Goal: Task Accomplishment & Management: Complete application form

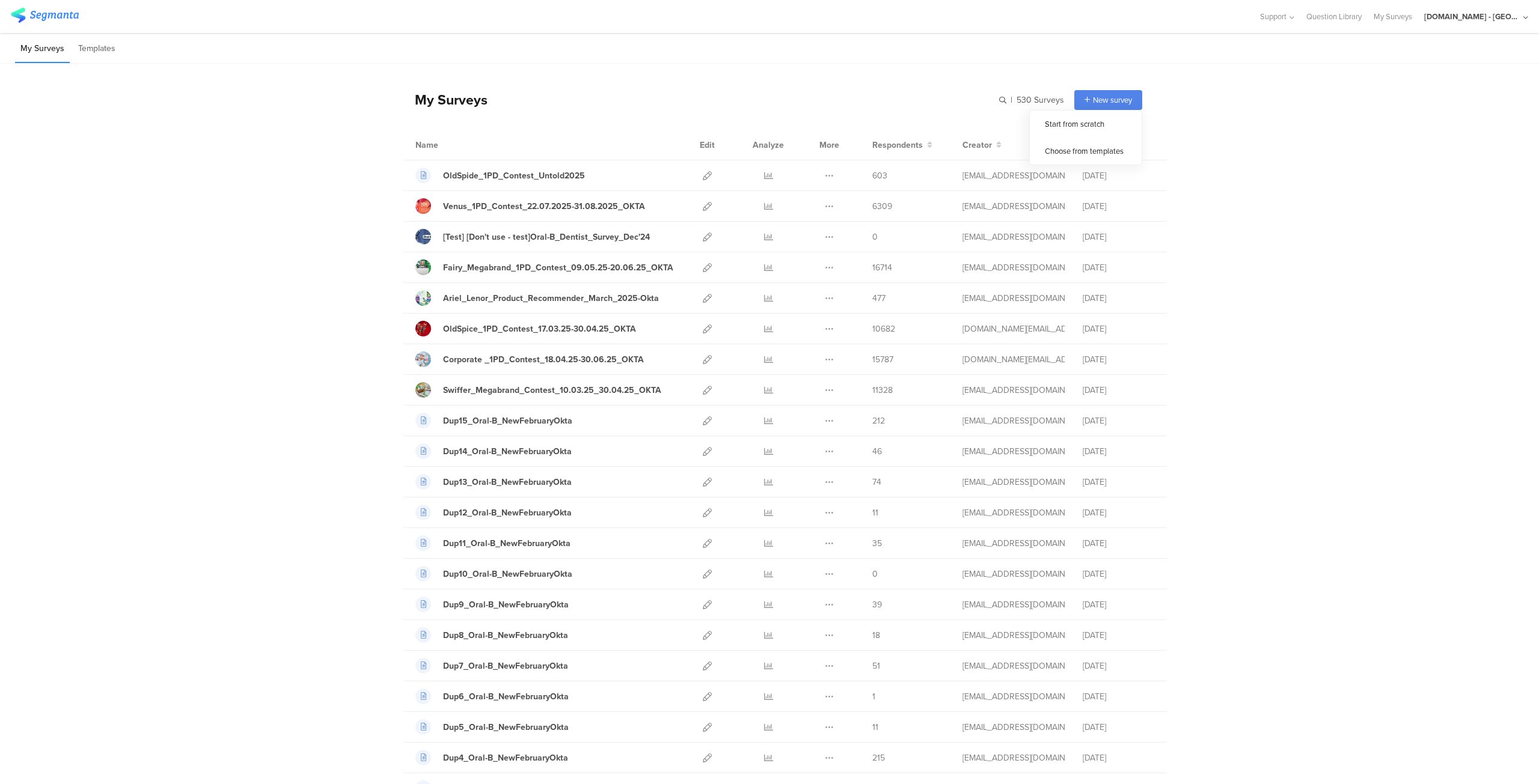
click at [1104, 95] on span "New survey" at bounding box center [1112, 100] width 39 height 12
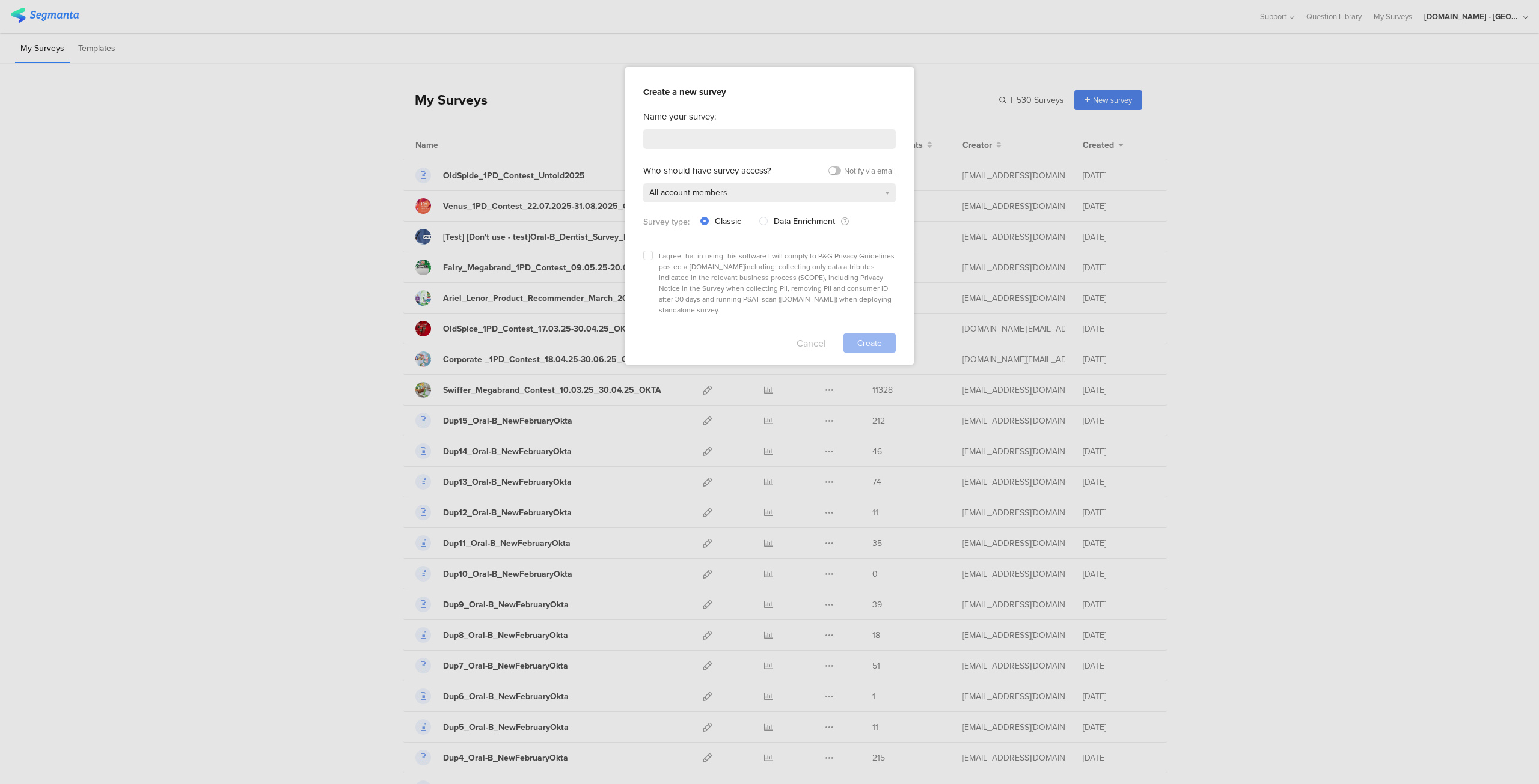
click at [810, 333] on button "Cancel" at bounding box center [811, 343] width 30 height 19
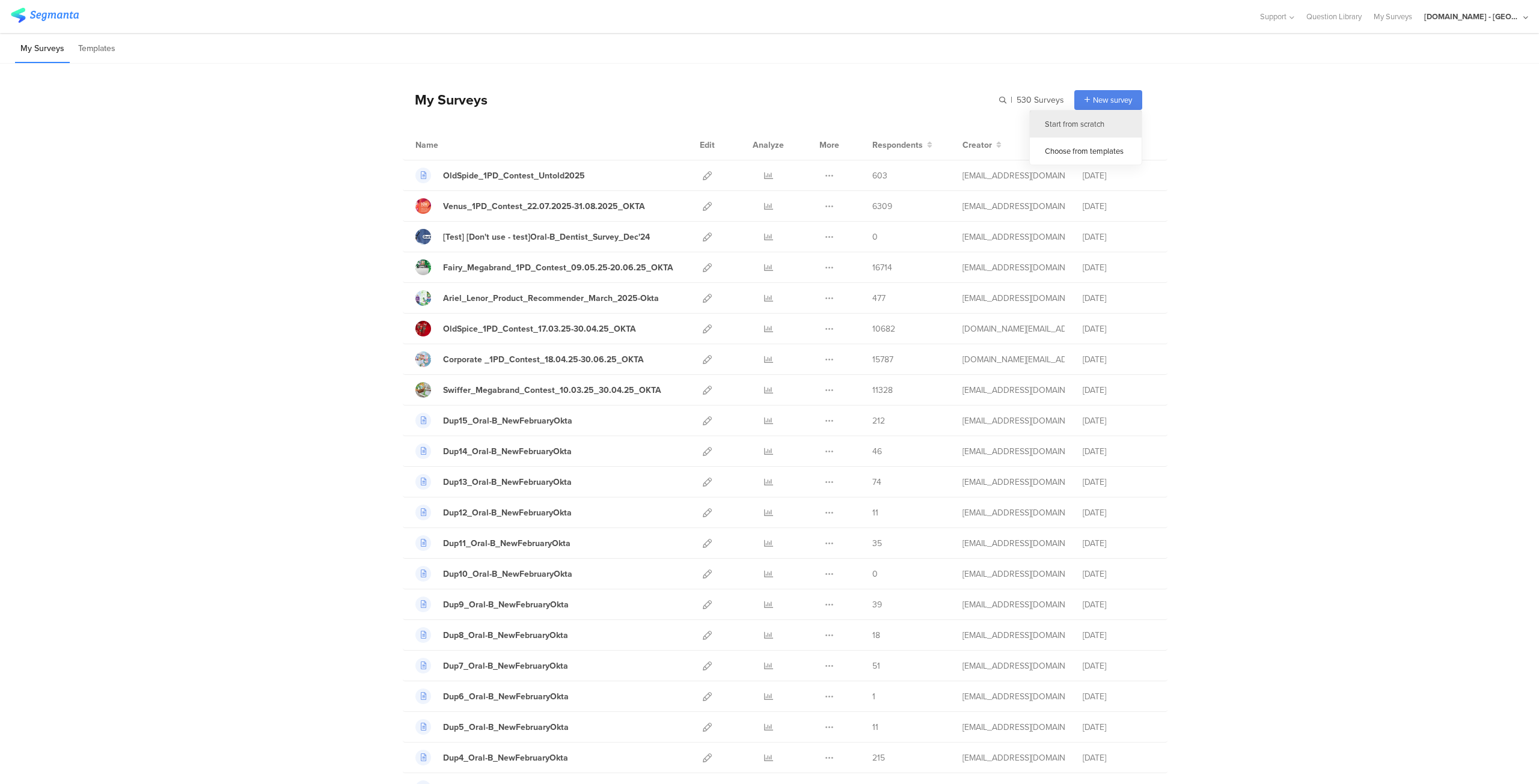
click at [1081, 119] on div "Start from scratch" at bounding box center [1085, 124] width 112 height 27
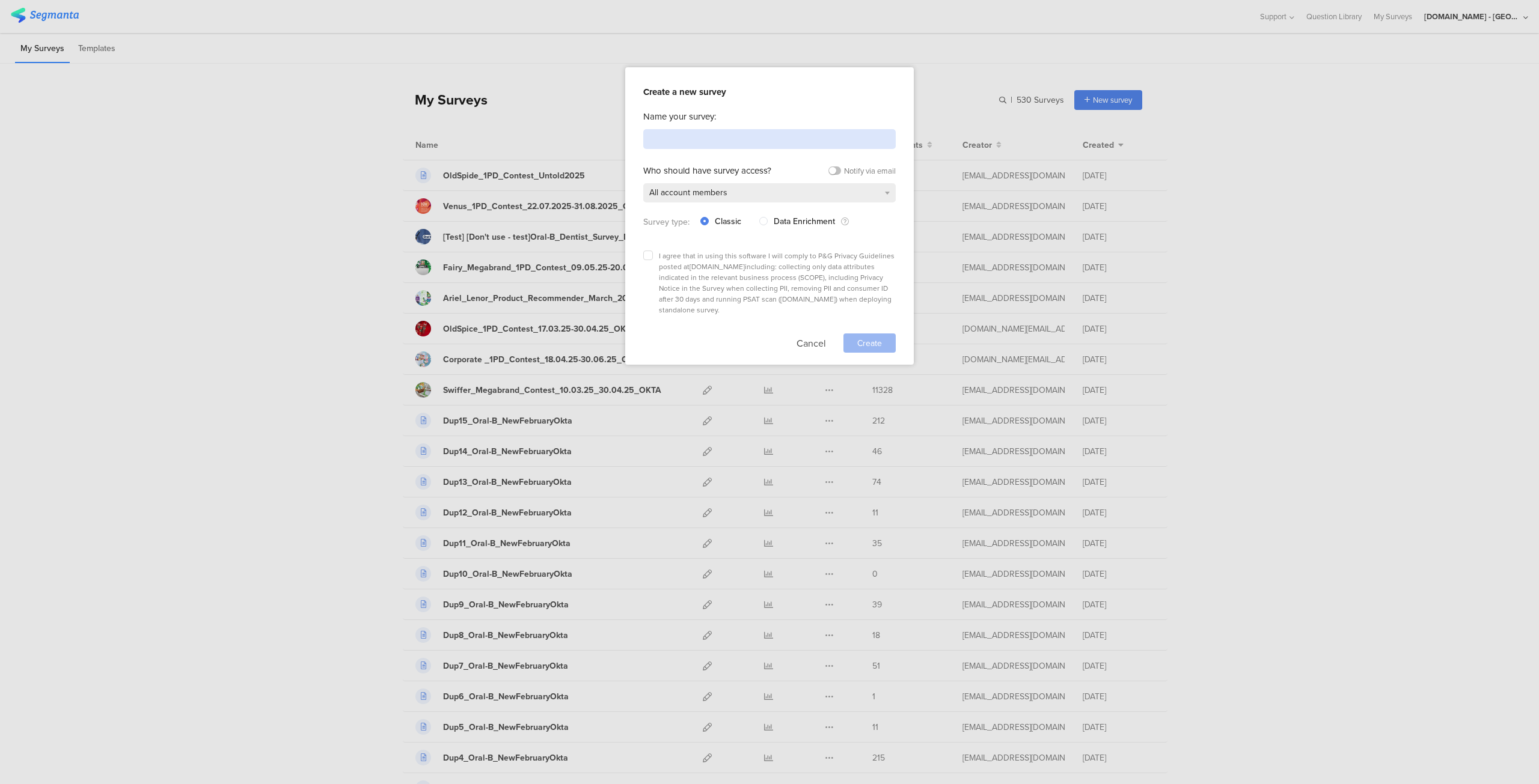
click at [728, 145] on input at bounding box center [769, 139] width 253 height 20
click at [770, 143] on input at bounding box center [769, 139] width 253 height 20
type input "Fairy HDW [PERSON_NAME] Survey"
click at [772, 189] on div "All account members" at bounding box center [769, 193] width 253 height 19
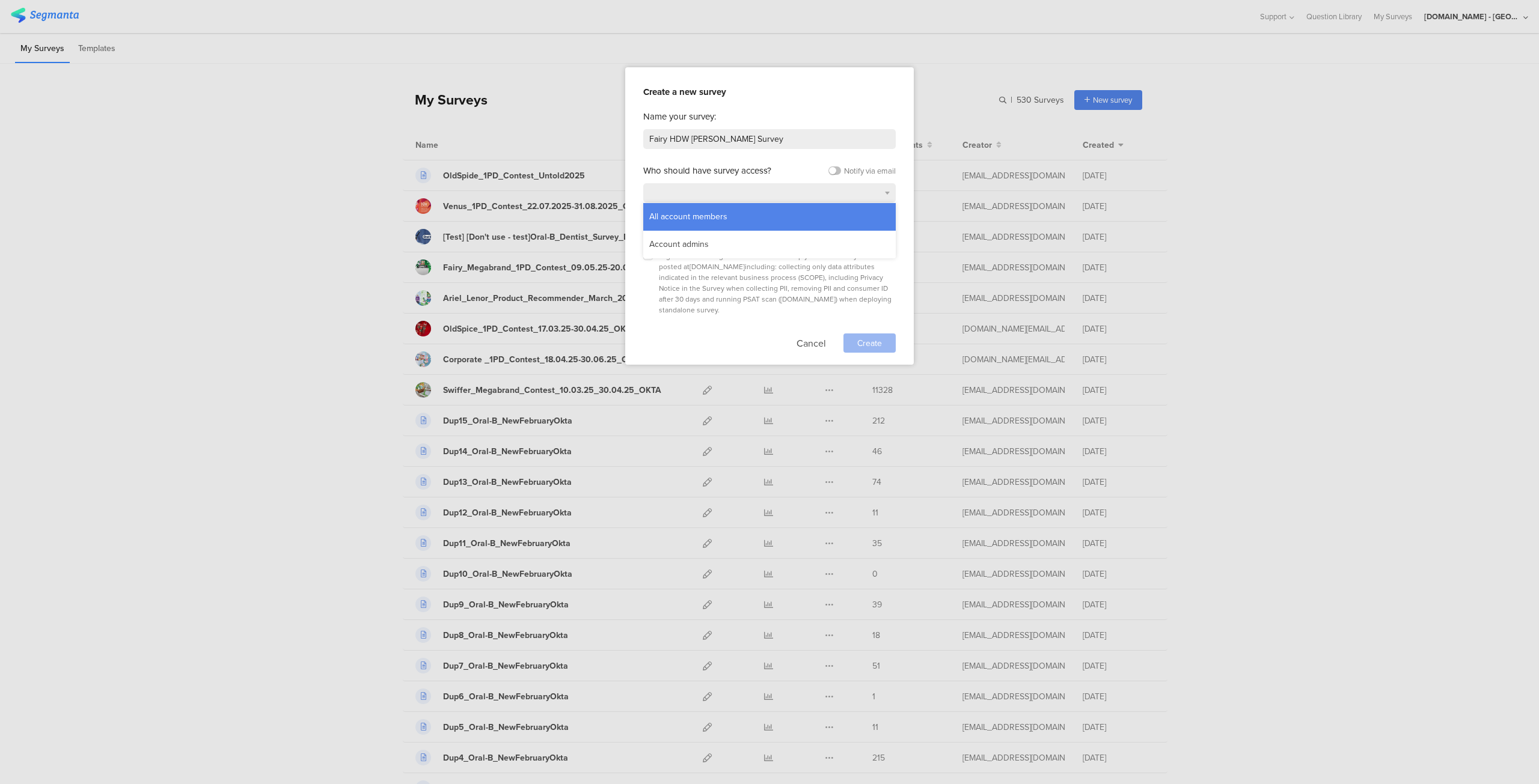
click at [758, 211] on div "All account members" at bounding box center [769, 216] width 253 height 28
click at [760, 262] on span "I agree that in using this software I will comply to P&G Privacy Guidelines pos…" at bounding box center [777, 283] width 236 height 65
click at [648, 256] on icon at bounding box center [647, 255] width 5 height 5
click at [0, 0] on input "checkbox" at bounding box center [0, 0] width 0 height 0
click at [872, 337] on span "Create" at bounding box center [870, 344] width 25 height 13
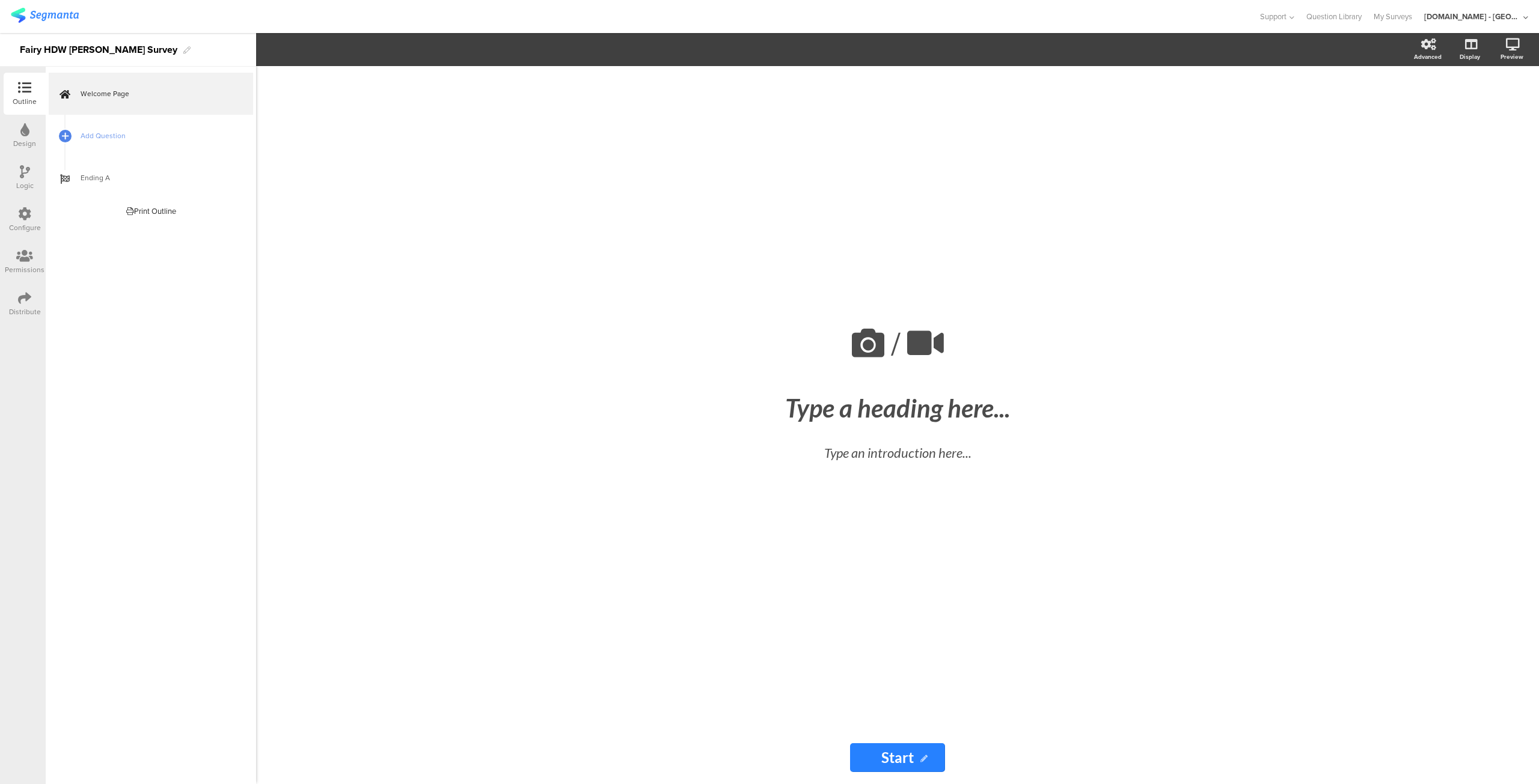
click at [883, 426] on div "/ Type a heading here... Type an introduction here..." at bounding box center [897, 398] width 445 height 163
click at [937, 407] on div "Type a heading here..." at bounding box center [897, 408] width 451 height 36
click at [887, 532] on div "/ Type a heading here... Type an introduction here..." at bounding box center [897, 398] width 481 height 665
click at [105, 134] on span "Add Question" at bounding box center [158, 136] width 154 height 12
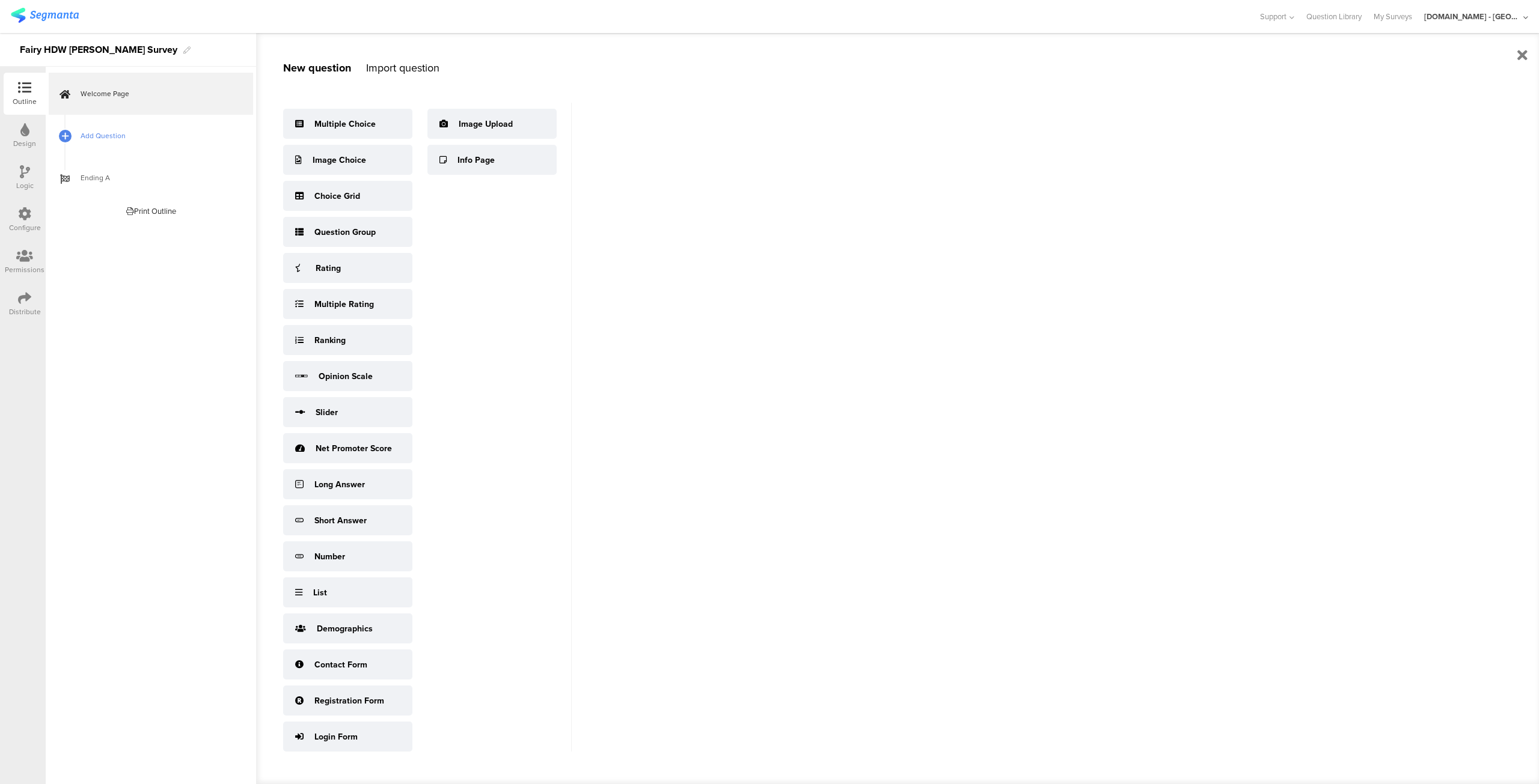
click at [121, 134] on span "Add Question" at bounding box center [158, 136] width 154 height 12
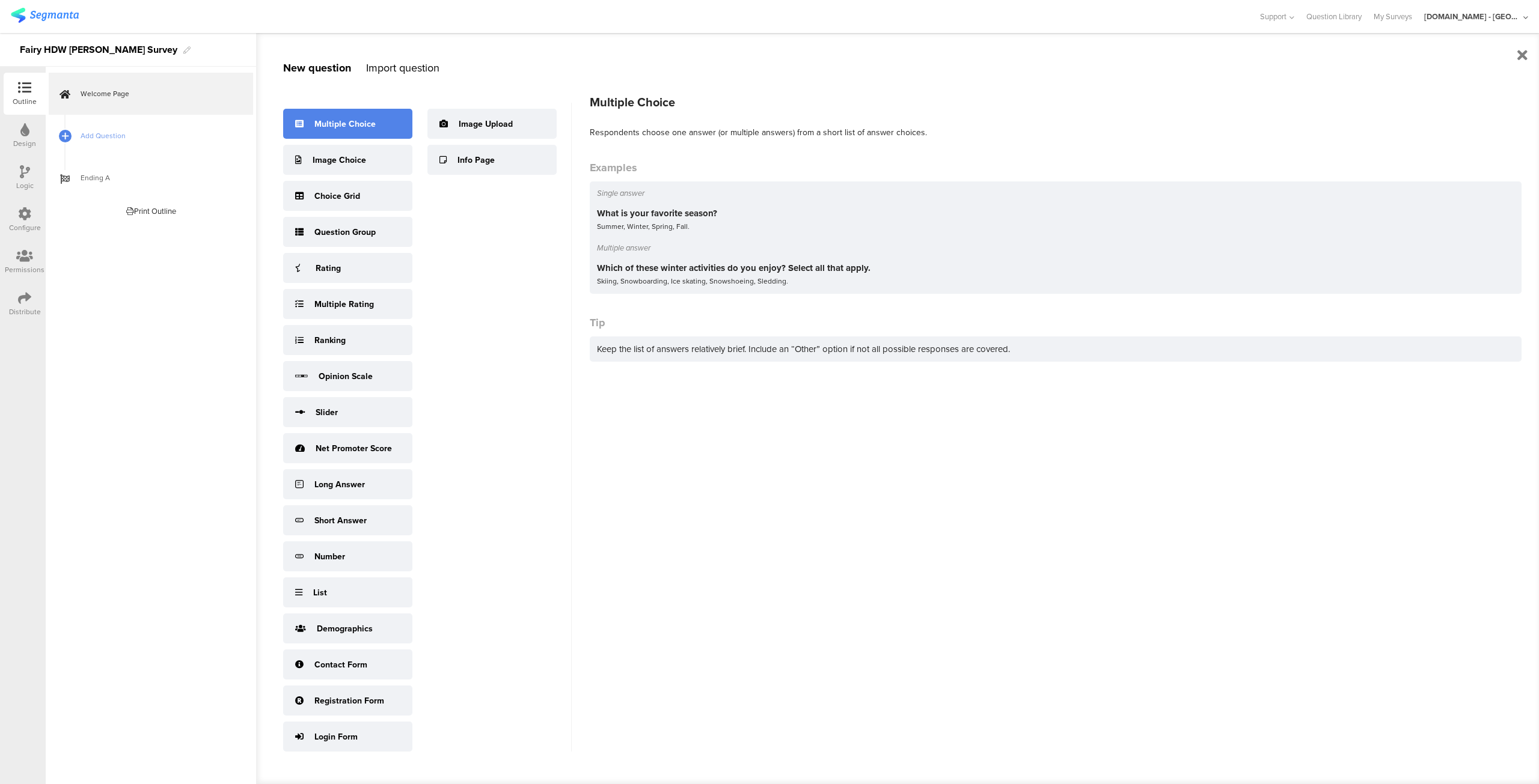
click at [370, 128] on div "Multiple Choice" at bounding box center [345, 124] width 61 height 13
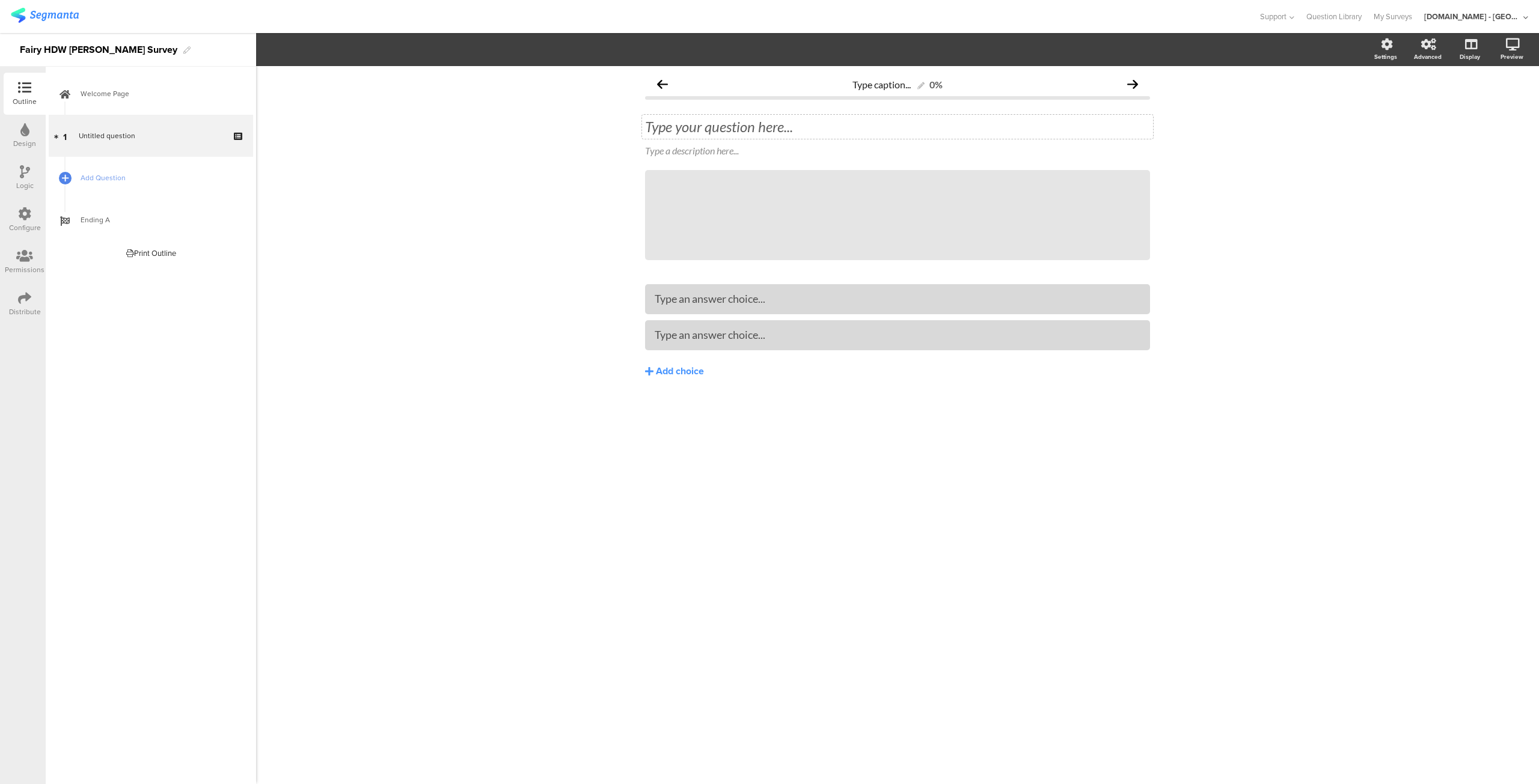
click at [732, 132] on div "Type your question here..." at bounding box center [897, 127] width 511 height 24
click at [819, 301] on div at bounding box center [897, 298] width 486 height 14
click at [720, 294] on div at bounding box center [897, 298] width 486 height 14
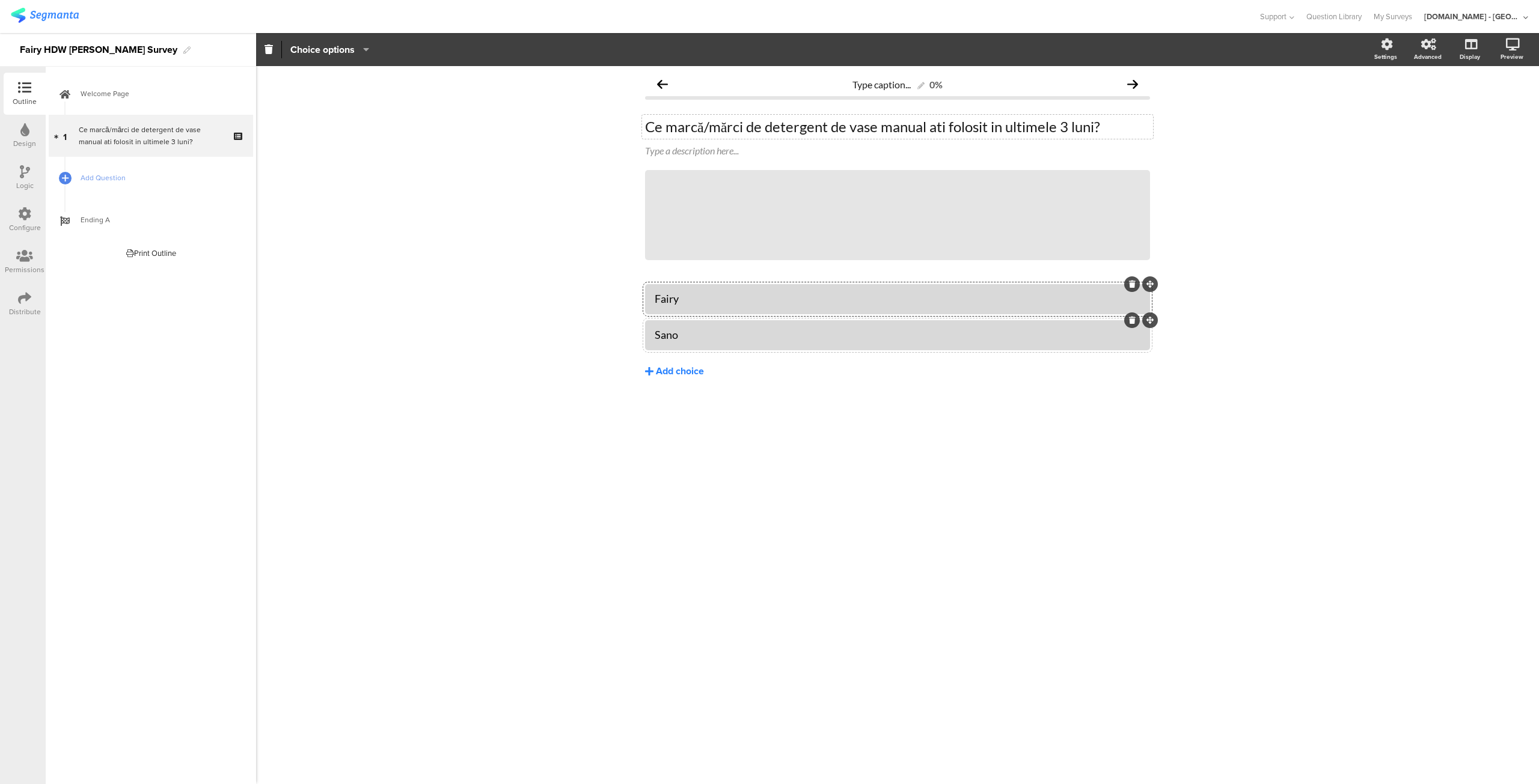
click at [693, 367] on div "Add choice" at bounding box center [680, 372] width 48 height 13
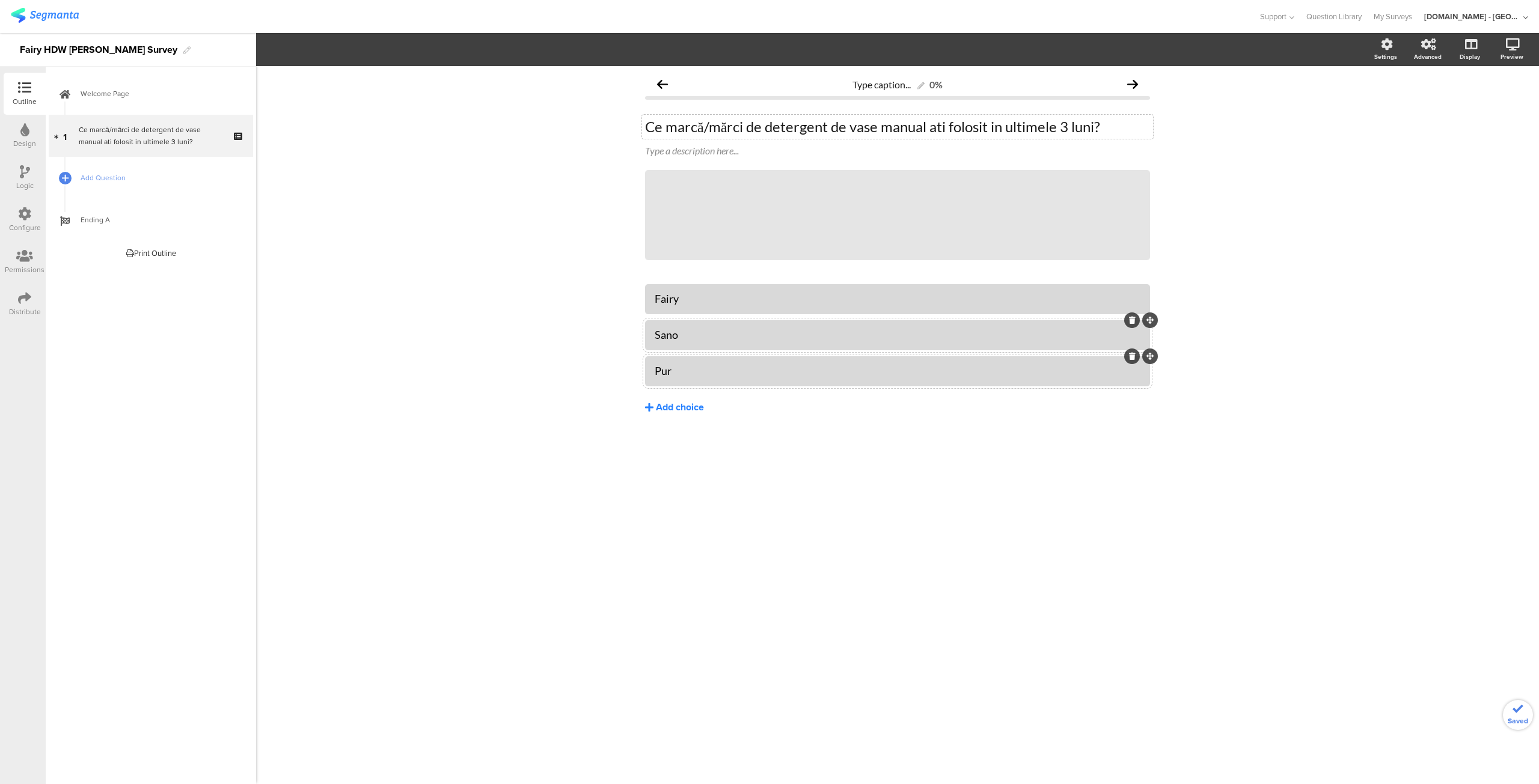
click at [666, 405] on div "Add choice" at bounding box center [680, 407] width 48 height 13
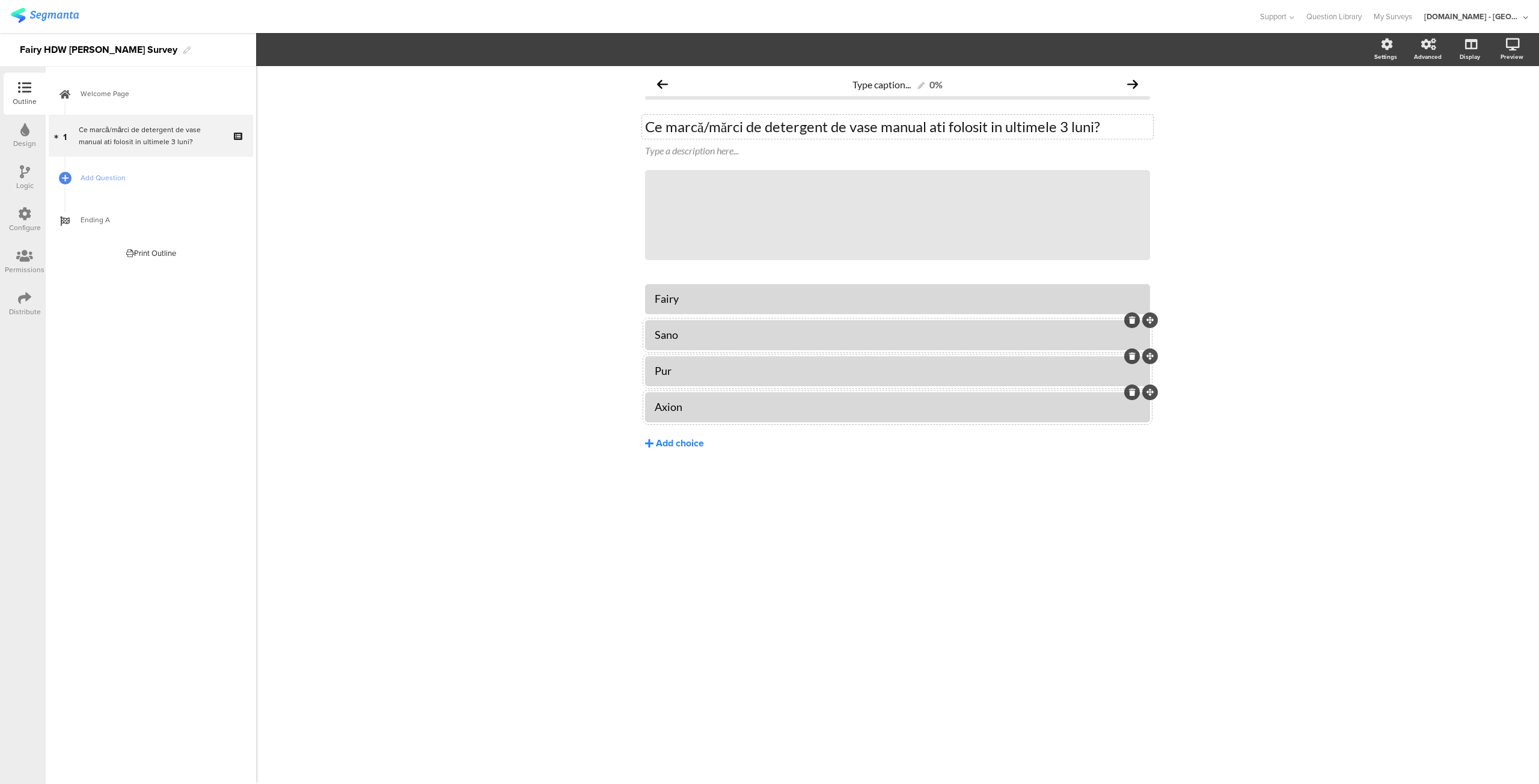
click at [662, 444] on div "Add choice" at bounding box center [680, 444] width 48 height 13
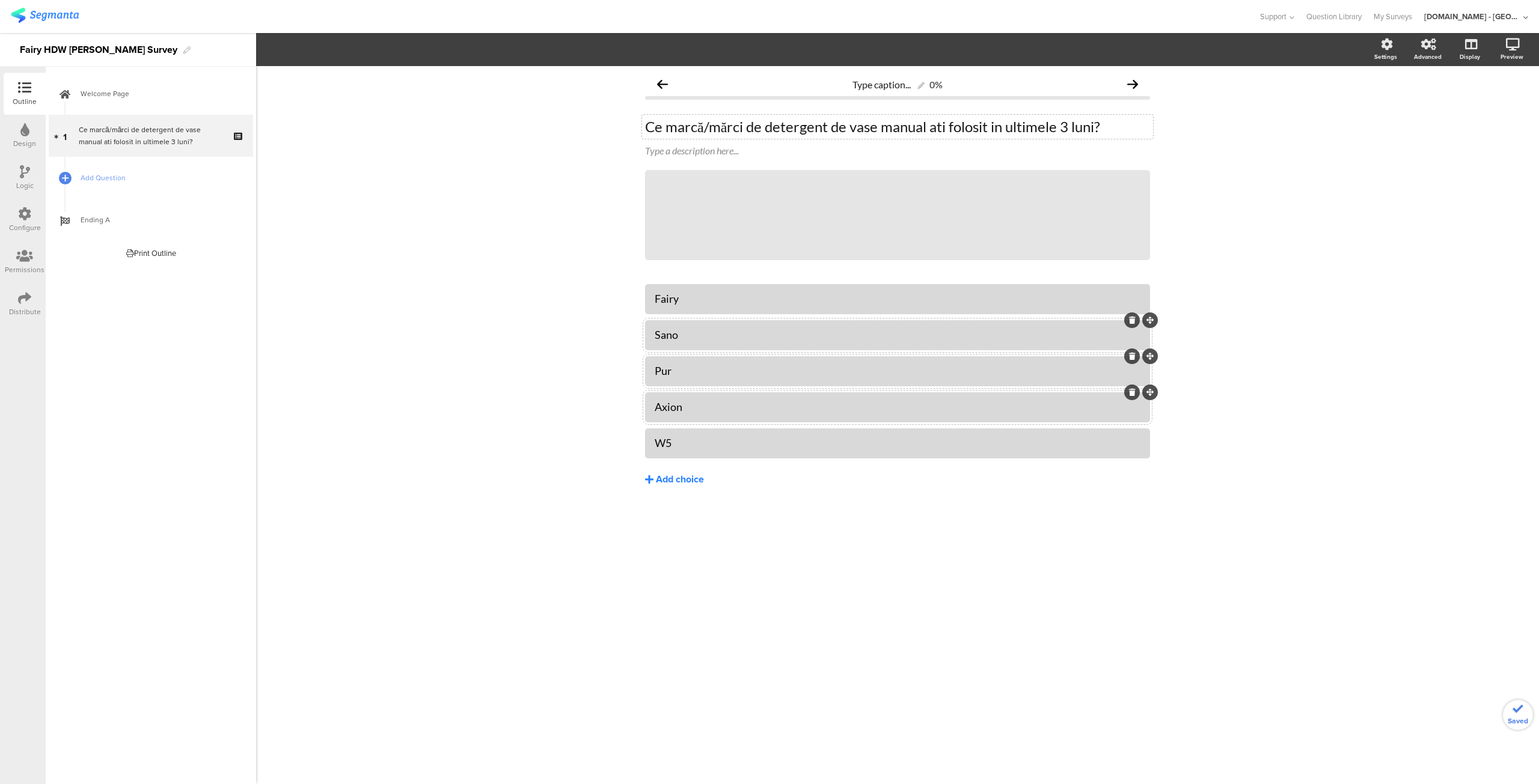
click at [669, 484] on div "Add choice" at bounding box center [680, 480] width 48 height 13
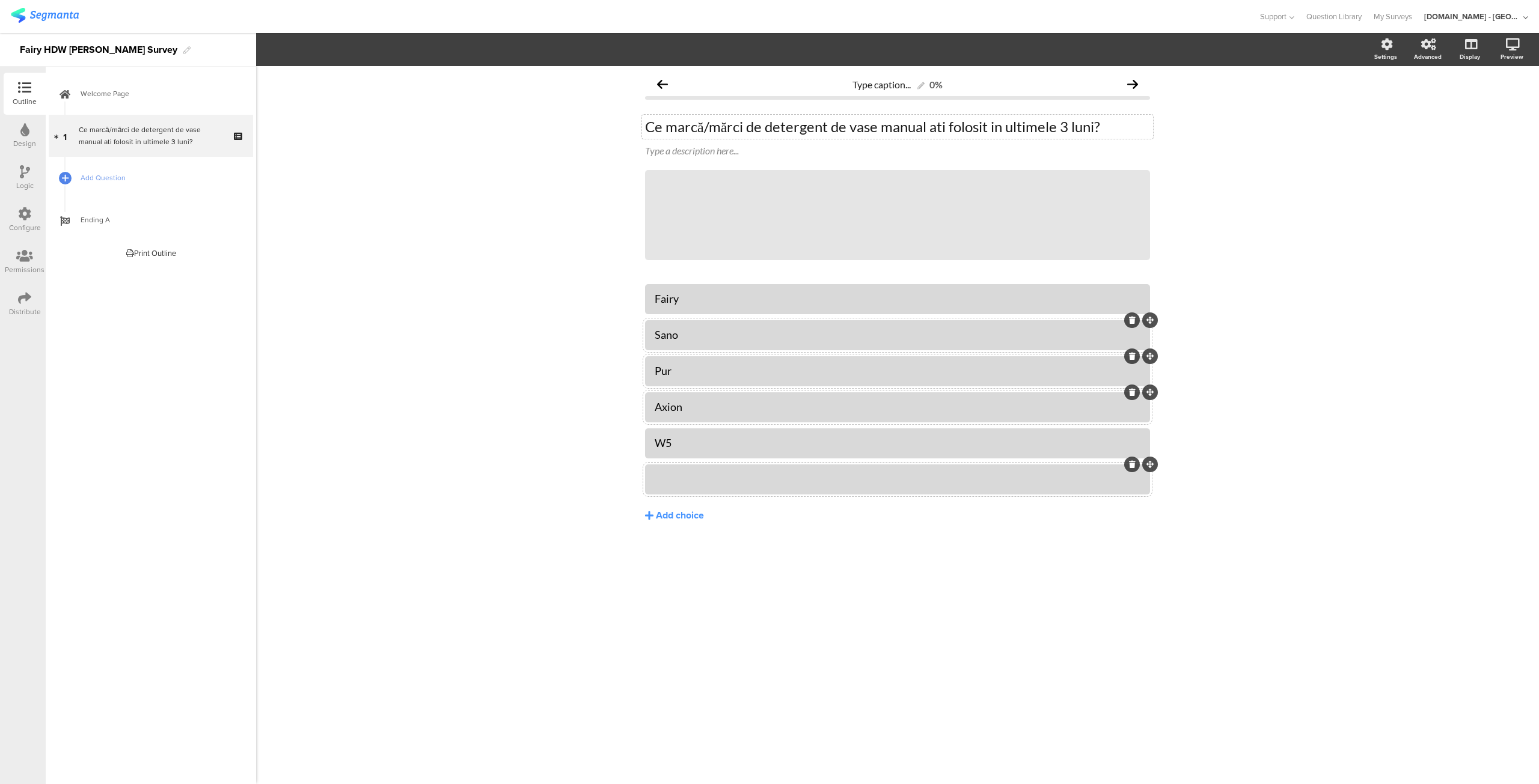
click at [707, 489] on div at bounding box center [897, 479] width 486 height 20
click at [159, 178] on span "Add Question" at bounding box center [158, 178] width 154 height 12
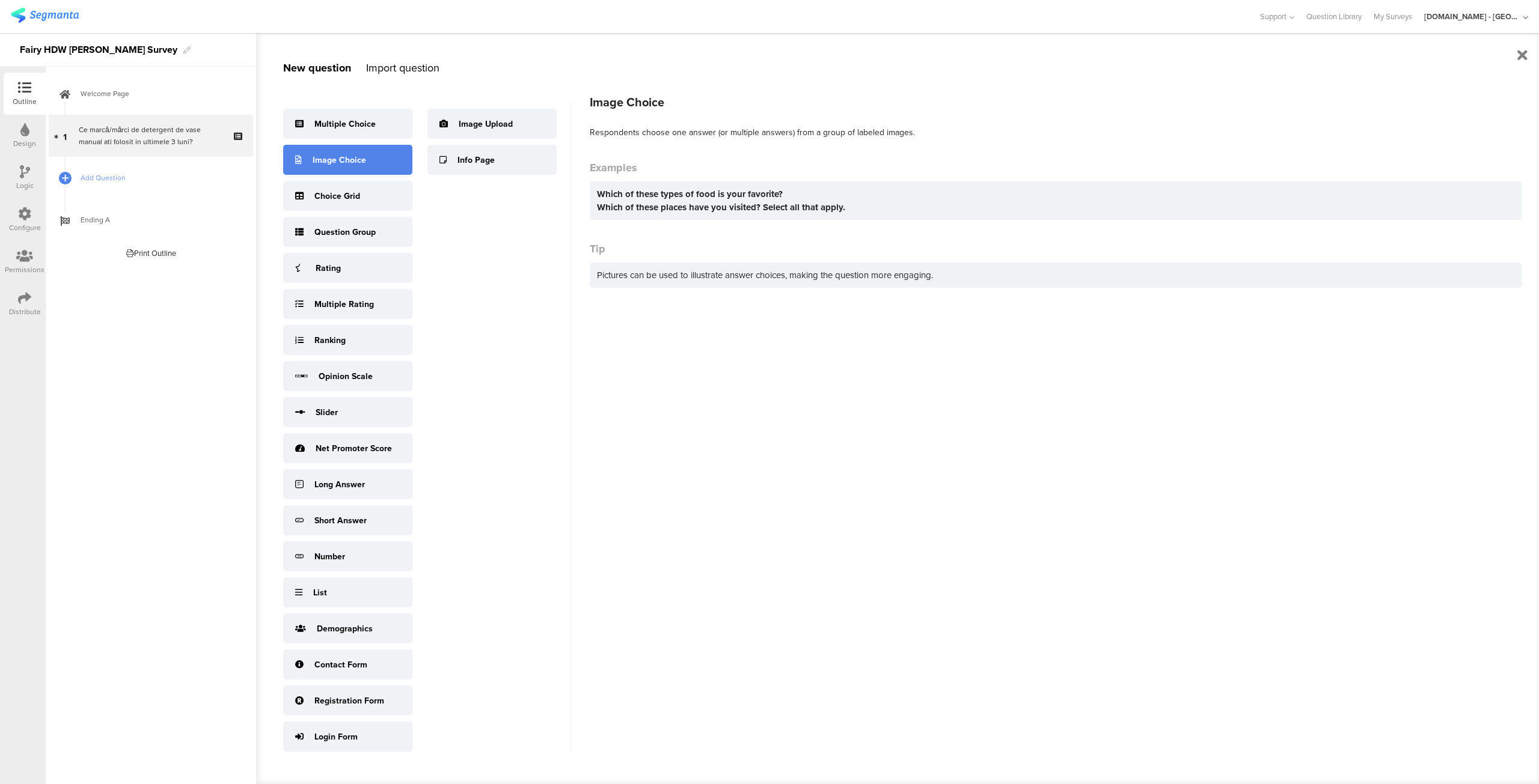
click at [345, 166] on div "Image Choice" at bounding box center [339, 160] width 54 height 13
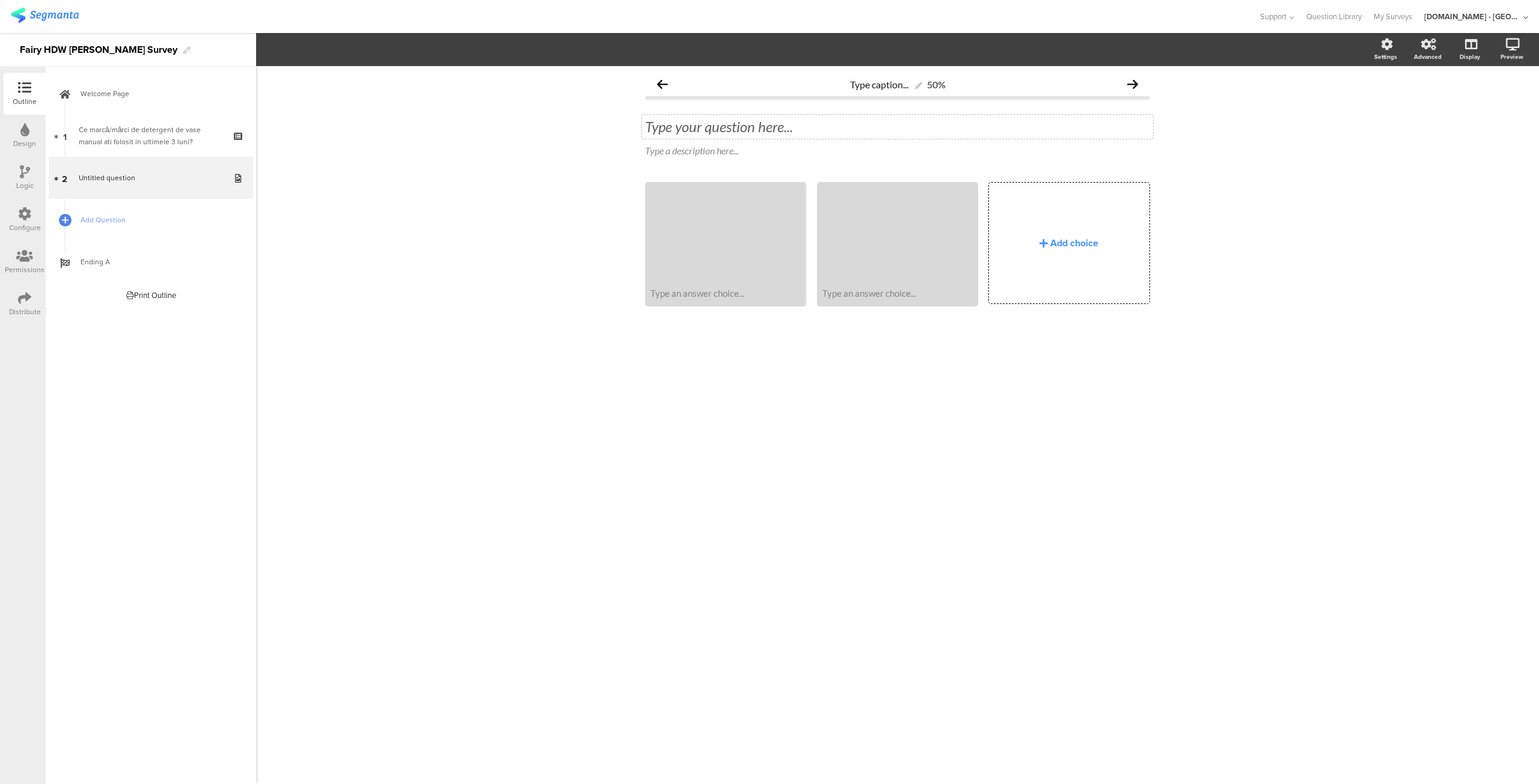
click at [714, 134] on div "Type your question here..." at bounding box center [897, 127] width 511 height 24
click at [697, 134] on p at bounding box center [897, 127] width 505 height 18
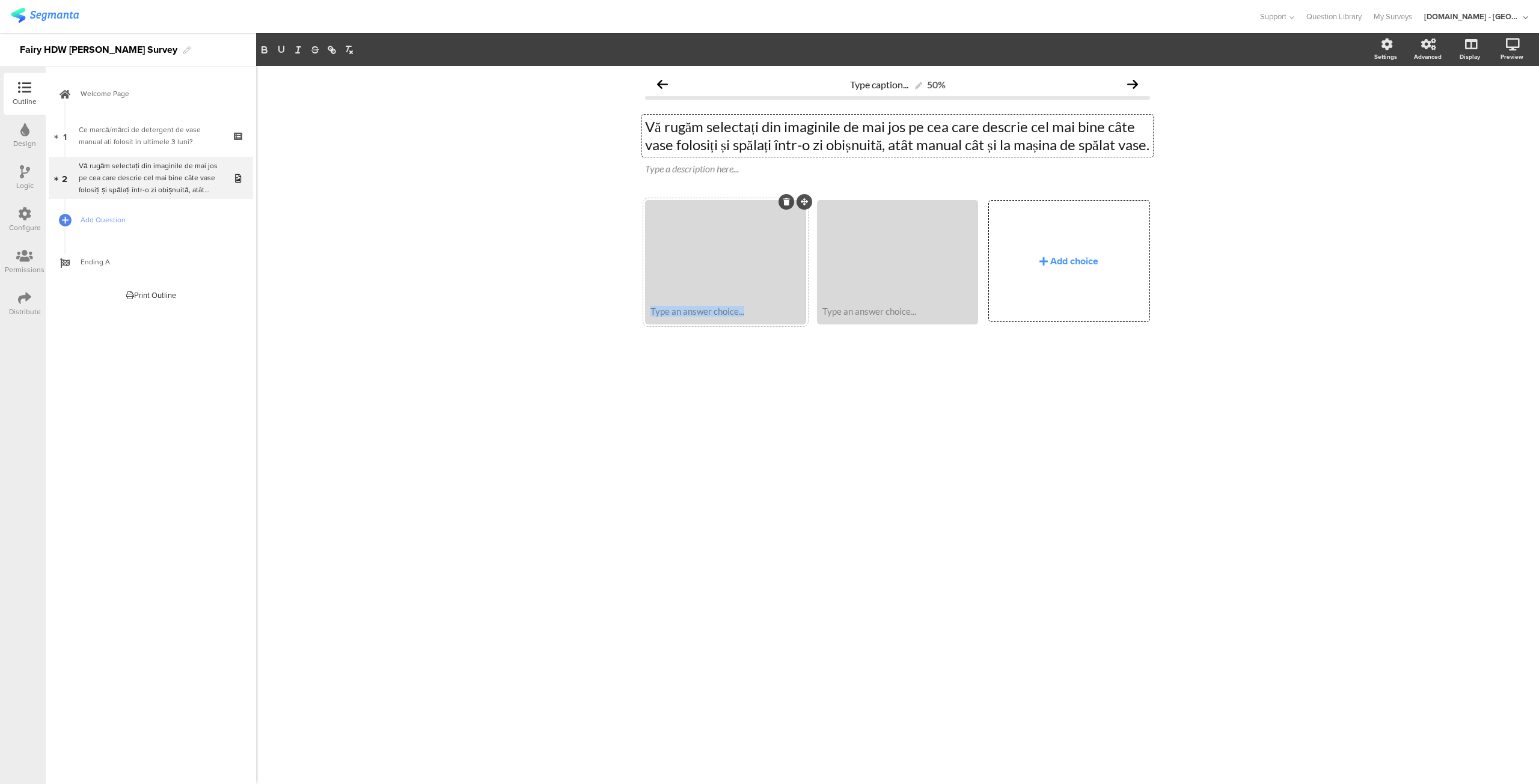
drag, startPoint x: 749, startPoint y: 298, endPoint x: 804, endPoint y: 294, distance: 55.1
click at [804, 294] on div at bounding box center [726, 251] width 158 height 98
click at [757, 517] on div "Type caption... 50% Vă rugăm selectați din imaginile de [PERSON_NAME] [PERSON_N…" at bounding box center [897, 425] width 1282 height 718
click at [720, 286] on div at bounding box center [726, 251] width 158 height 98
click at [315, 156] on span "Upload" at bounding box center [319, 158] width 31 height 14
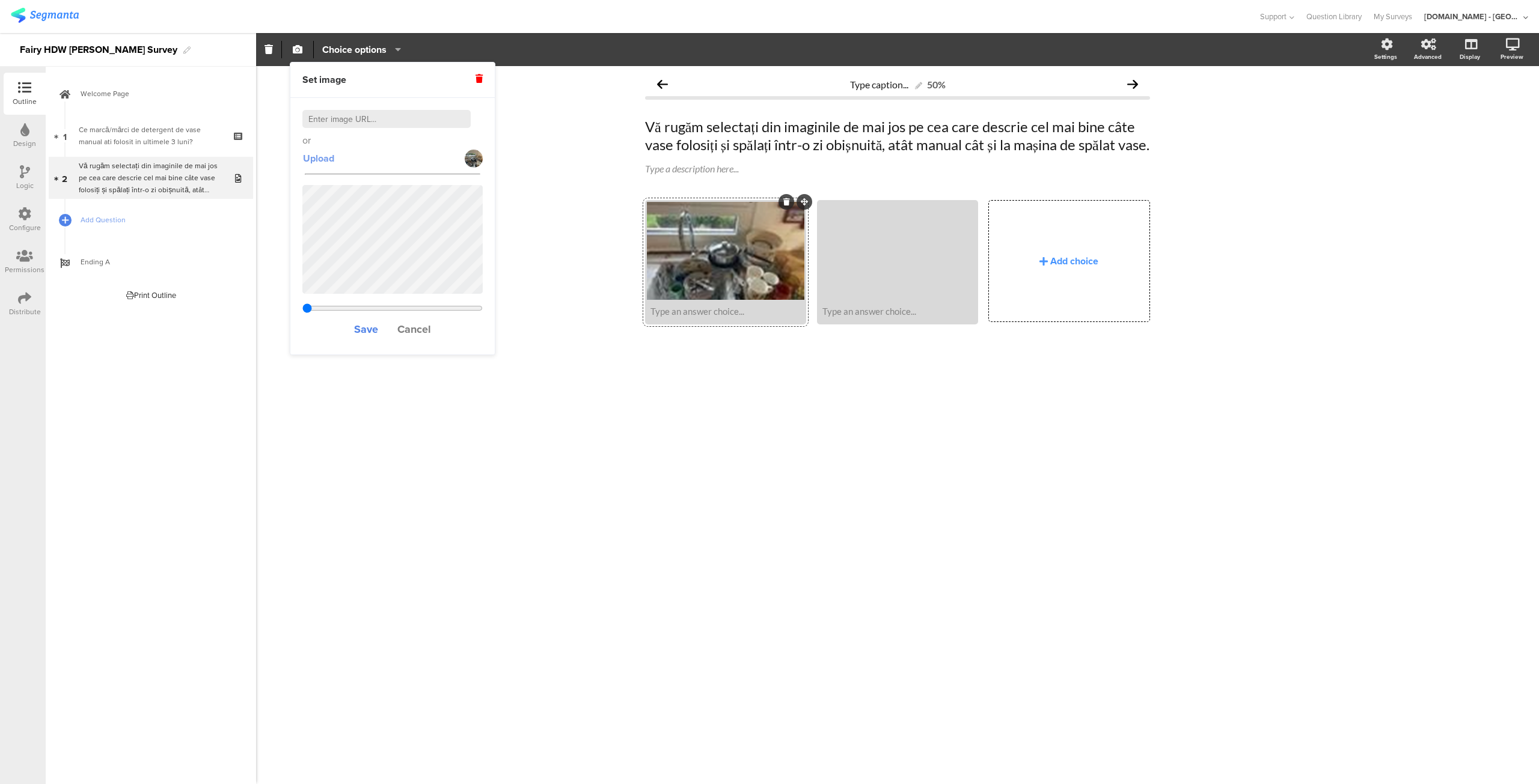
type input "3.27834426229508"
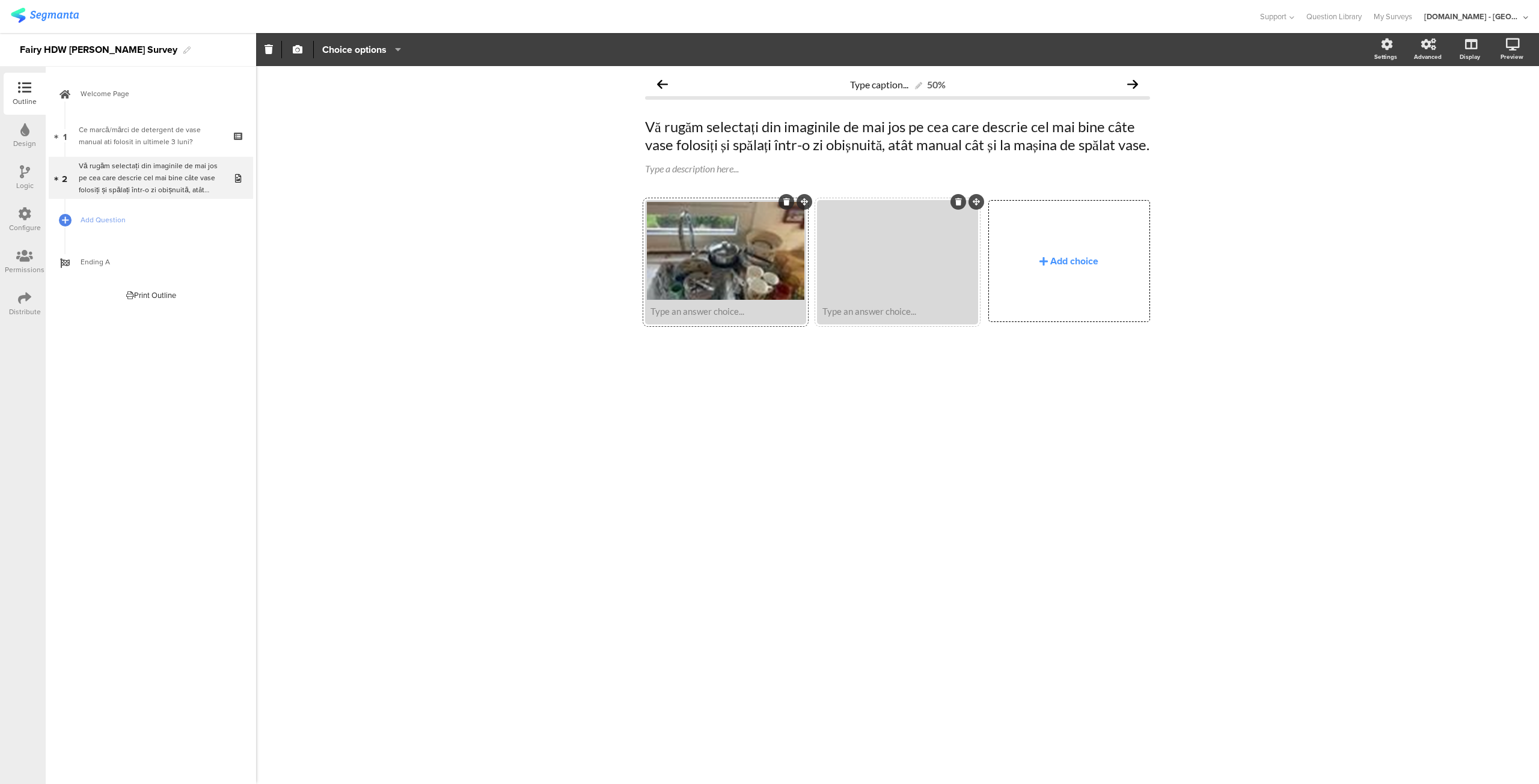
click at [893, 300] on div at bounding box center [897, 251] width 158 height 98
click at [856, 285] on div at bounding box center [897, 251] width 158 height 98
click at [878, 300] on div at bounding box center [897, 251] width 158 height 98
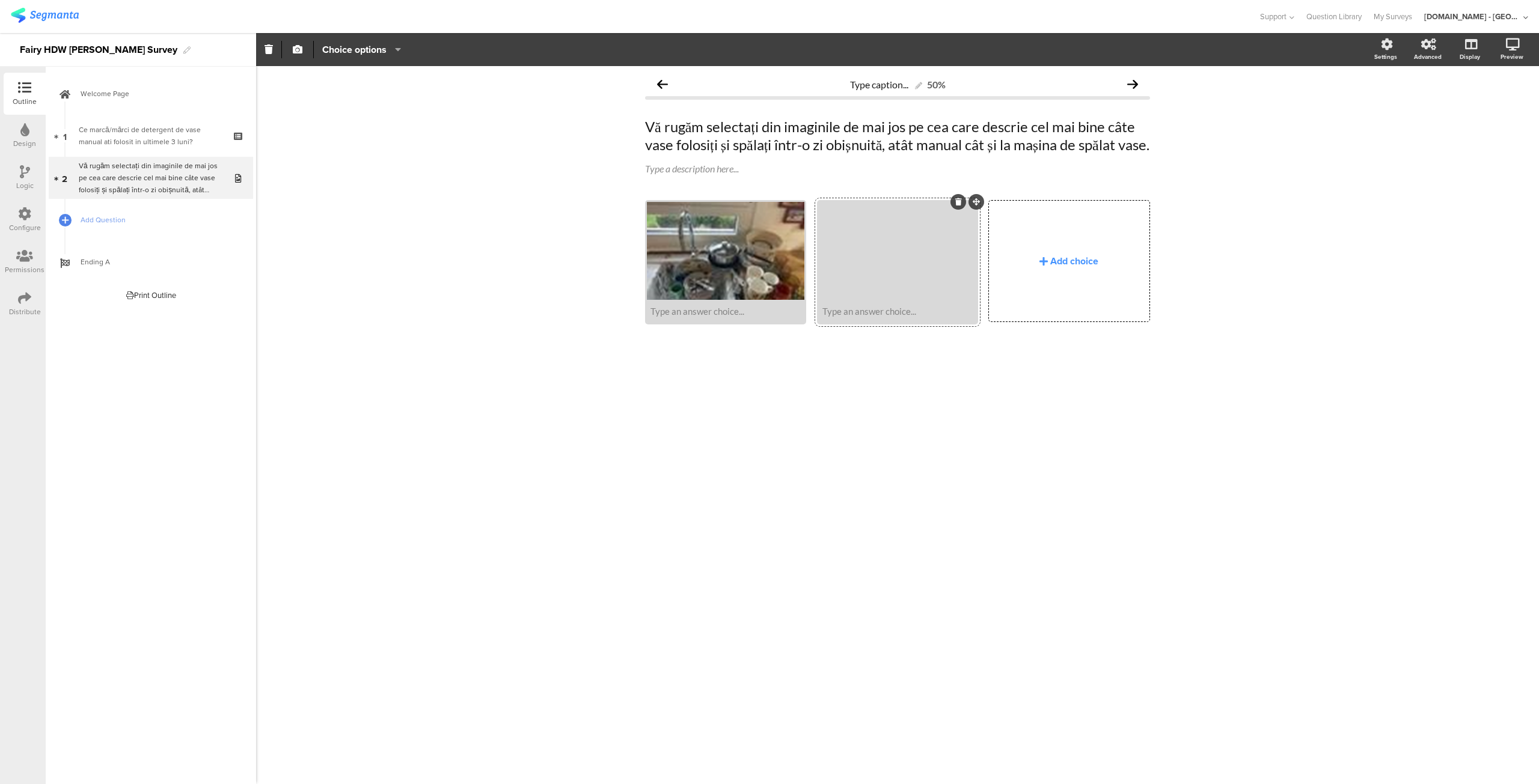
click at [878, 300] on div at bounding box center [897, 251] width 158 height 98
click at [836, 453] on div "Type caption... 50% Vă rugăm selectați din imaginile de [PERSON_NAME] [PERSON_N…" at bounding box center [897, 425] width 1282 height 718
click at [893, 284] on div at bounding box center [897, 251] width 158 height 98
click at [315, 154] on span "Upload" at bounding box center [319, 158] width 31 height 14
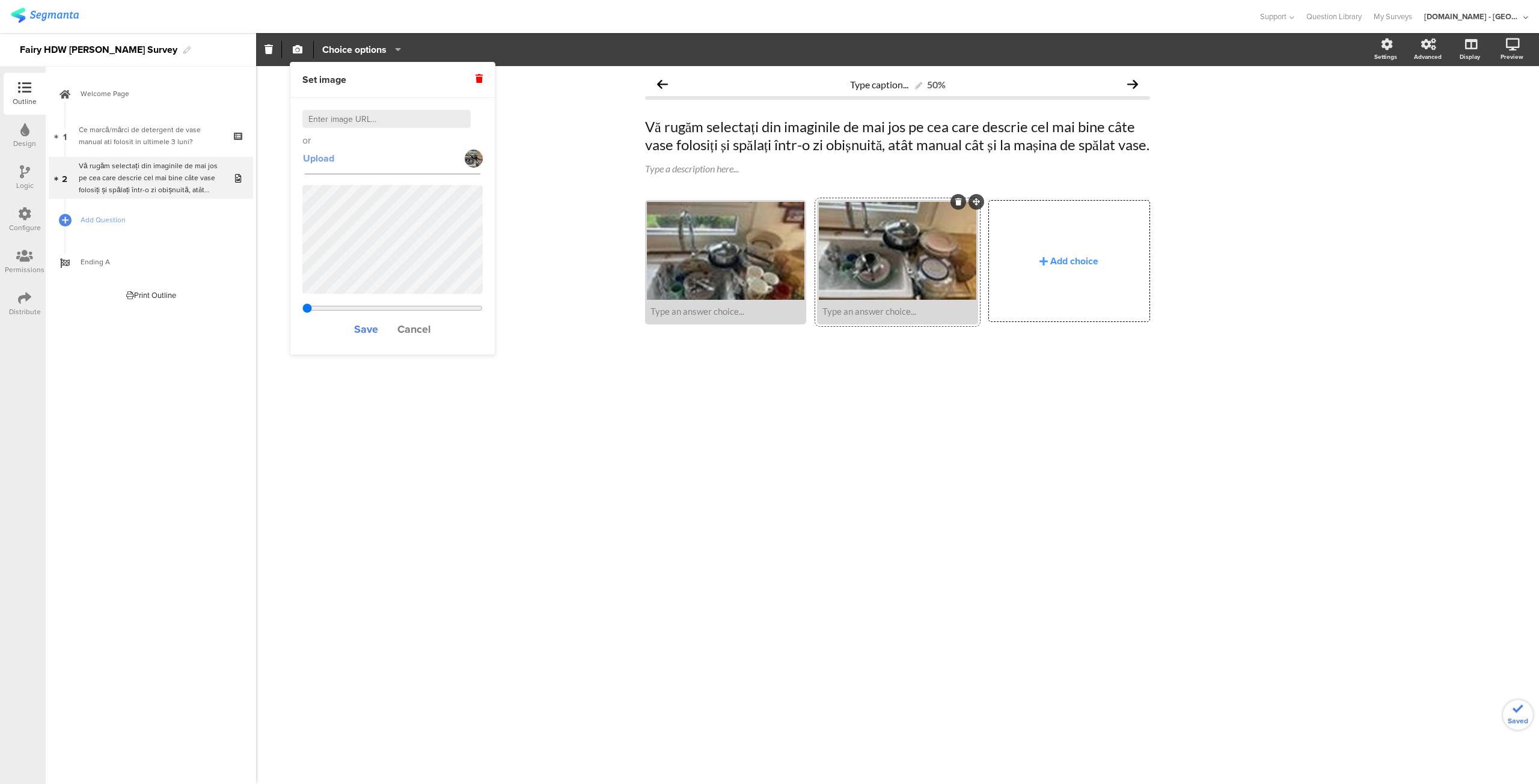
type input "3.07646153846154"
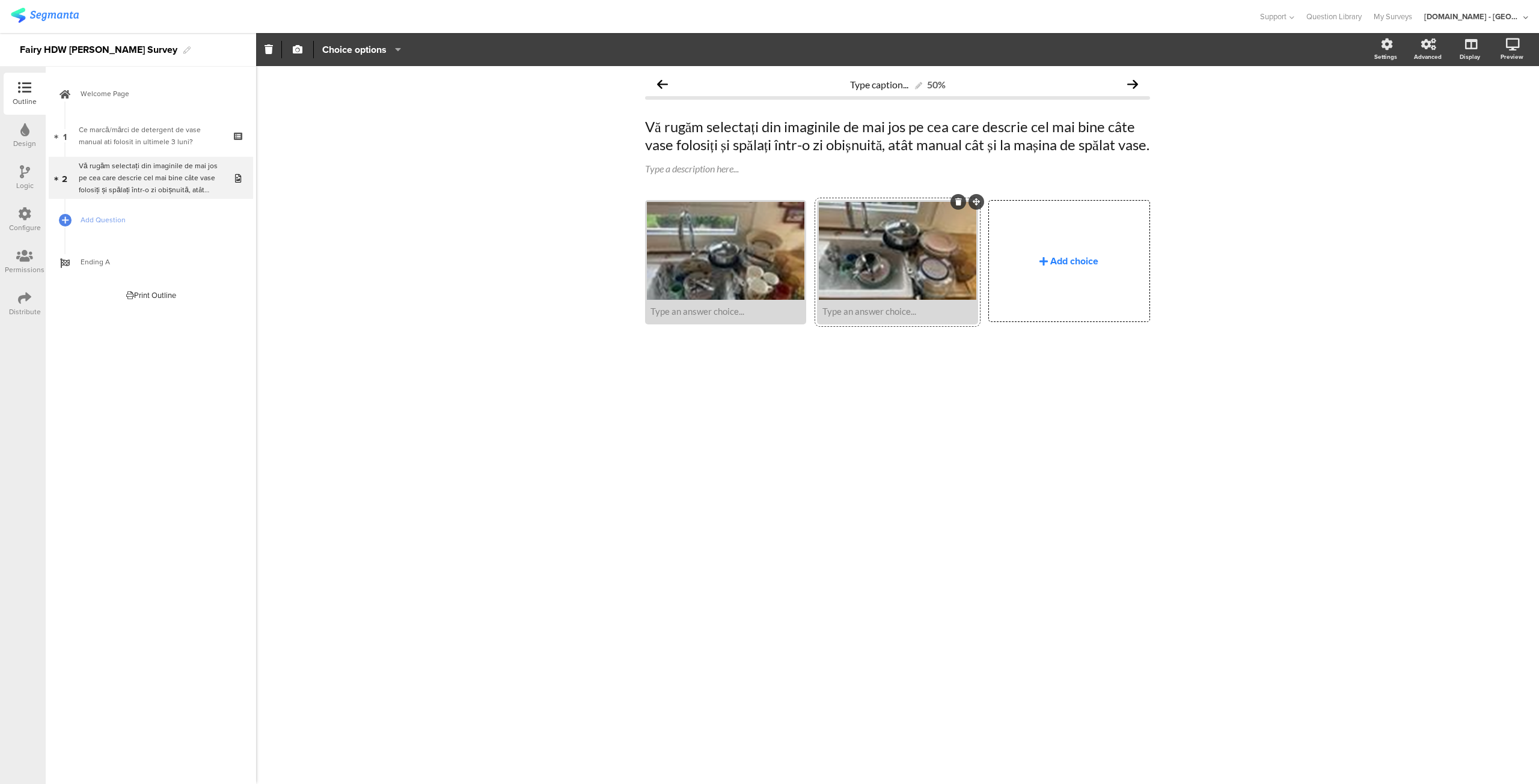
click at [1059, 268] on div "Add choice" at bounding box center [1074, 261] width 48 height 14
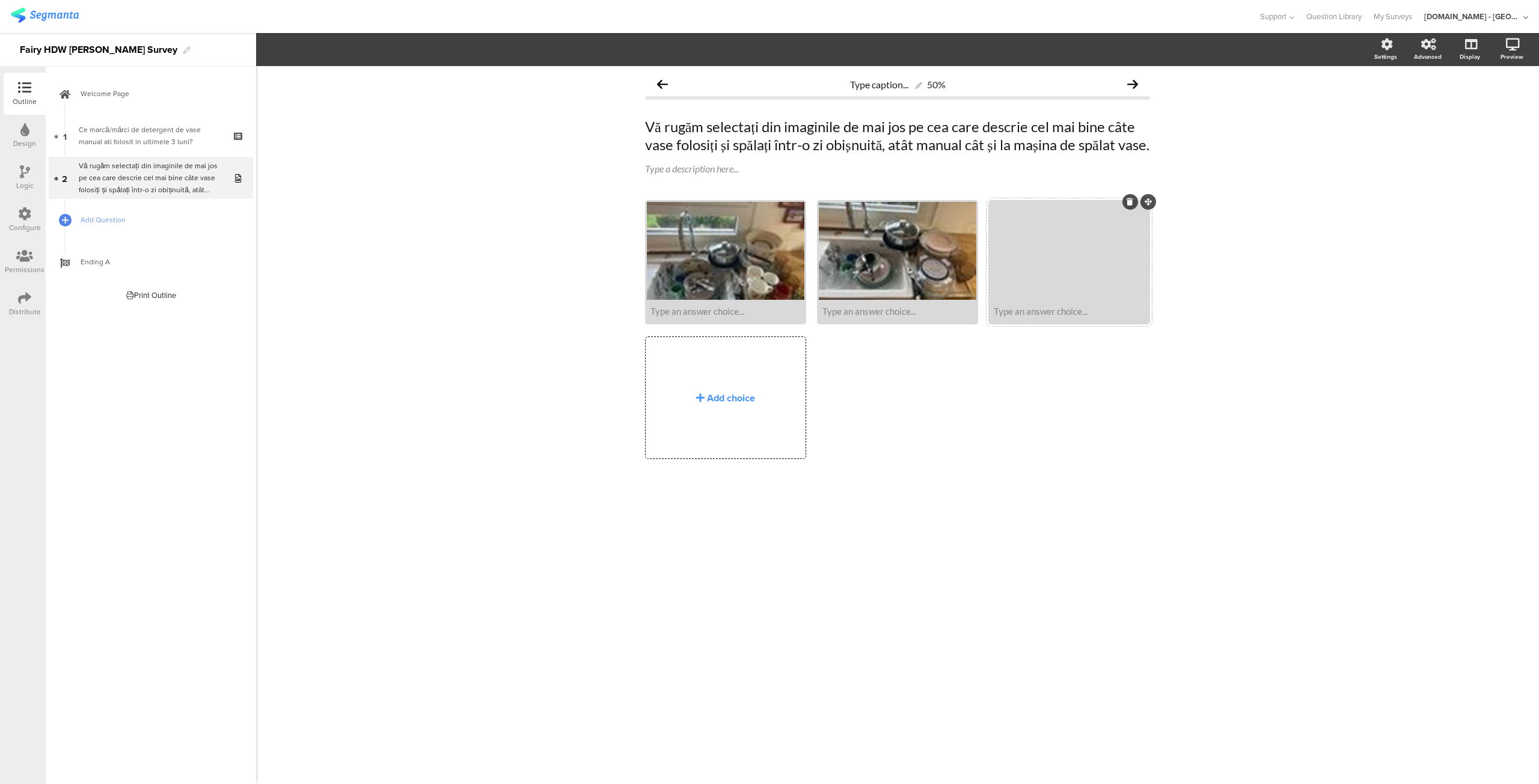
click at [1000, 300] on div at bounding box center [1069, 251] width 158 height 98
click at [311, 160] on span "Upload" at bounding box center [319, 158] width 31 height 14
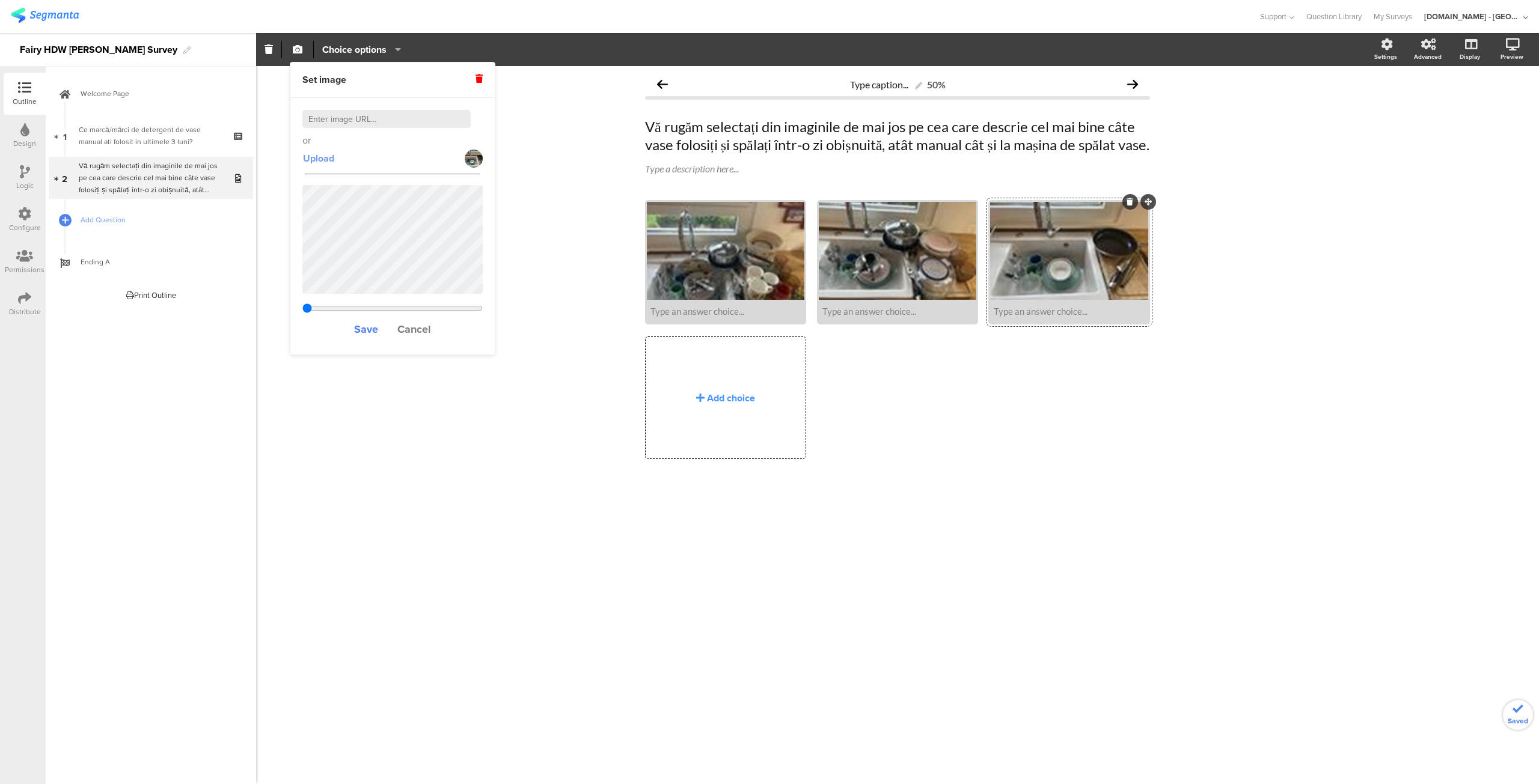
type input "3.07646153846154"
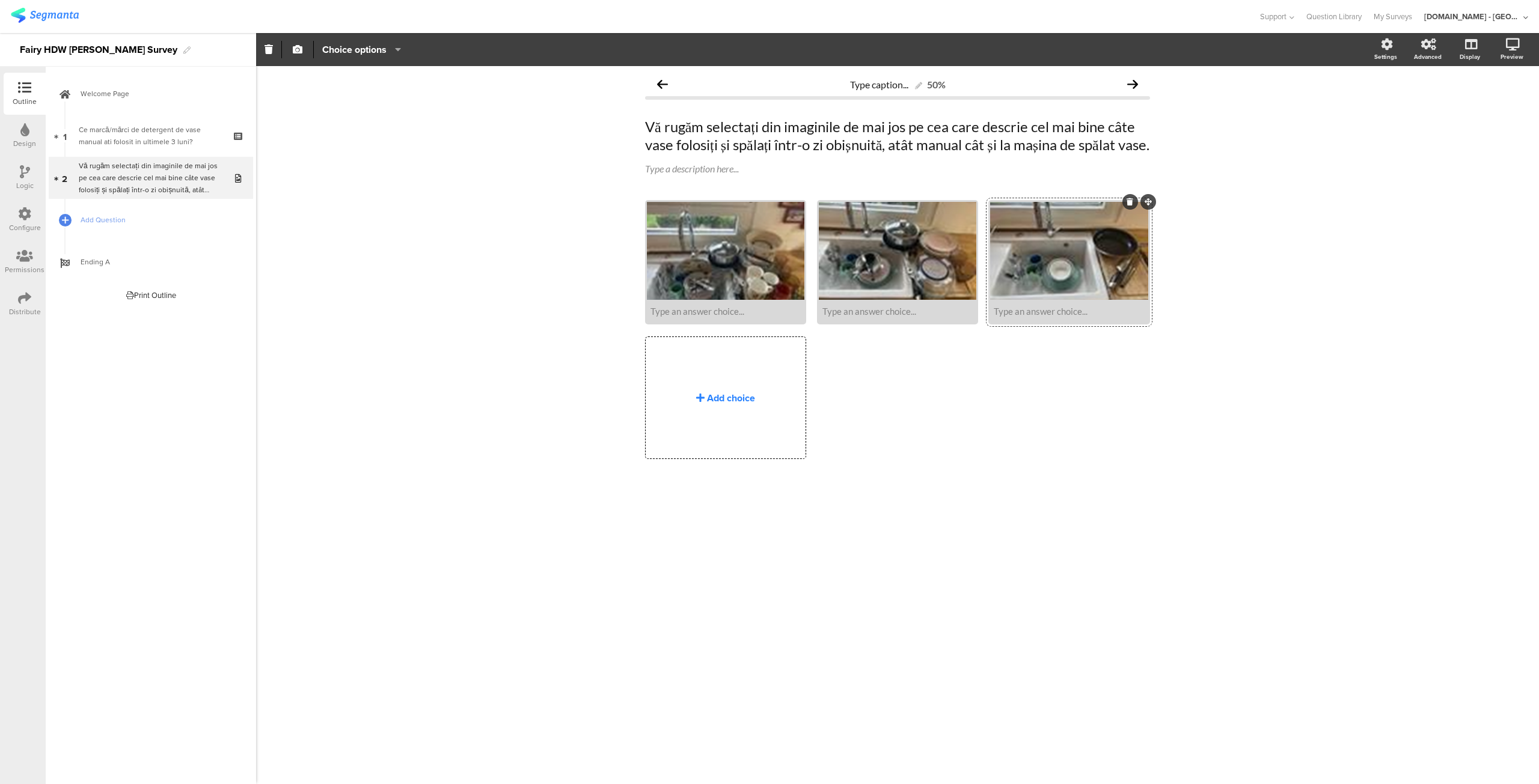
click at [746, 400] on div "Add choice" at bounding box center [725, 397] width 160 height 121
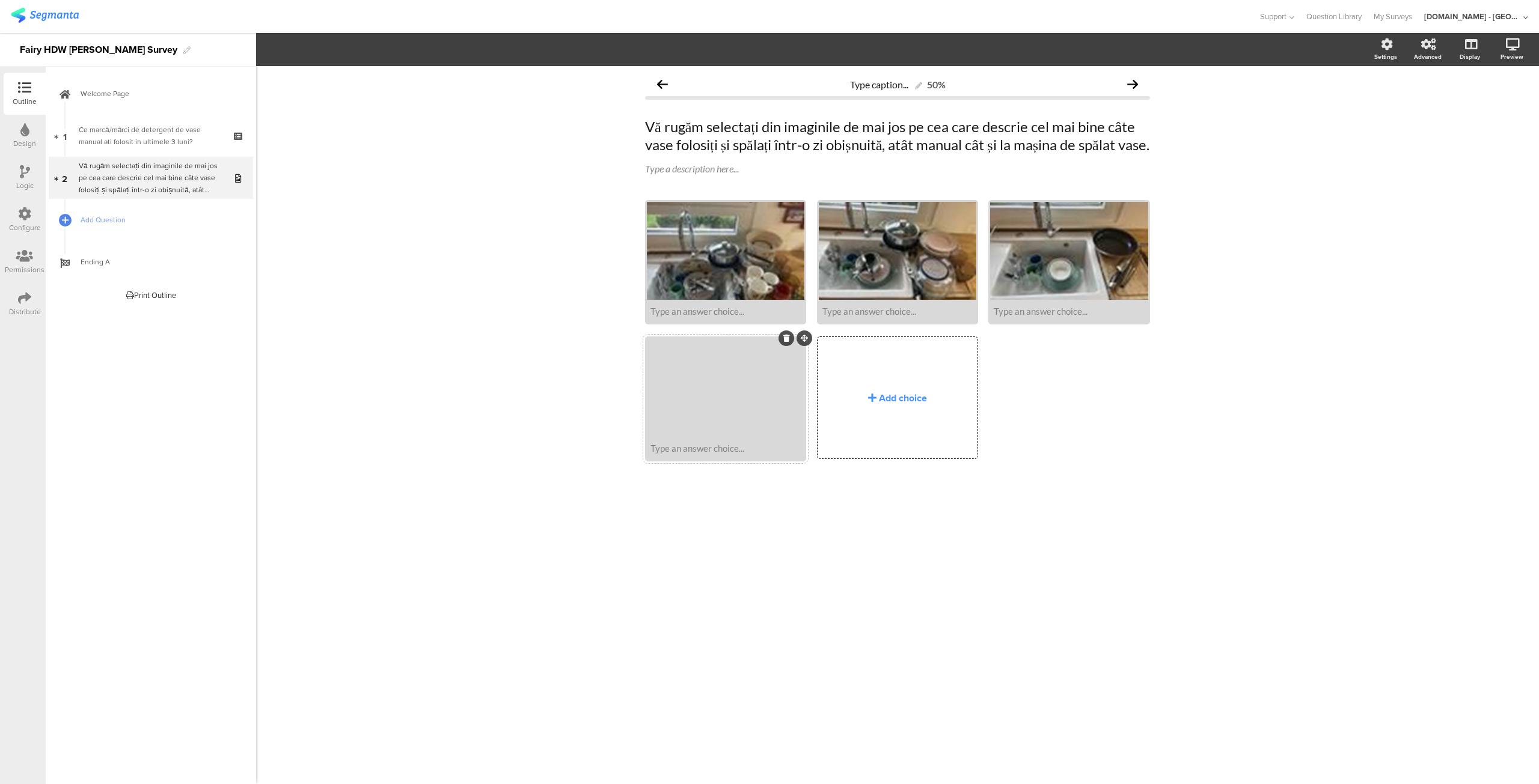
click at [673, 436] on div at bounding box center [726, 387] width 158 height 98
click at [319, 161] on span "Upload" at bounding box center [319, 158] width 31 height 14
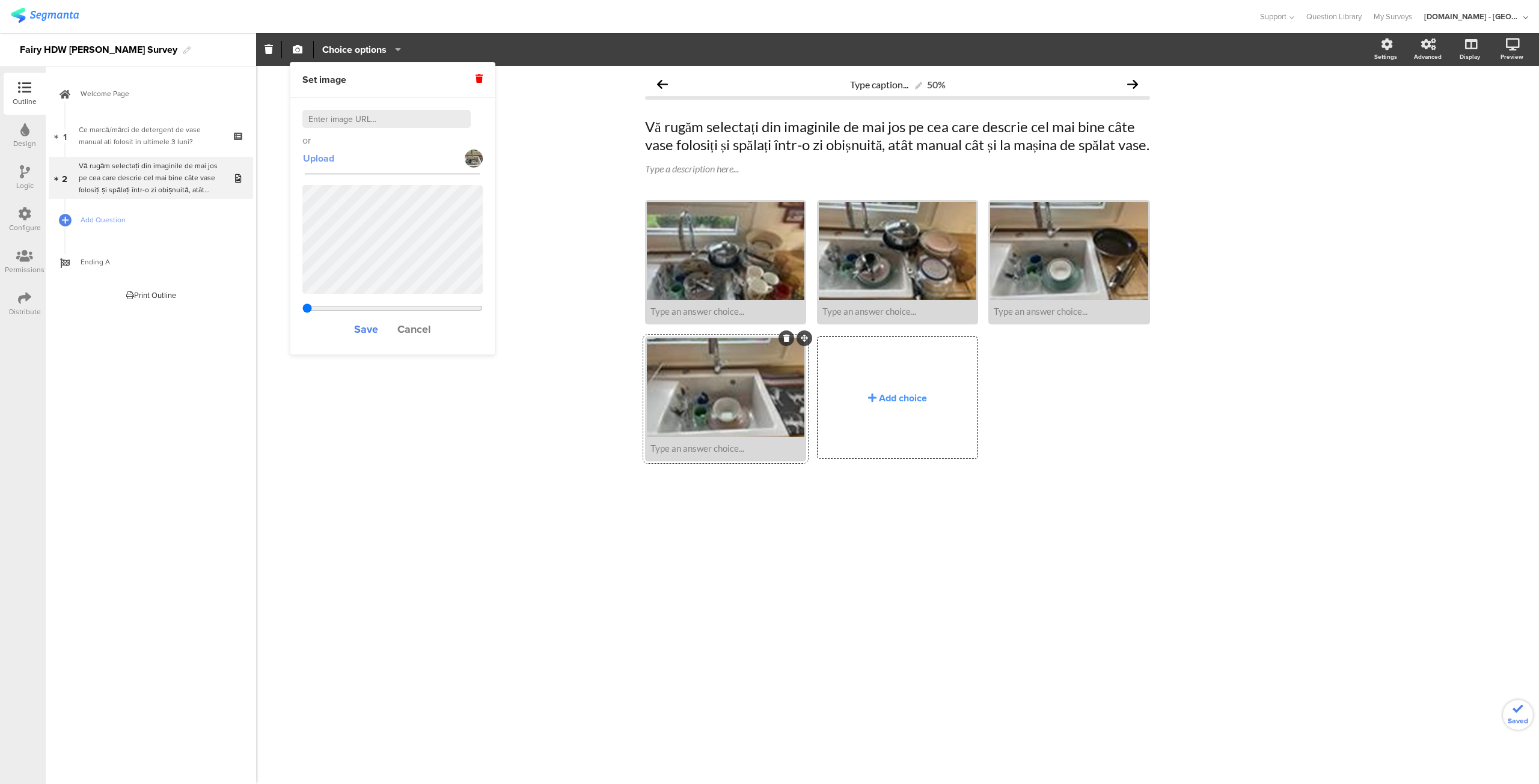
type input "3.2604347826087"
click at [880, 405] on div "Add choice" at bounding box center [903, 398] width 48 height 14
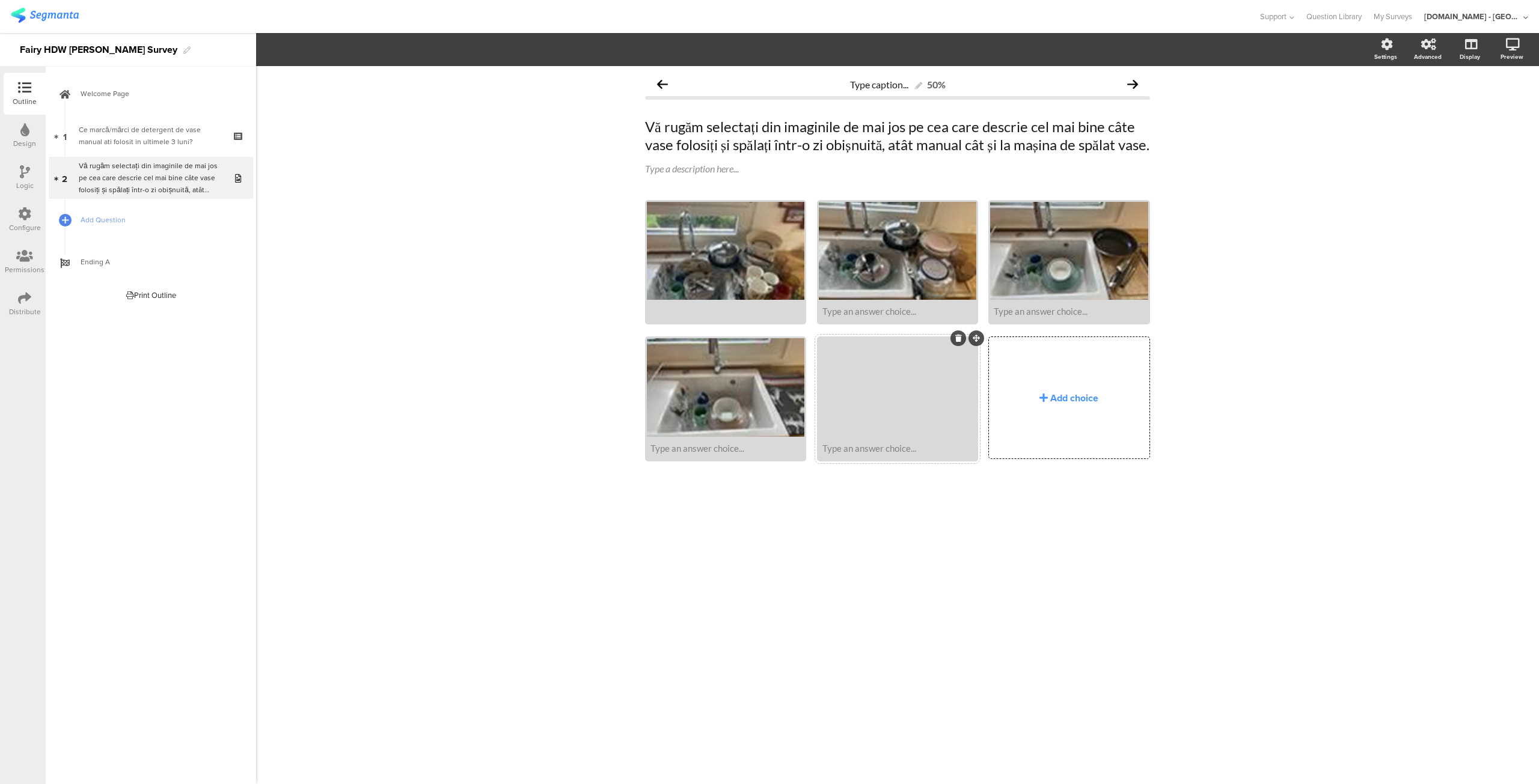
click at [704, 316] on div at bounding box center [726, 311] width 151 height 11
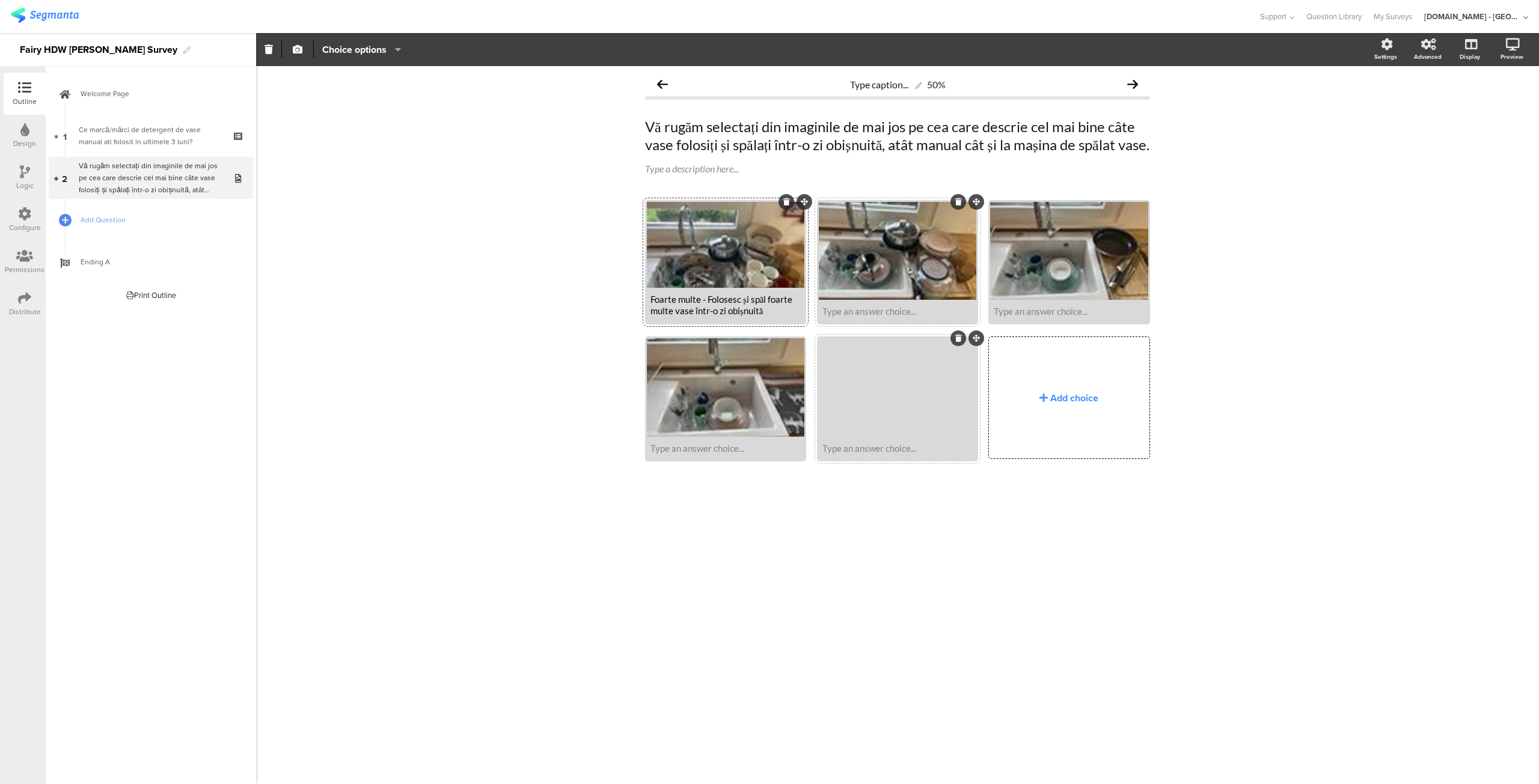
click at [888, 316] on div "Type an answer choice..." at bounding box center [897, 311] width 151 height 11
click at [888, 316] on div at bounding box center [897, 311] width 151 height 11
click at [1073, 316] on div at bounding box center [1069, 311] width 151 height 11
click at [1031, 316] on div "Type an answer choice..." at bounding box center [1069, 311] width 151 height 11
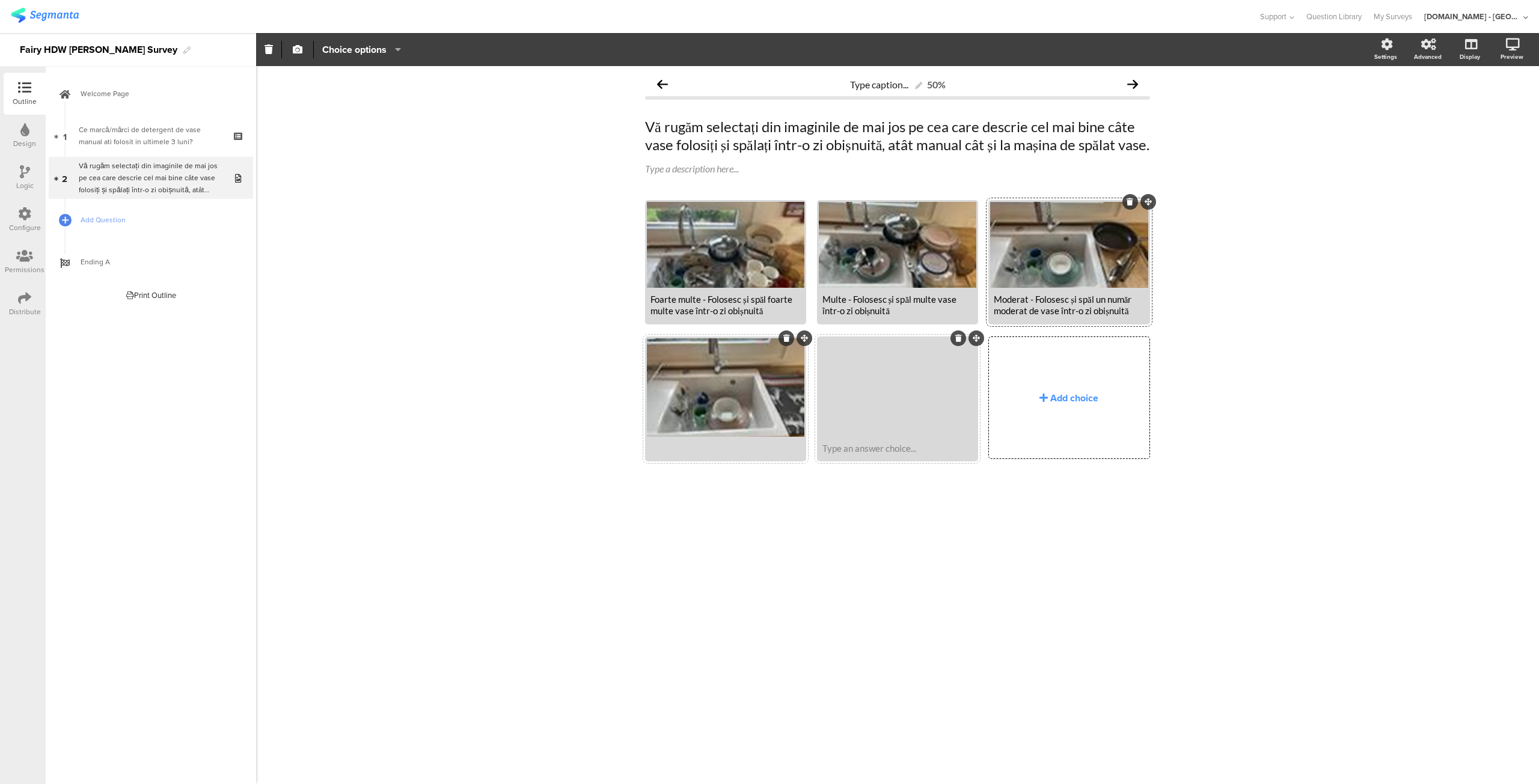
click at [721, 453] on div at bounding box center [726, 448] width 151 height 11
click at [850, 453] on div at bounding box center [897, 448] width 151 height 11
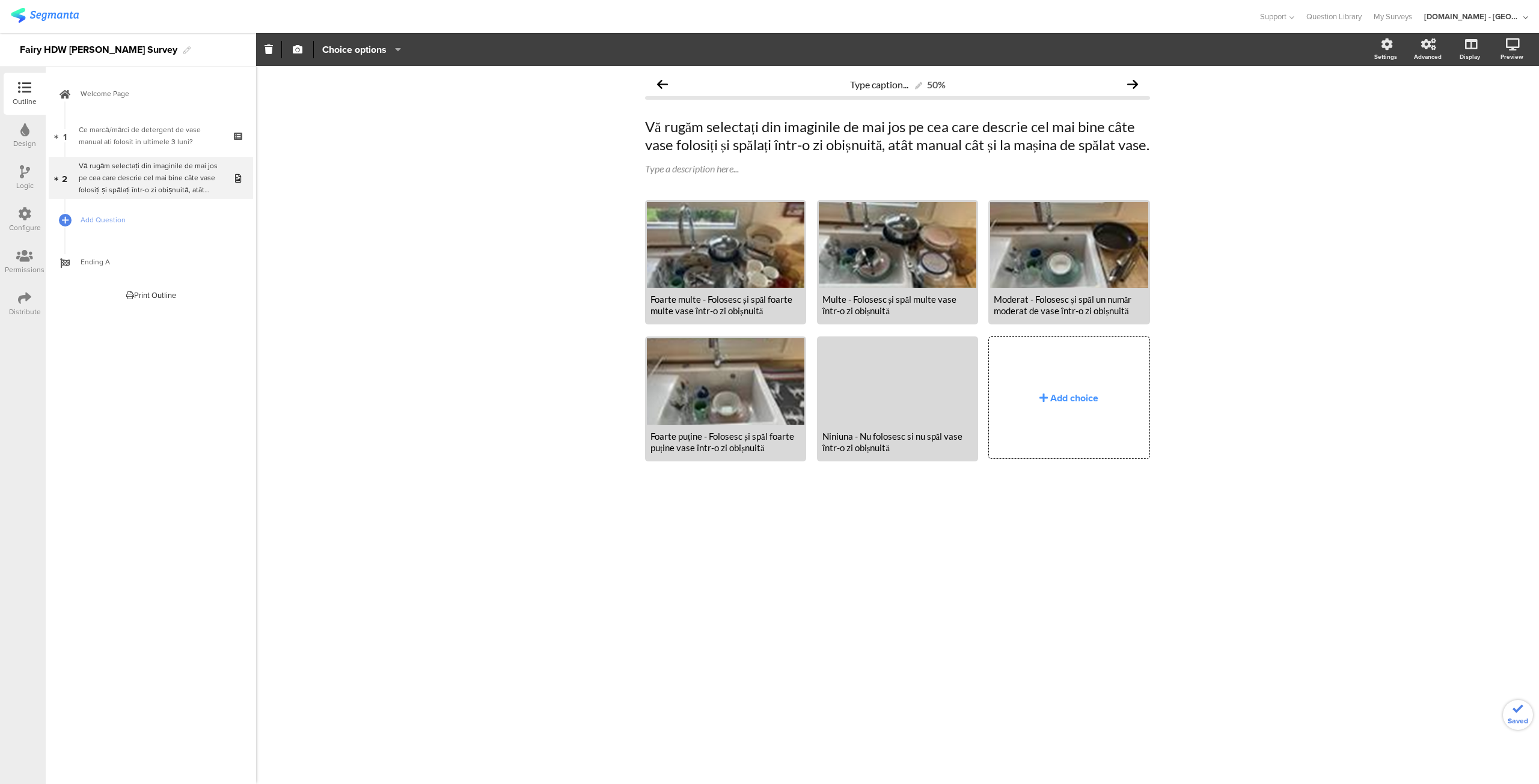
click at [815, 590] on div "Type caption... 50% Vă rugăm selectați din imaginile de [PERSON_NAME] [PERSON_N…" at bounding box center [897, 425] width 1282 height 718
click at [99, 211] on link "Add Question" at bounding box center [151, 220] width 204 height 42
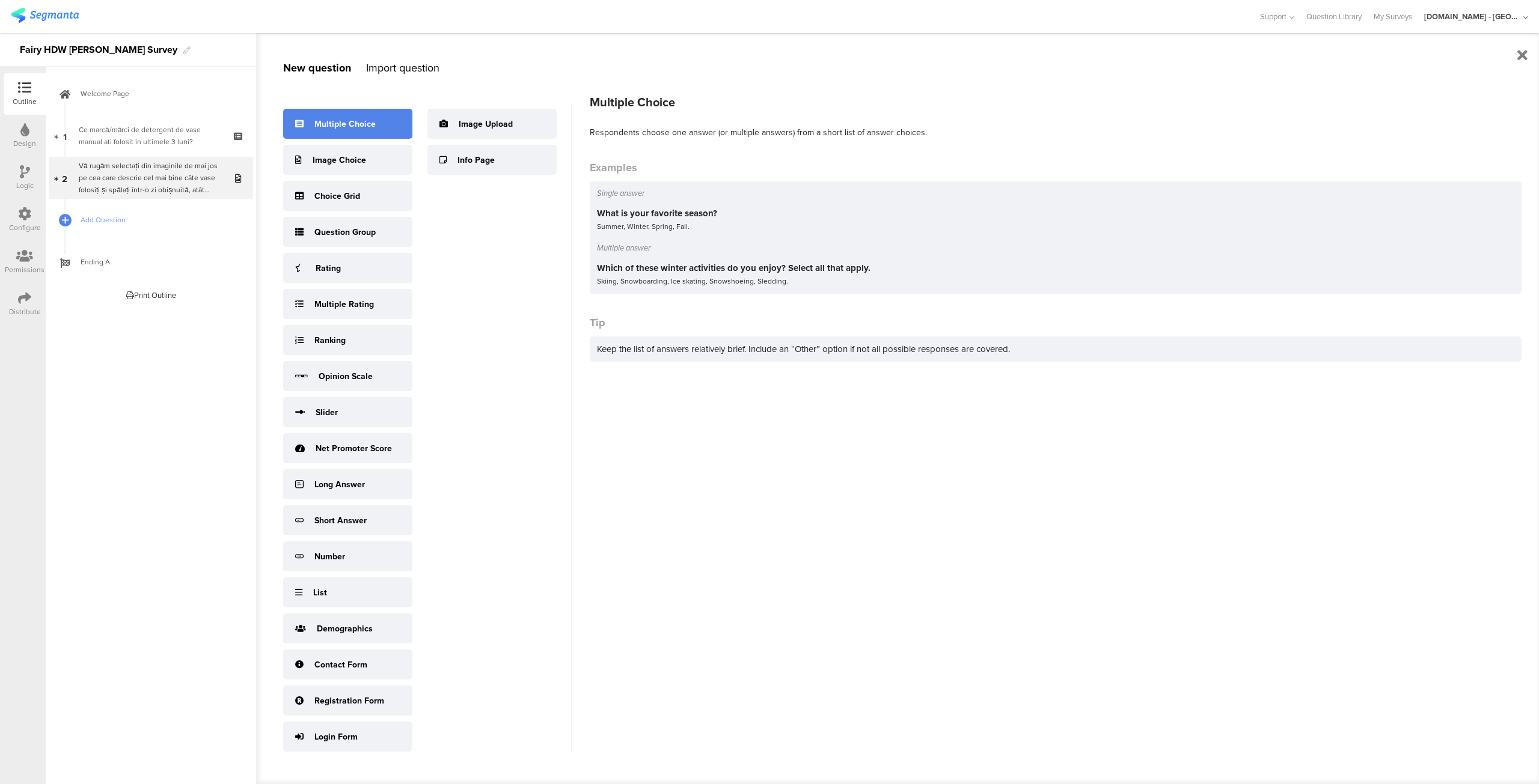
click at [337, 121] on div "Multiple Choice" at bounding box center [345, 124] width 61 height 13
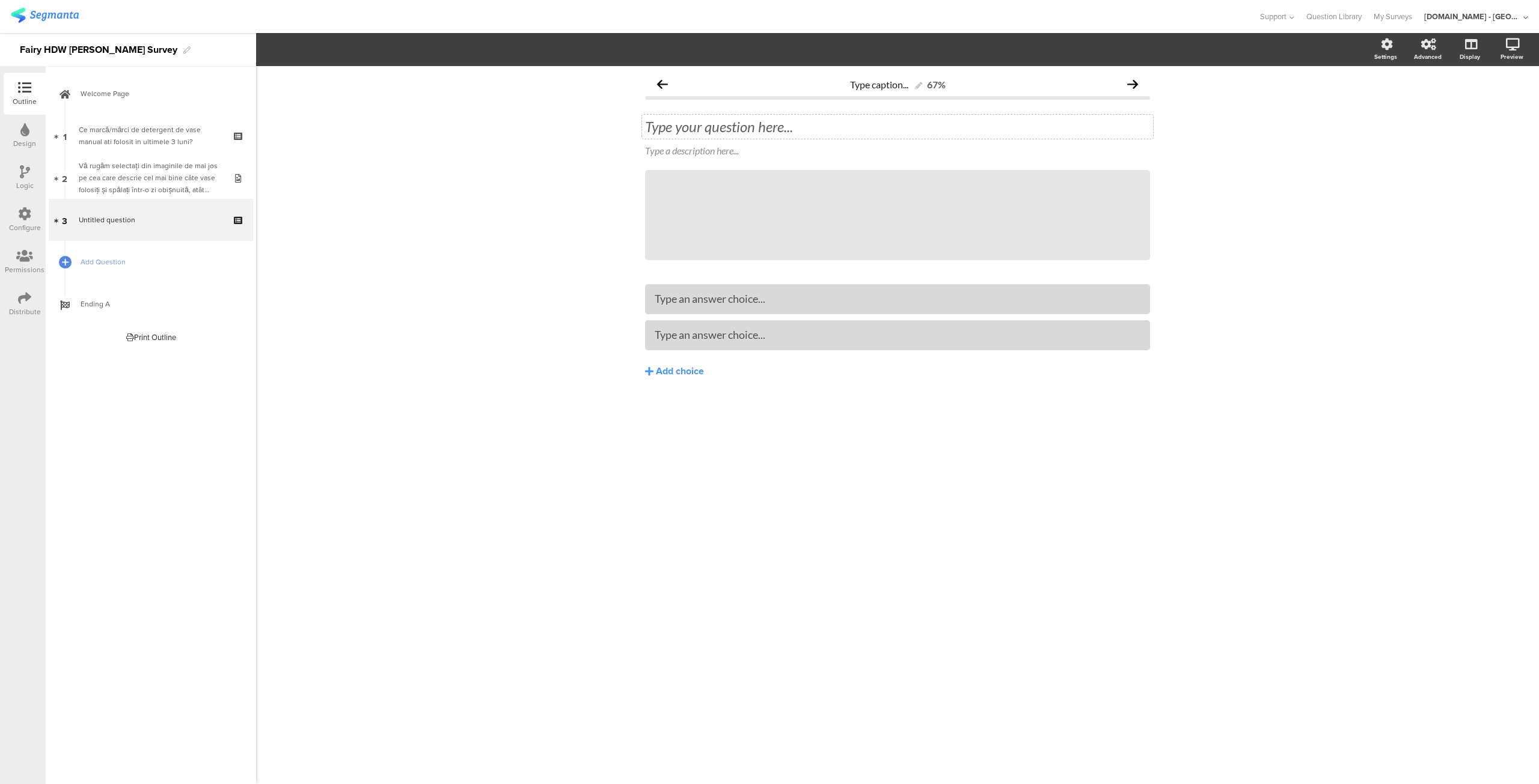
click at [738, 135] on div "Type your question here..." at bounding box center [897, 127] width 511 height 24
click at [671, 123] on p "Q3: În medie, cât de des folosiți mașina de spălat vase?" at bounding box center [897, 127] width 505 height 18
click at [775, 298] on div at bounding box center [897, 298] width 486 height 14
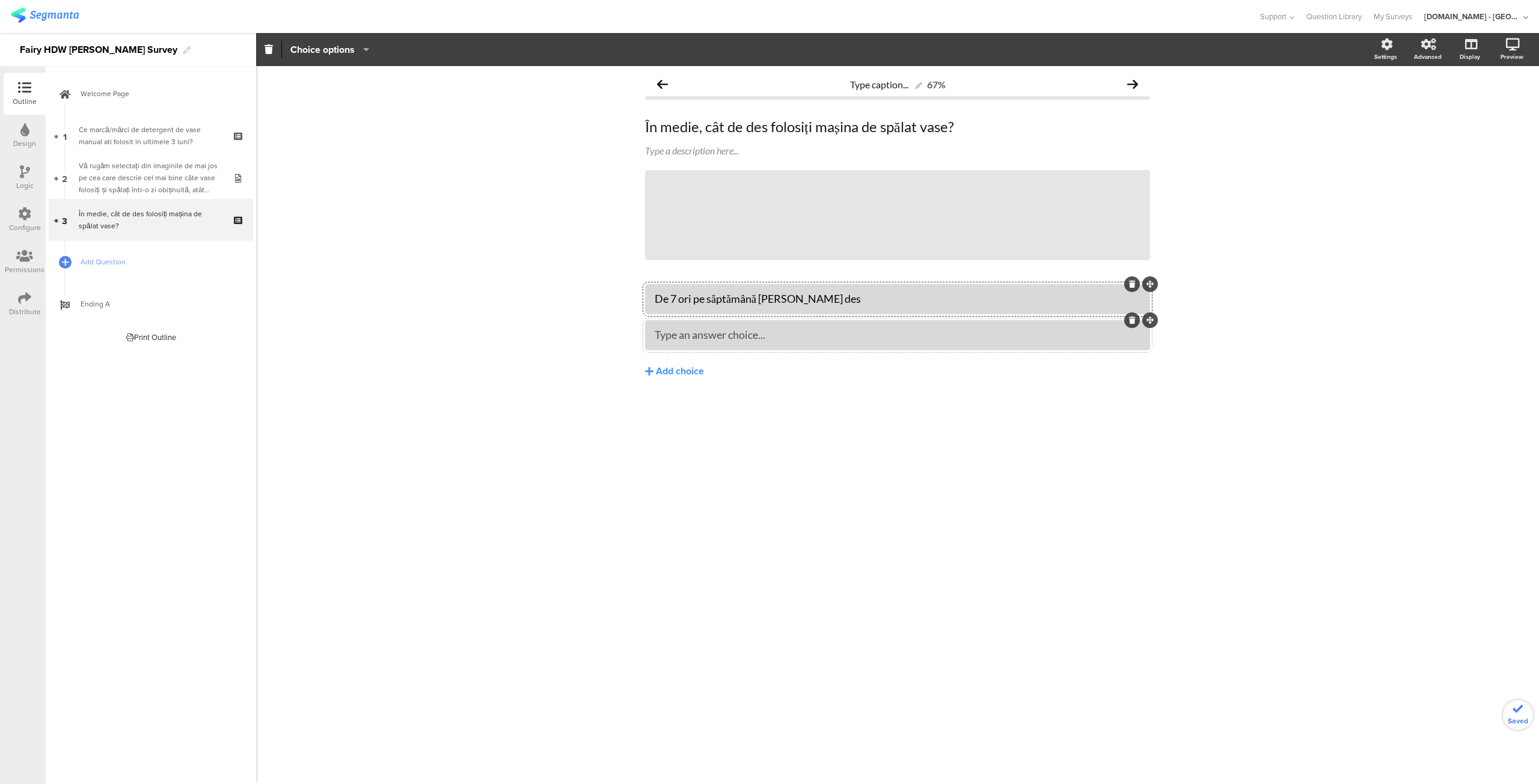
click at [780, 349] on div at bounding box center [897, 335] width 505 height 30
click at [759, 351] on div "De 7 ori pe săptămână [PERSON_NAME] des Type an answer choice... Add choice" at bounding box center [897, 335] width 505 height 102
click at [758, 343] on div "Type an answer choice..." at bounding box center [897, 335] width 486 height 20
click at [758, 343] on div at bounding box center [897, 335] width 486 height 20
click at [684, 368] on div "Add choice" at bounding box center [680, 372] width 48 height 13
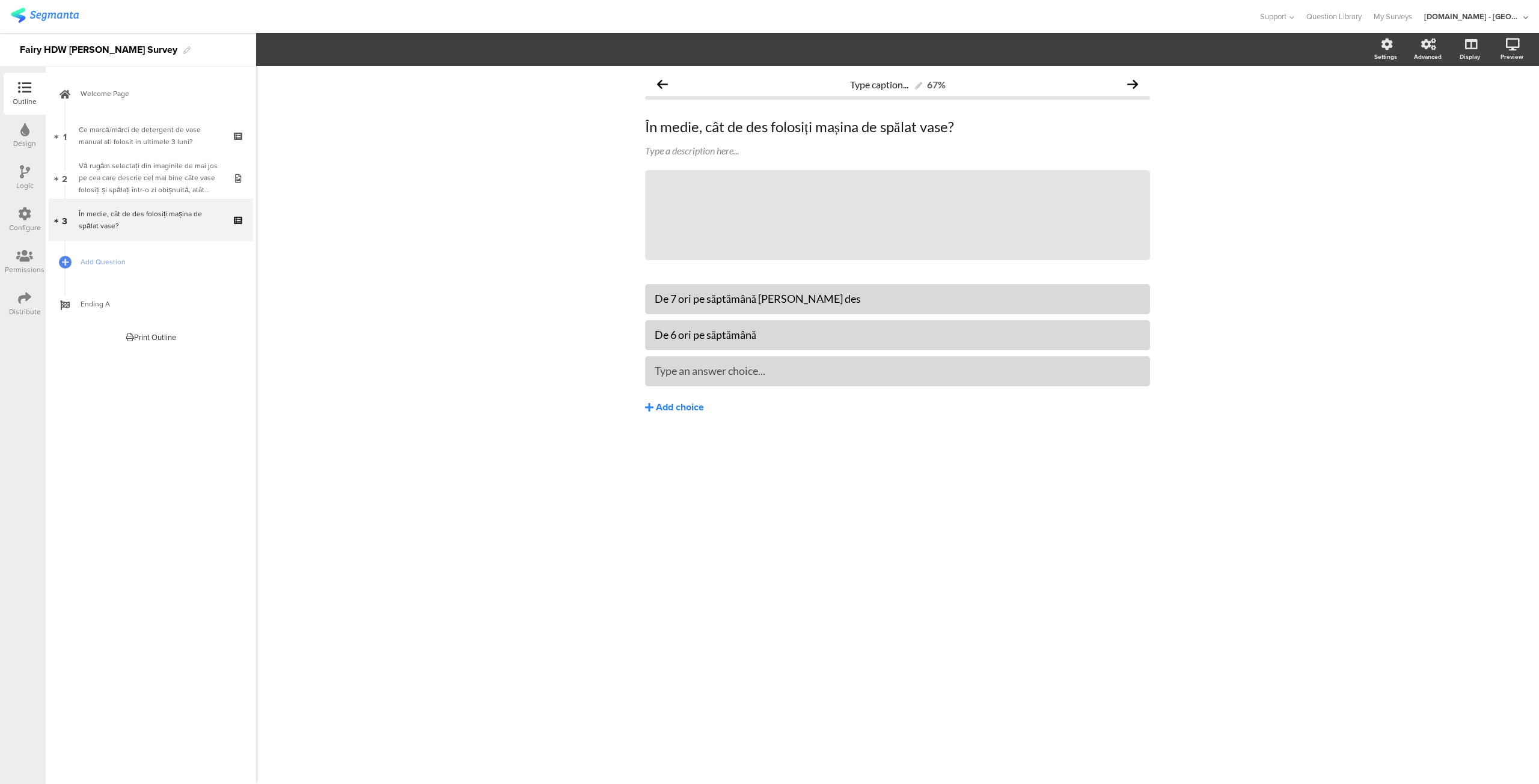
click at [673, 415] on button "Add choice" at bounding box center [897, 407] width 505 height 30
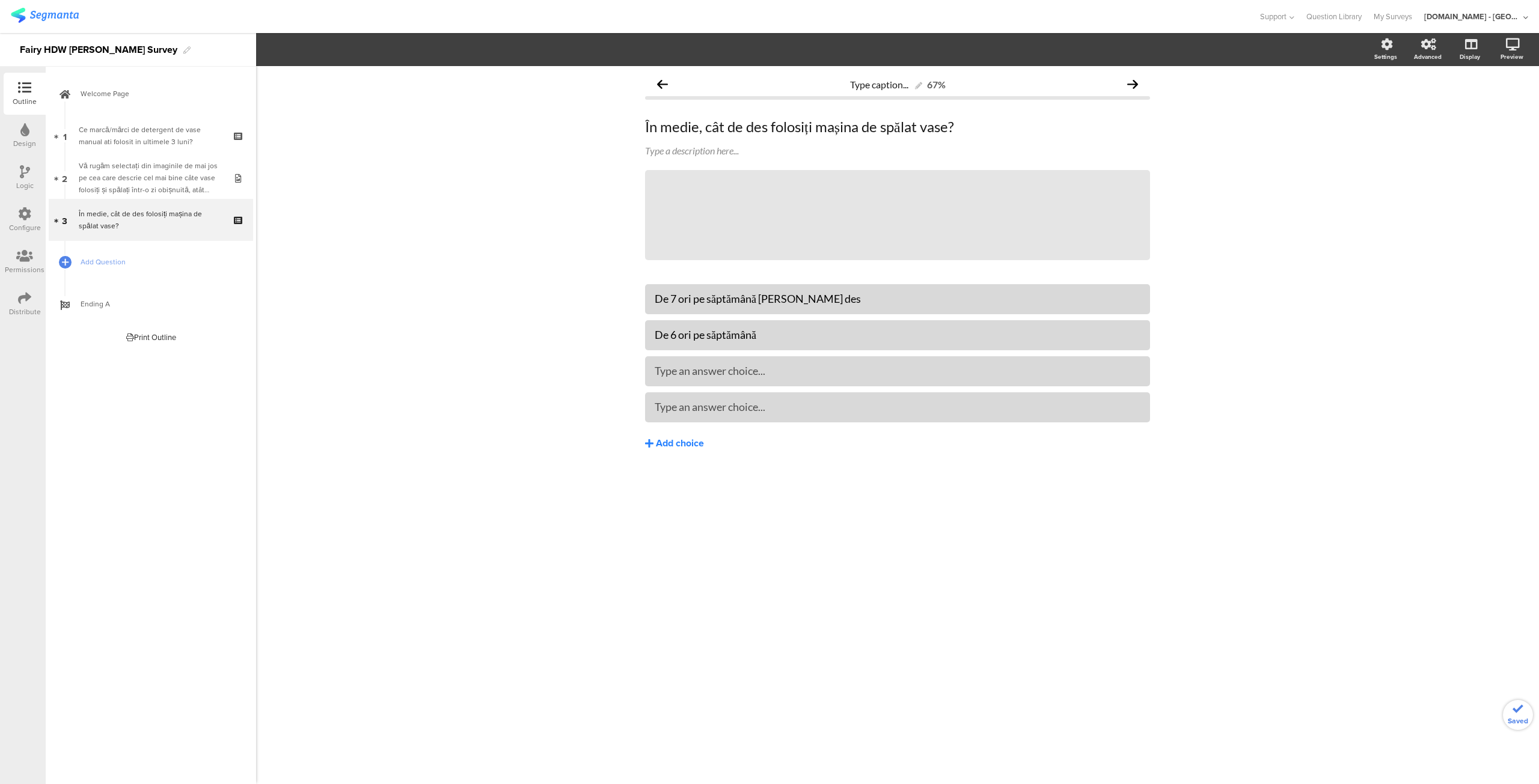
click at [669, 437] on div "Add choice" at bounding box center [680, 444] width 48 height 13
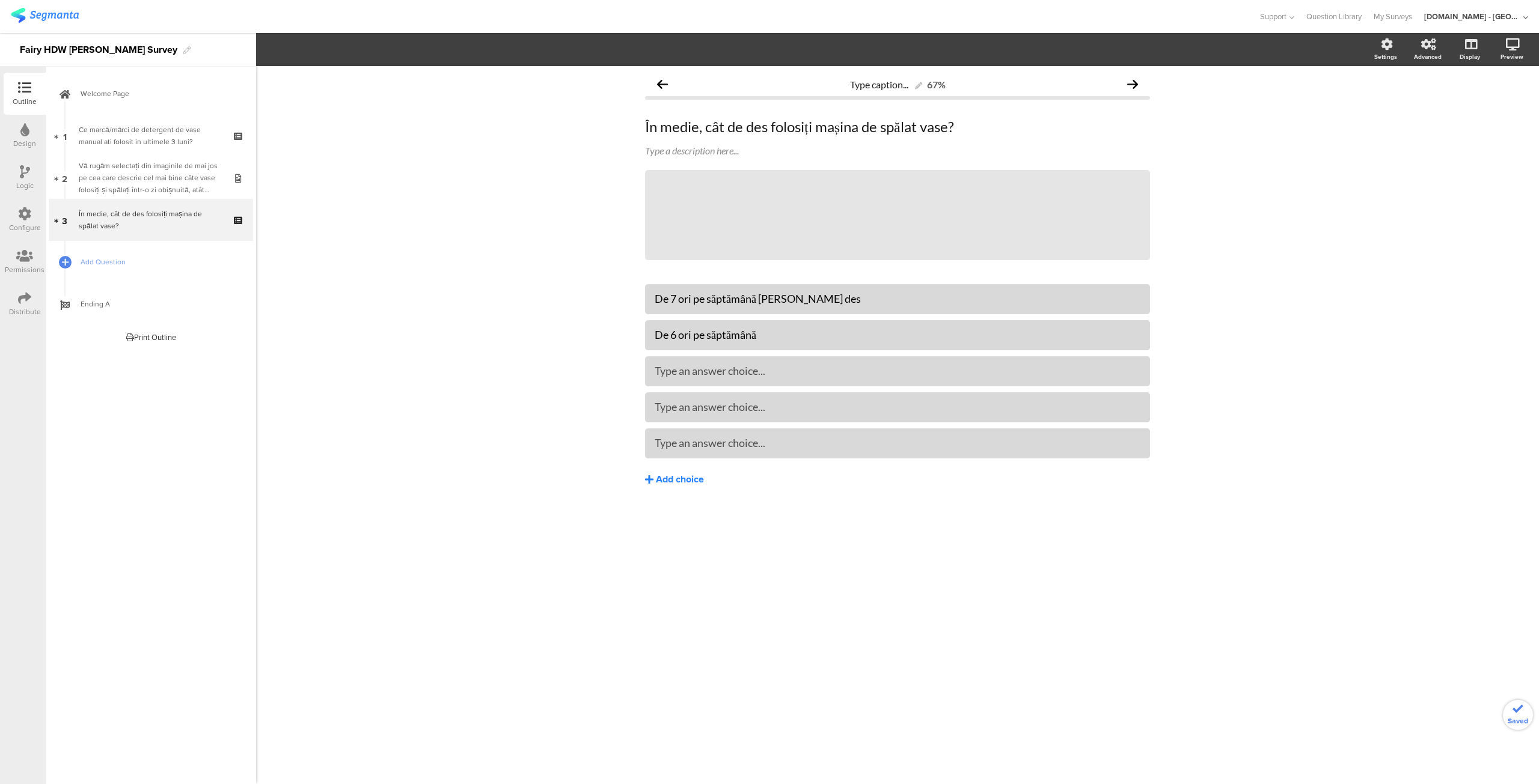
click at [662, 474] on div "Add choice" at bounding box center [680, 480] width 48 height 13
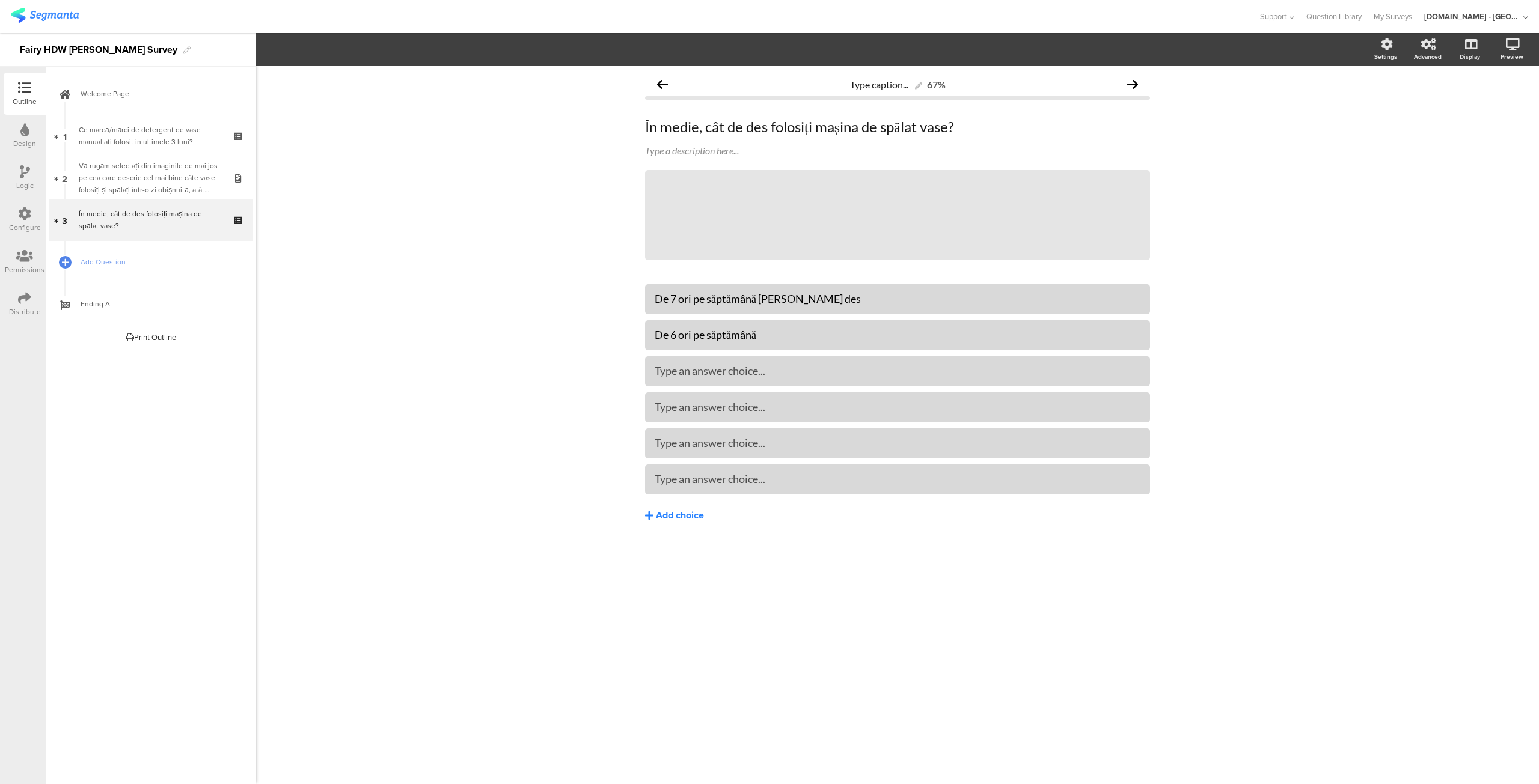
click at [661, 511] on div "Add choice" at bounding box center [680, 516] width 48 height 13
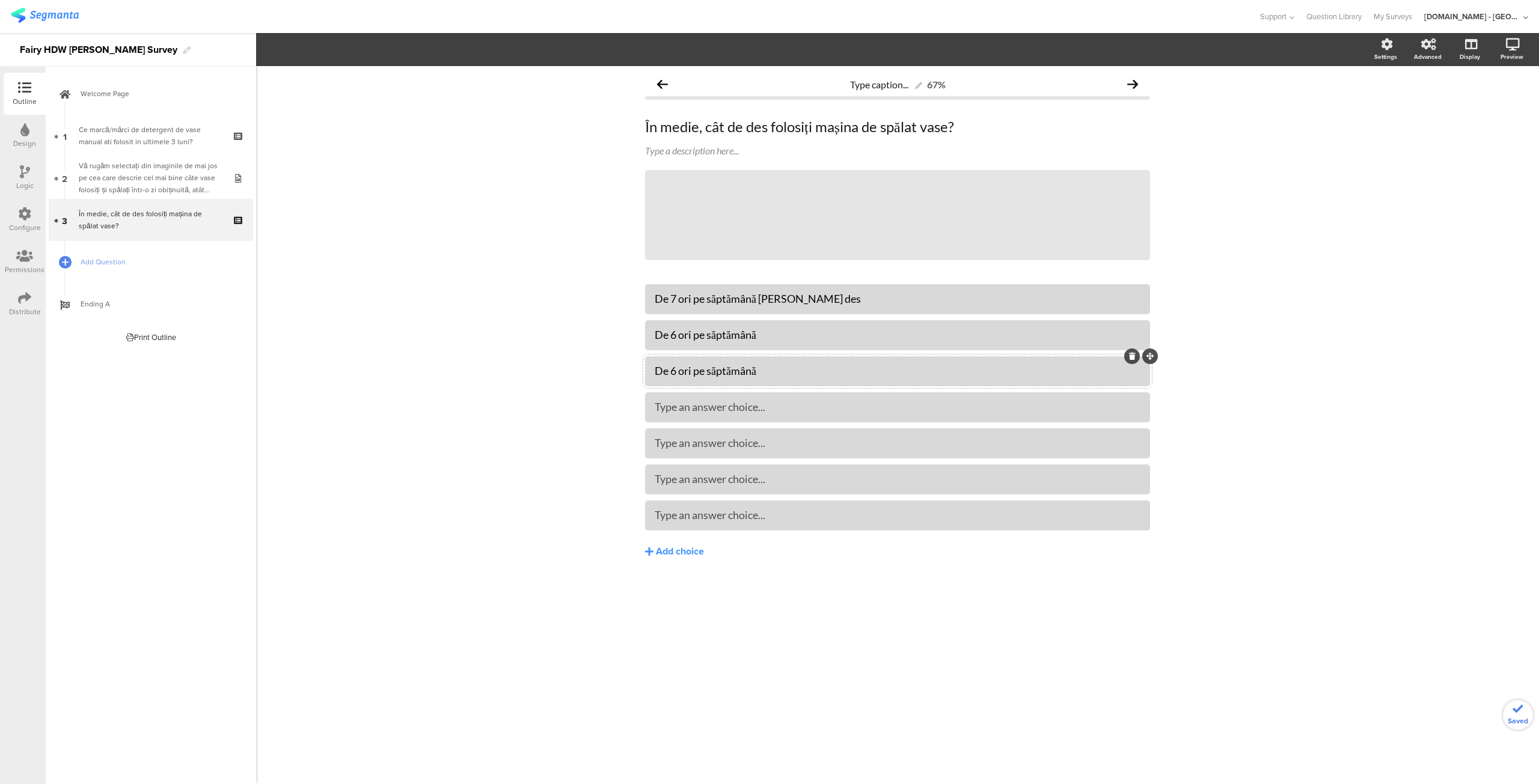
click at [676, 373] on div "De 6 ori pe săptămână" at bounding box center [897, 371] width 486 height 14
click at [673, 404] on div "De 6 ori pe săptămână" at bounding box center [897, 407] width 486 height 14
click at [679, 436] on div at bounding box center [897, 442] width 486 height 14
click at [675, 442] on div "De 6 ori pe săptămână" at bounding box center [897, 442] width 486 height 14
click at [676, 478] on div "De 6 ori pe săptămână" at bounding box center [897, 479] width 486 height 14
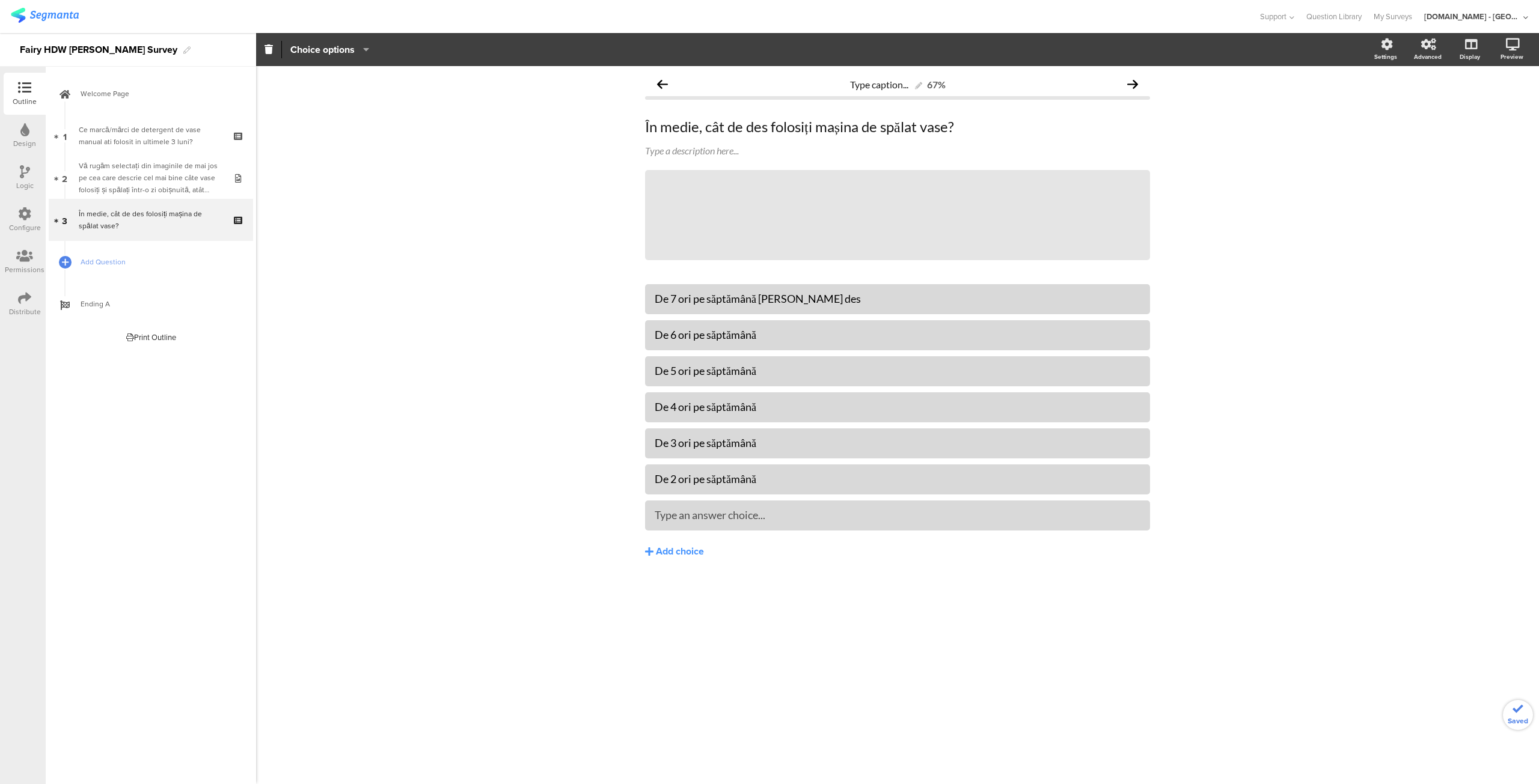
click at [678, 533] on div "De 7 ori pe săptămână [PERSON_NAME] des De 6 ori pe săptămână De 5 ori pe săptă…" at bounding box center [897, 425] width 505 height 282
click at [676, 513] on div "De 6 ori pe săptămână" at bounding box center [897, 515] width 486 height 14
click at [778, 518] on div "De 6 ori pe săptămână" at bounding box center [897, 515] width 486 height 14
click at [686, 554] on div "Add choice" at bounding box center [680, 552] width 48 height 13
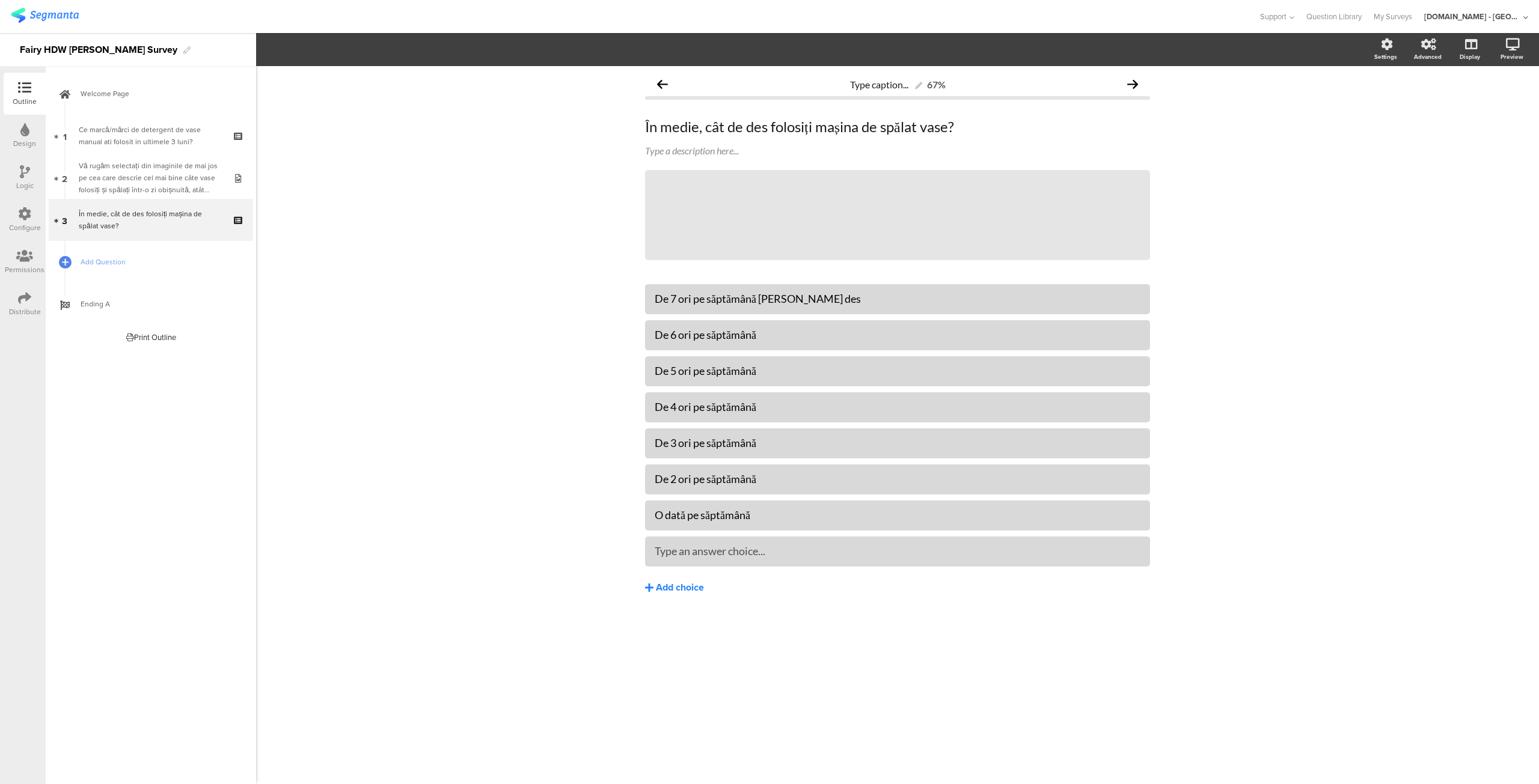
click at [679, 583] on div "Add choice" at bounding box center [680, 588] width 48 height 13
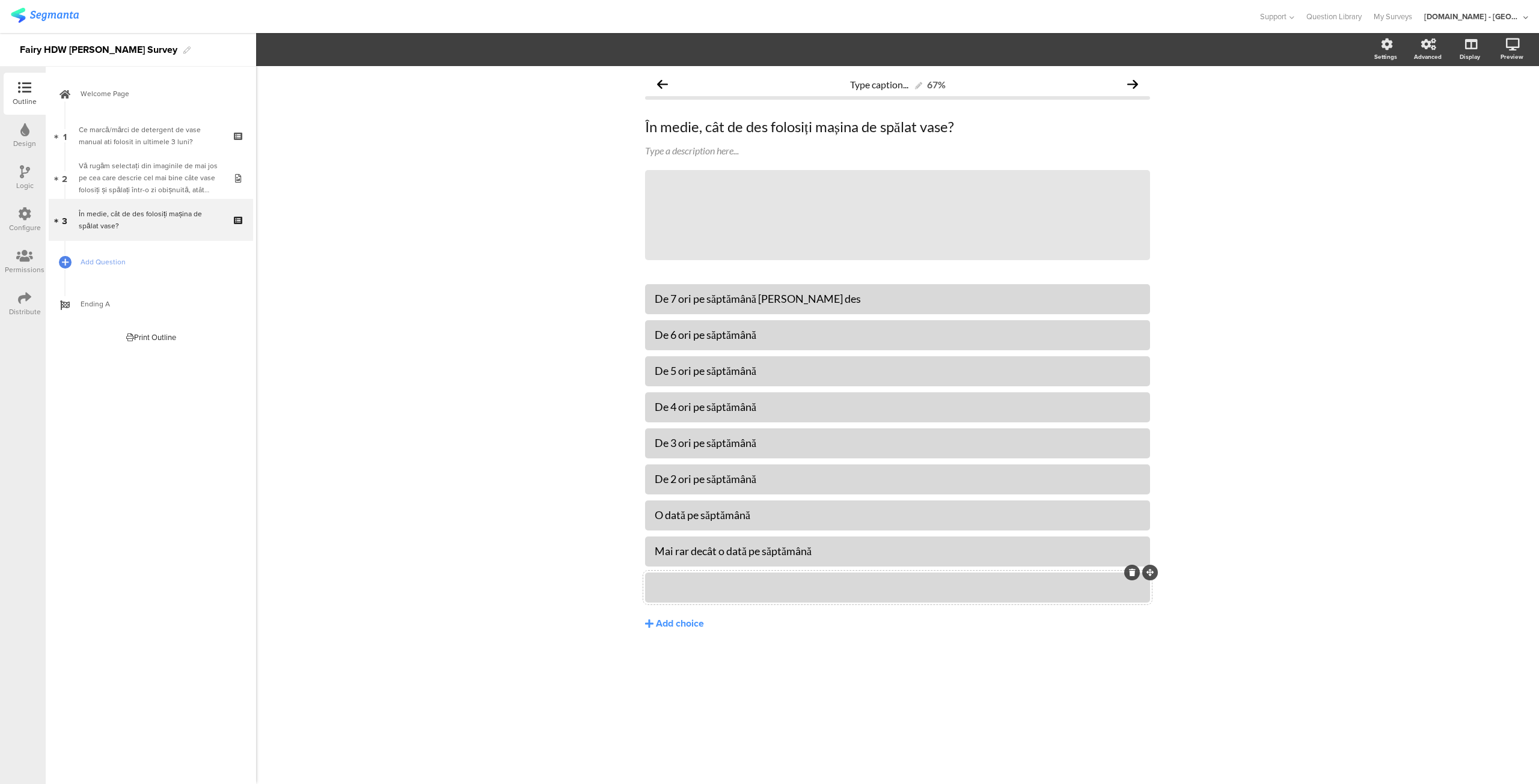
click at [746, 579] on div at bounding box center [897, 587] width 486 height 20
click at [695, 626] on div "Add choice" at bounding box center [680, 624] width 48 height 13
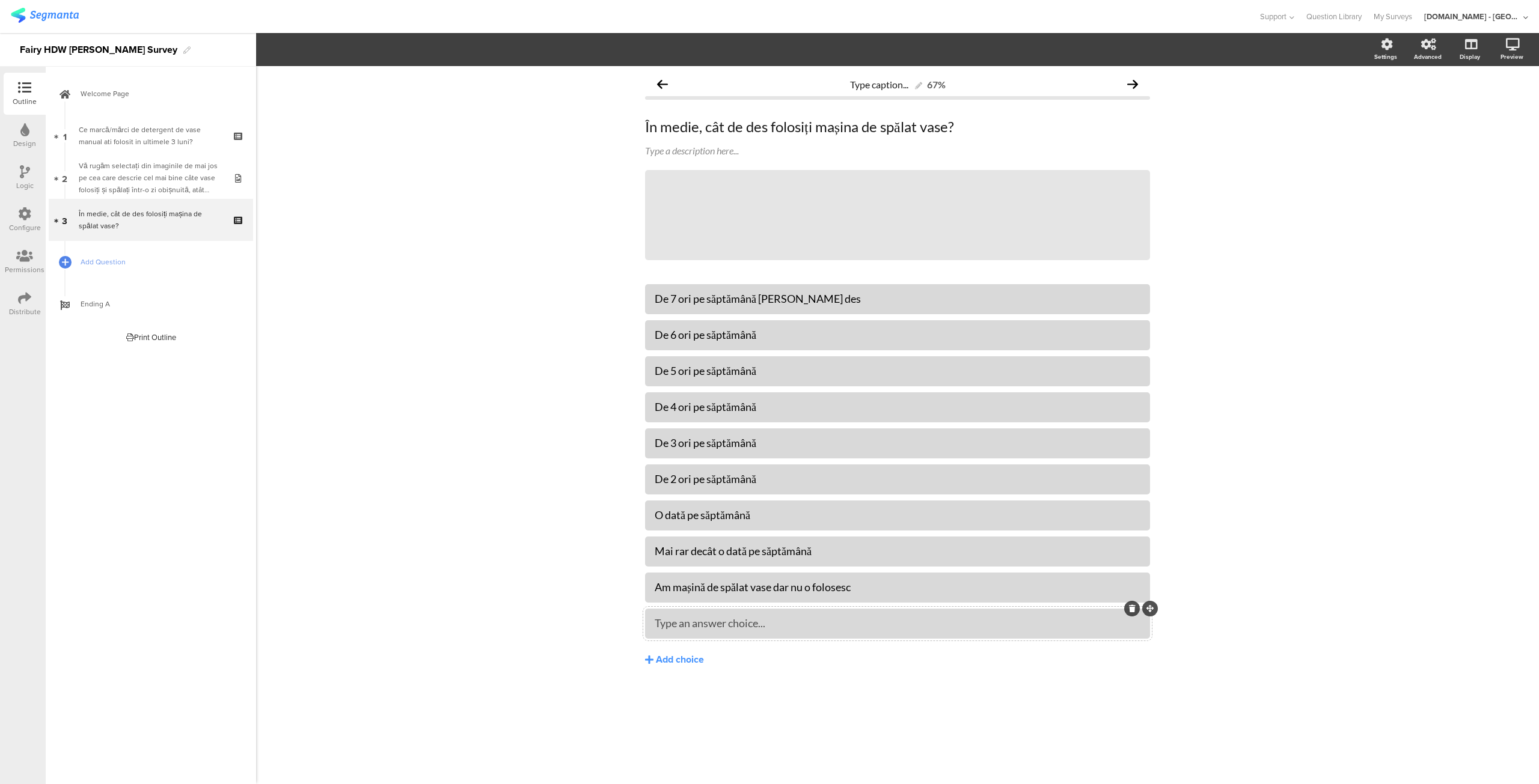
click at [709, 635] on div at bounding box center [897, 623] width 505 height 30
click at [102, 249] on link "Add Question" at bounding box center [151, 262] width 204 height 42
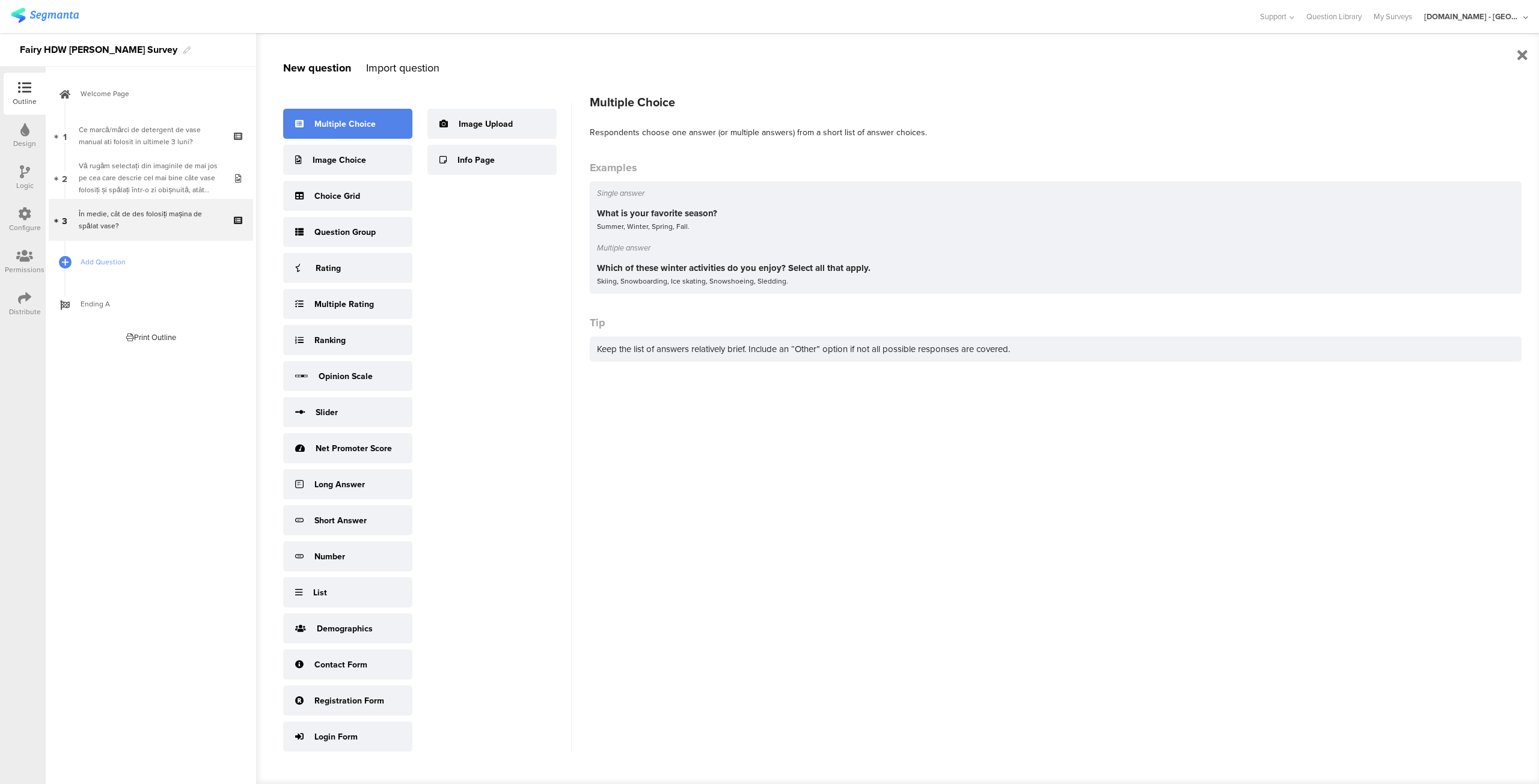
click at [346, 134] on div "Multiple Choice" at bounding box center [348, 123] width 129 height 30
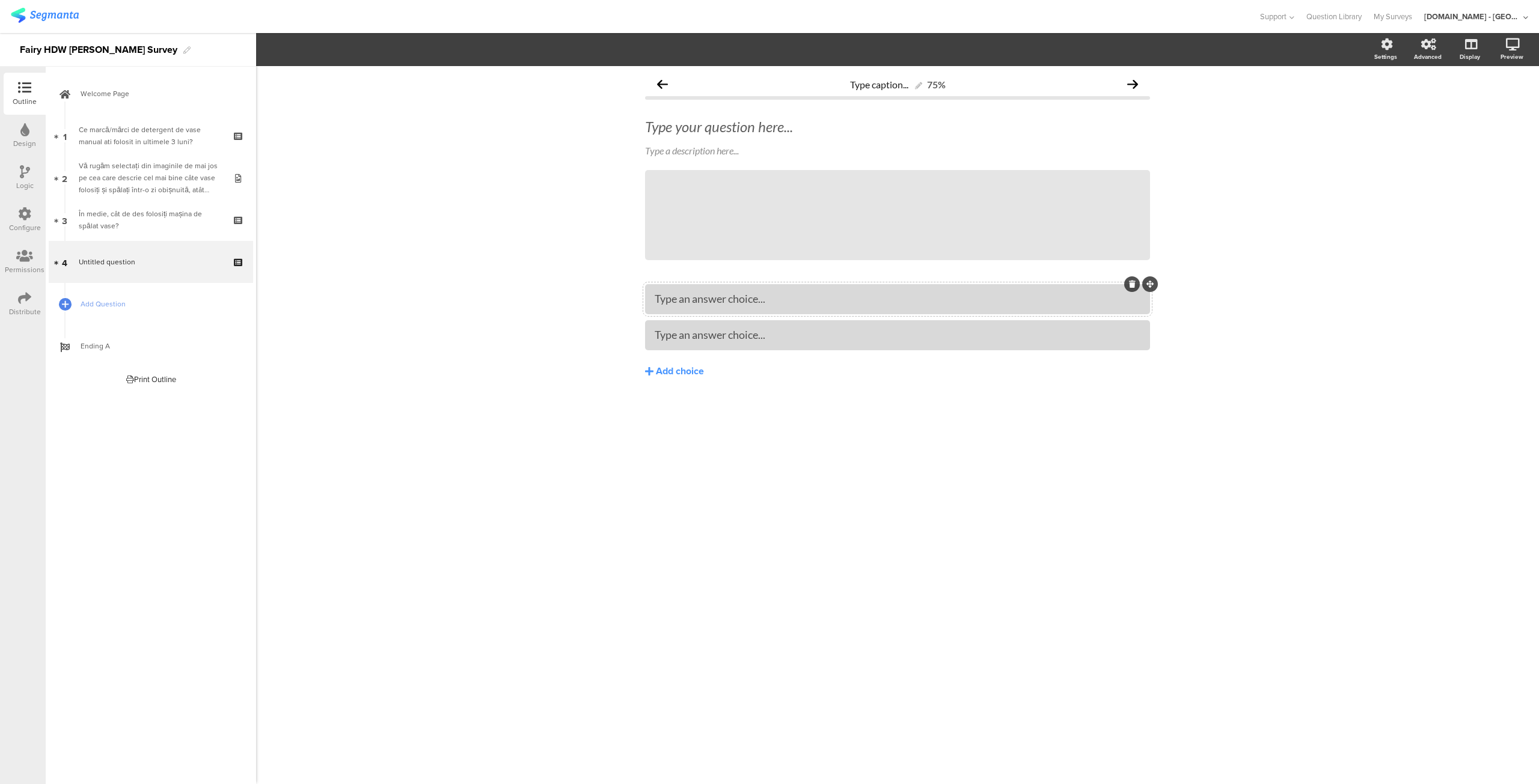
click at [1132, 290] on div at bounding box center [1132, 284] width 16 height 15
click at [1130, 282] on icon at bounding box center [1132, 284] width 6 height 7
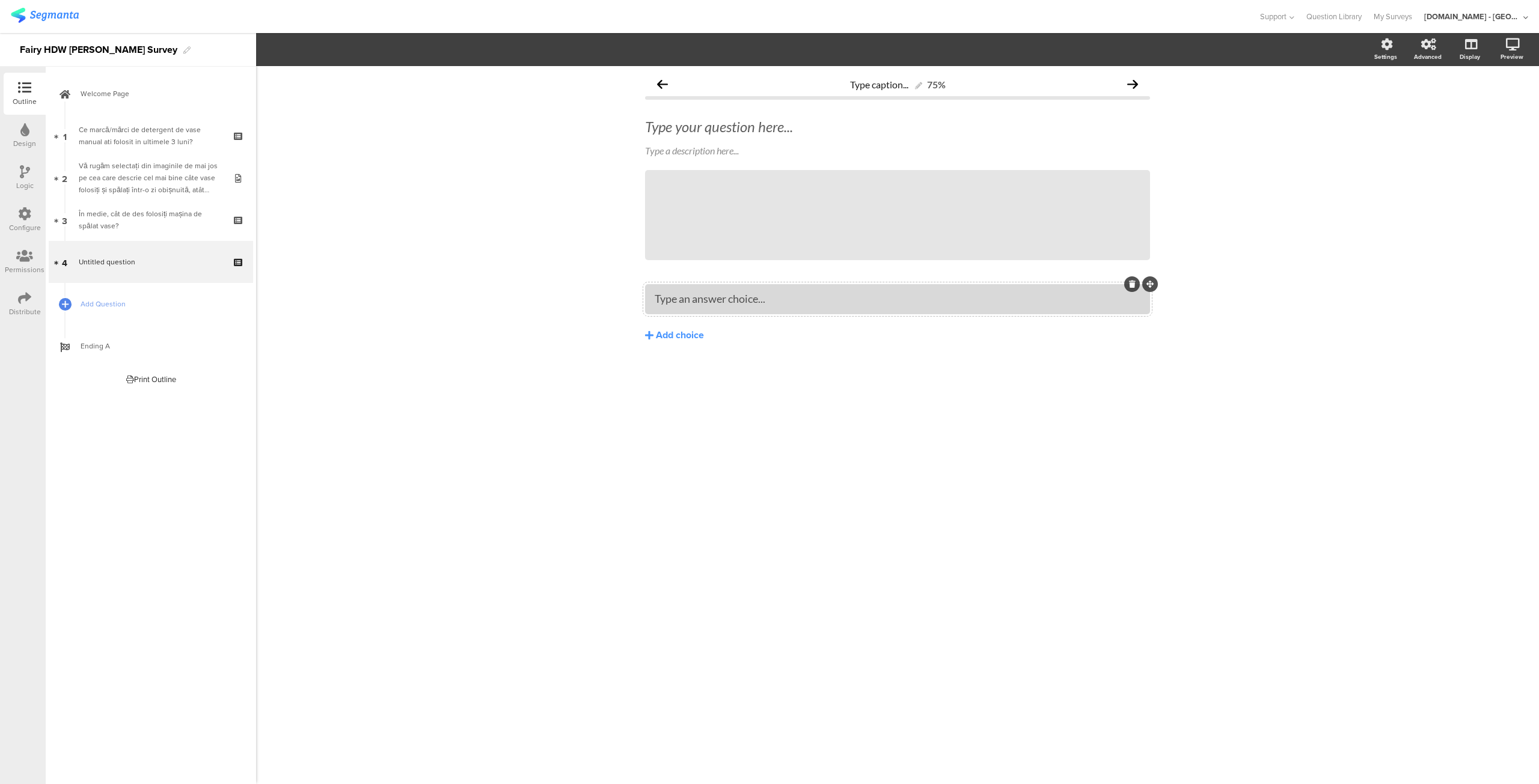
click at [1133, 280] on div at bounding box center [1132, 284] width 16 height 15
click at [704, 133] on div "Type your question here..." at bounding box center [897, 127] width 511 height 24
click at [879, 211] on icon at bounding box center [867, 214] width 41 height 41
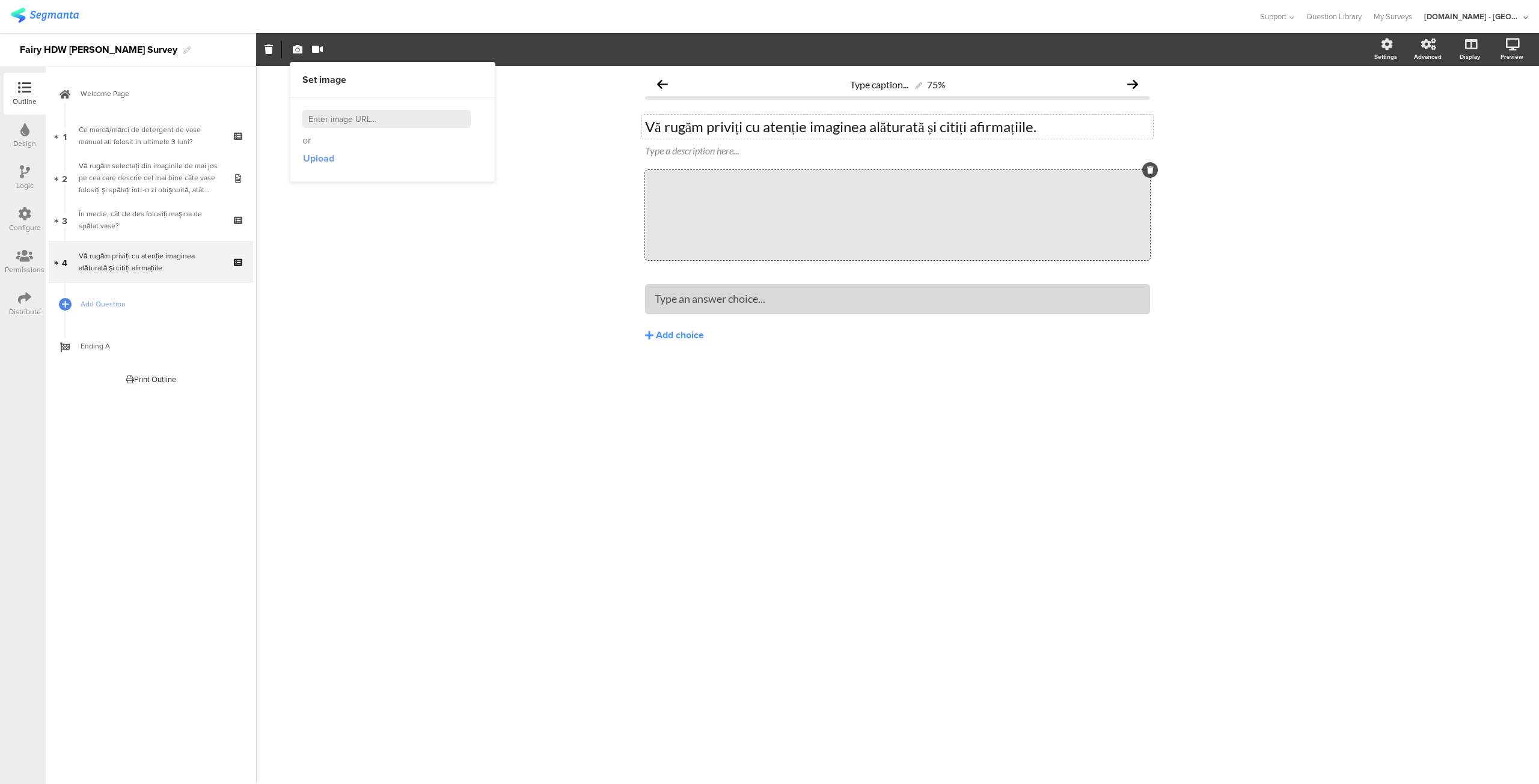
click at [314, 154] on span "Upload" at bounding box center [319, 158] width 31 height 14
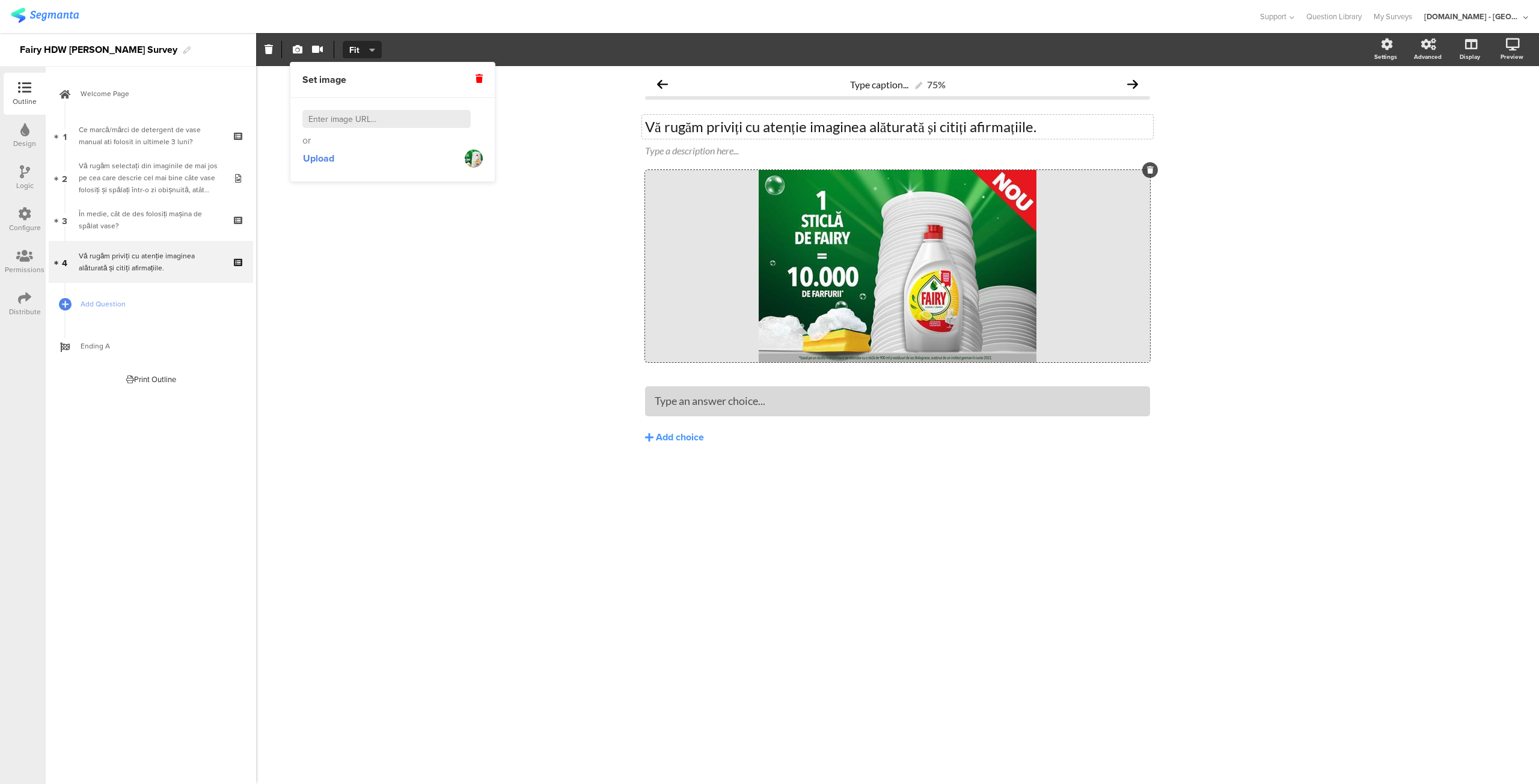
click at [863, 616] on div "Type caption... 75% Vă rugăm priviți cu atenție imaginea alăturată și citiți af…" at bounding box center [897, 425] width 1282 height 718
click at [1073, 269] on div "/" at bounding box center [897, 266] width 505 height 192
click at [1131, 385] on icon at bounding box center [1132, 386] width 6 height 7
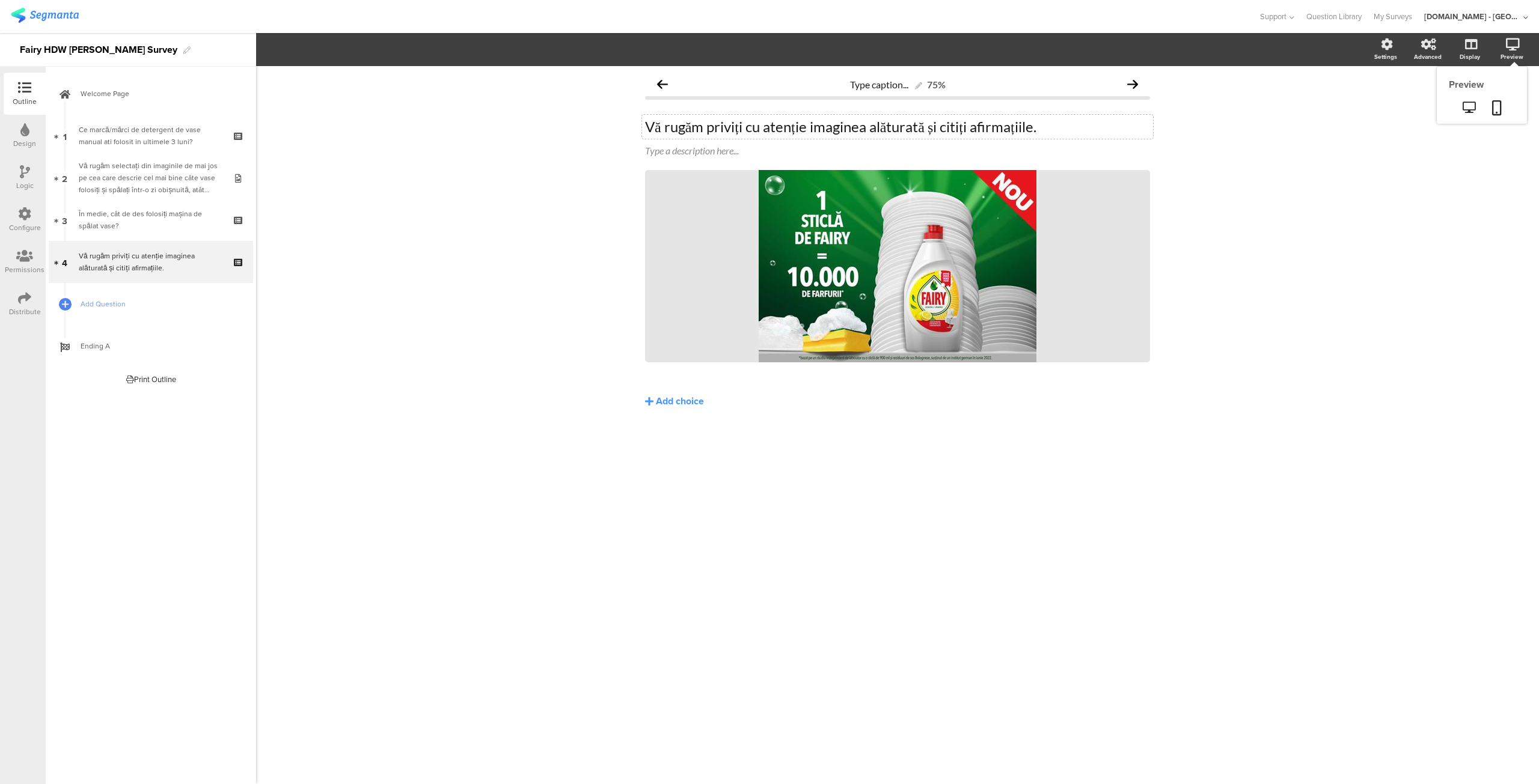
click at [1508, 45] on icon at bounding box center [1513, 45] width 14 height 12
click at [1472, 105] on icon at bounding box center [1469, 107] width 13 height 12
click at [1472, 112] on icon at bounding box center [1469, 107] width 13 height 12
click at [103, 298] on span "Add Question" at bounding box center [158, 304] width 154 height 12
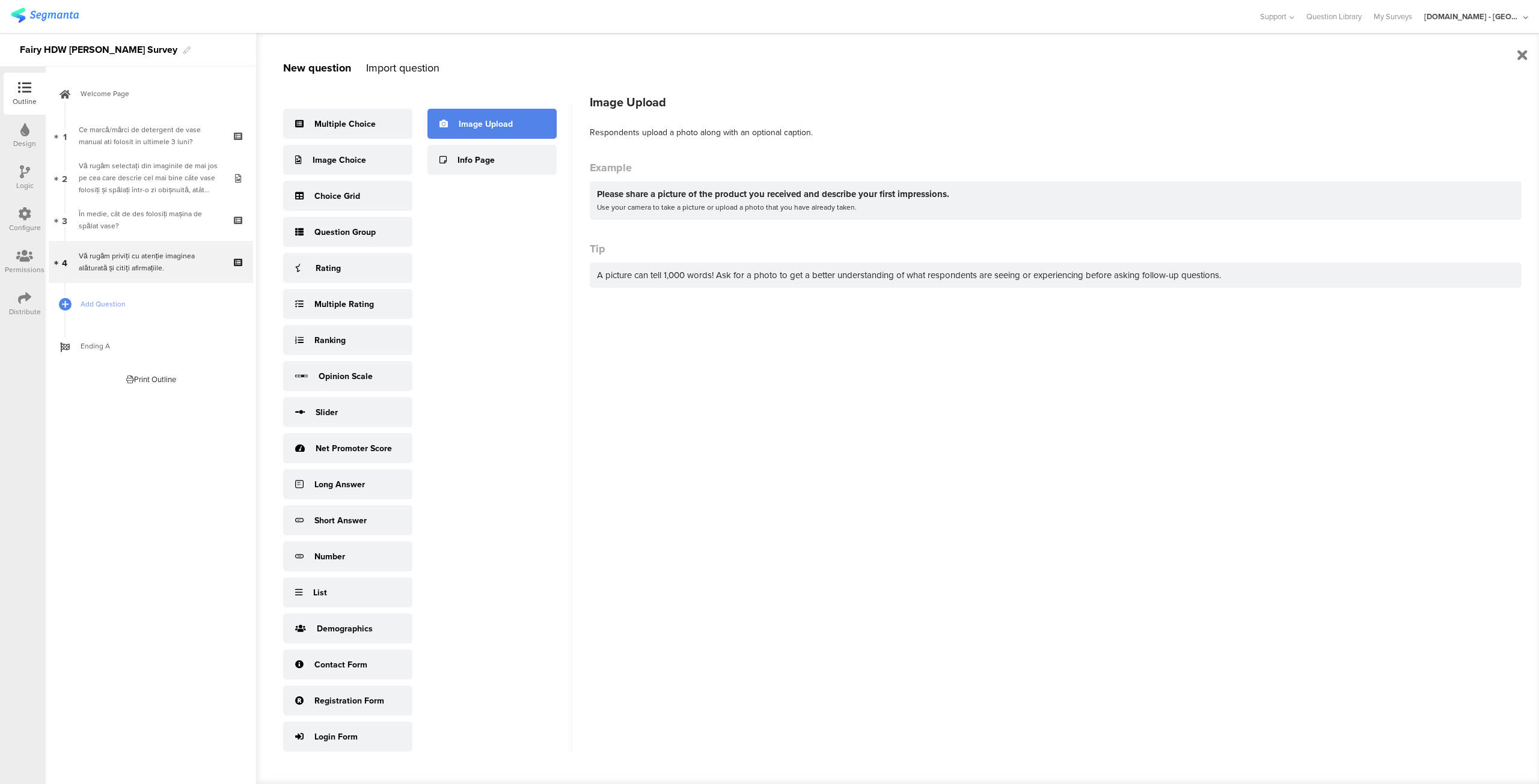
click at [479, 125] on div "Image Upload" at bounding box center [486, 124] width 54 height 13
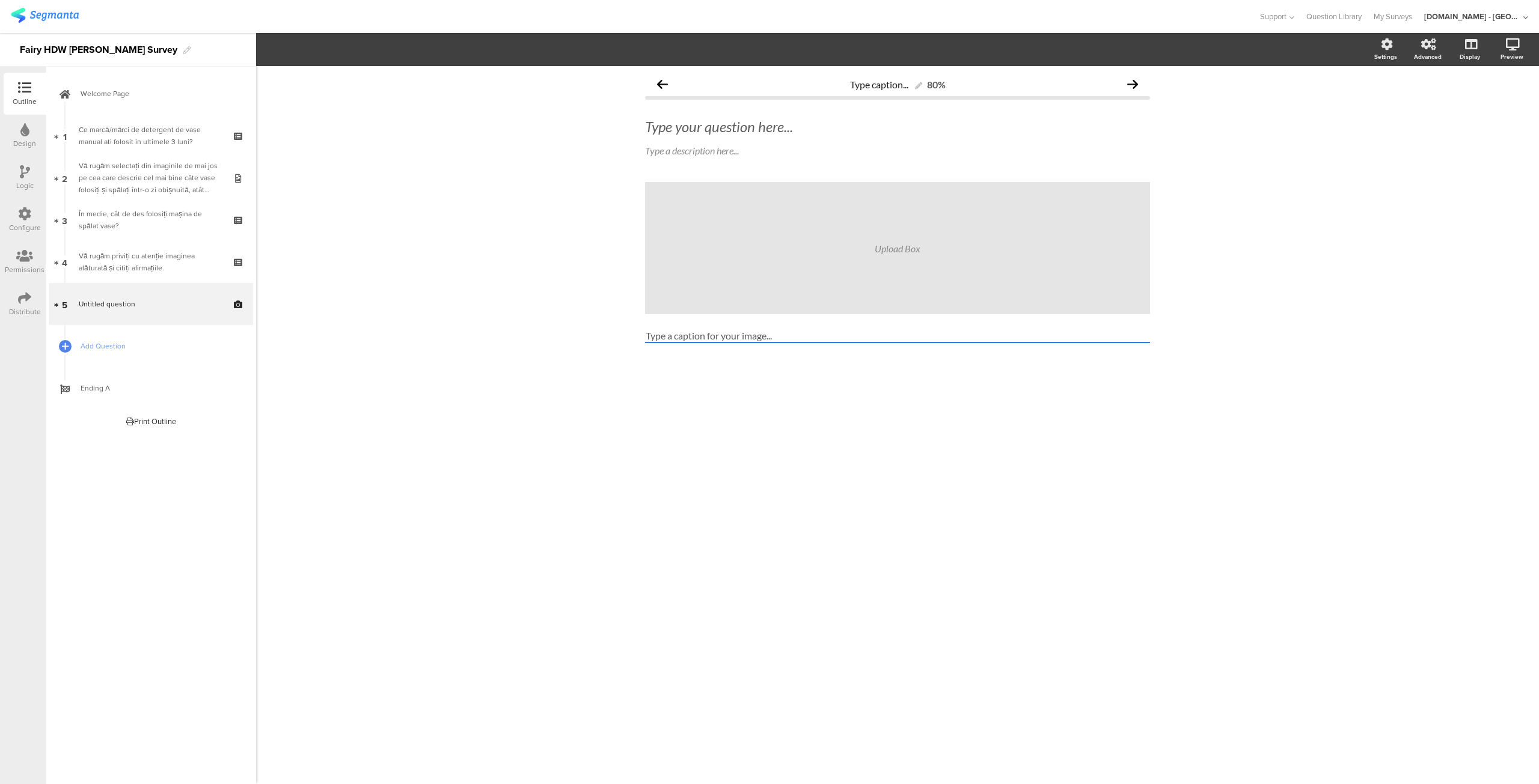
click at [894, 254] on div "Upload Box" at bounding box center [897, 249] width 46 height 12
click at [238, 311] on icon at bounding box center [240, 312] width 10 height 12
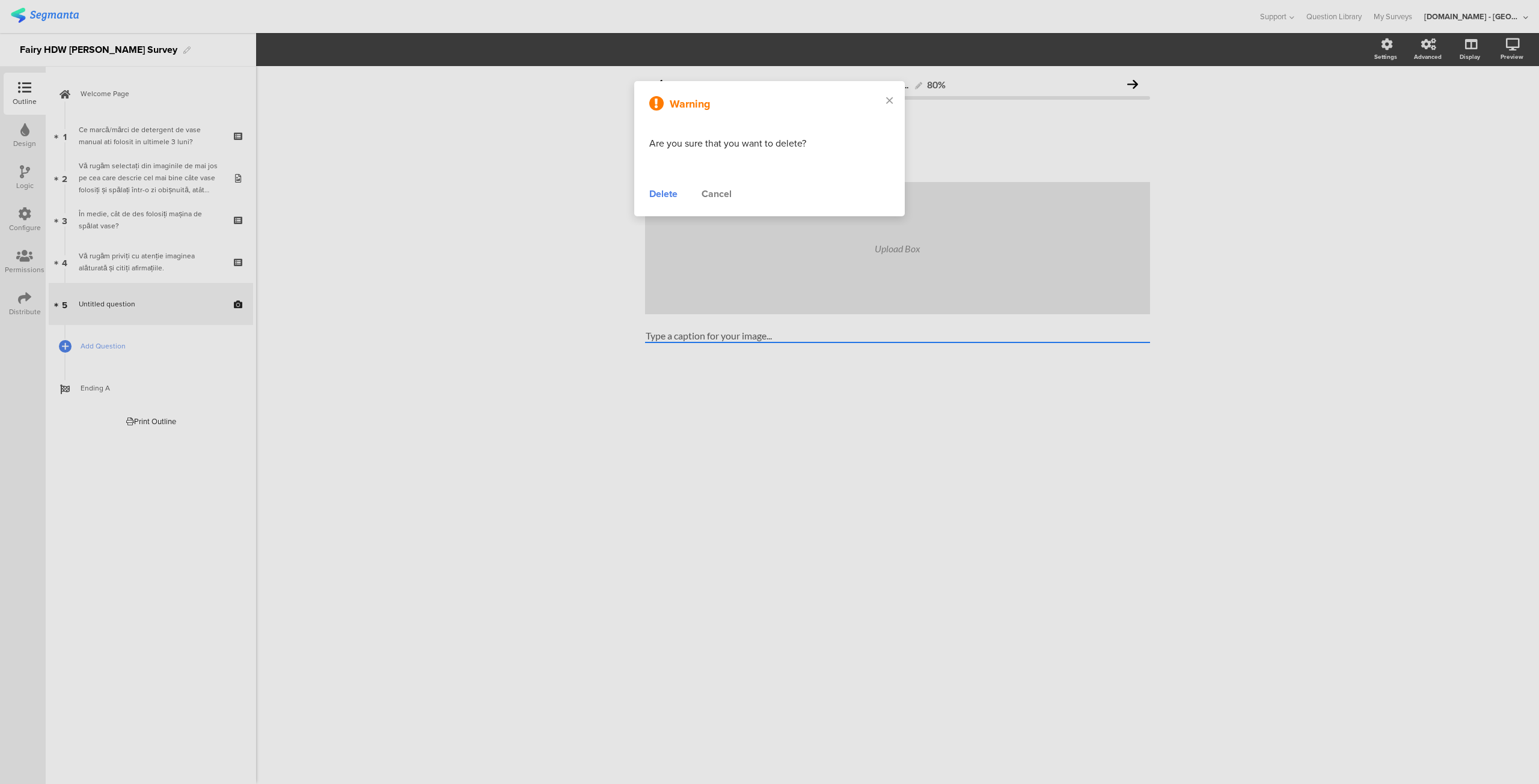
click at [661, 194] on div "Delete" at bounding box center [664, 194] width 28 height 14
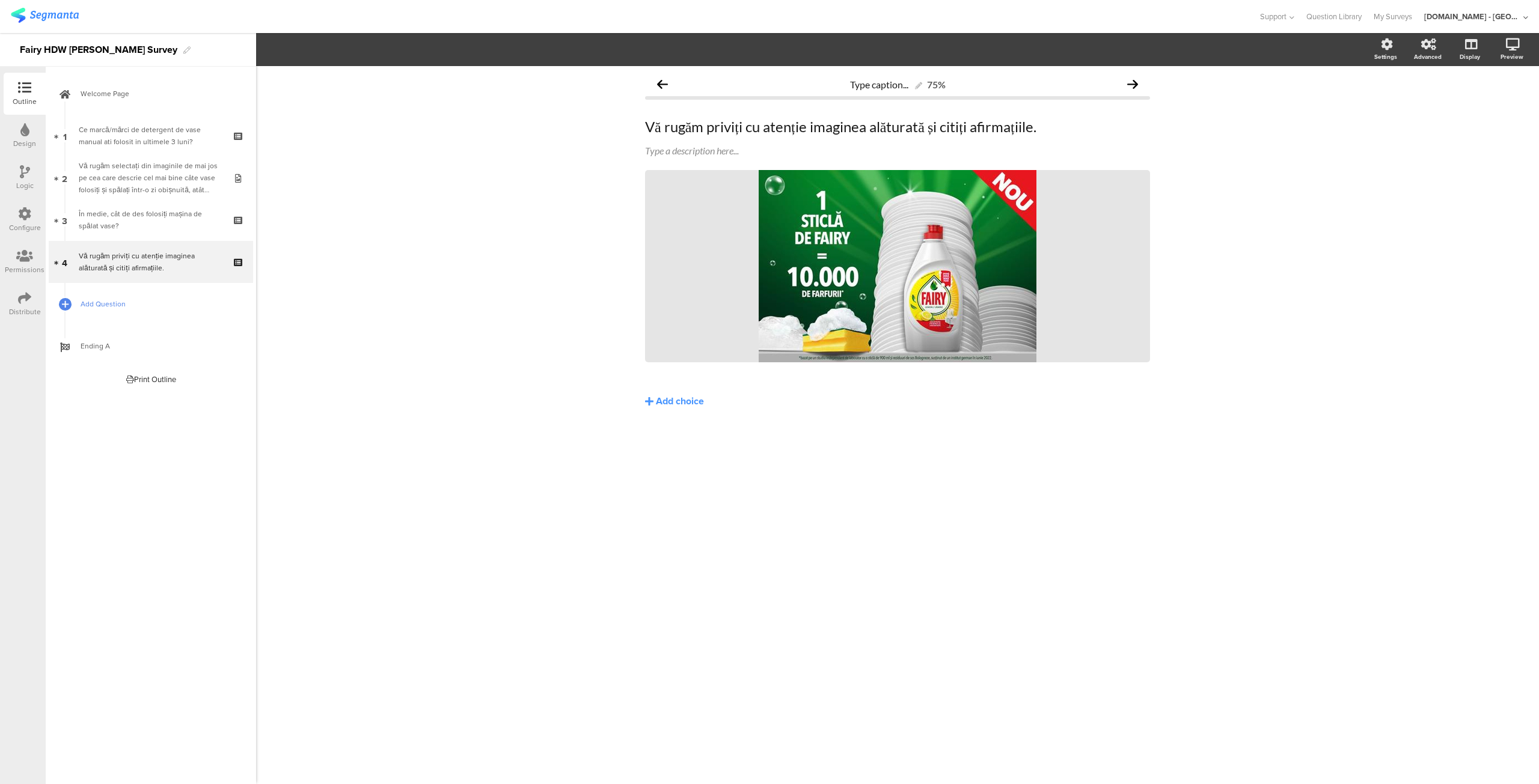
click at [107, 302] on span "Add Question" at bounding box center [158, 304] width 154 height 12
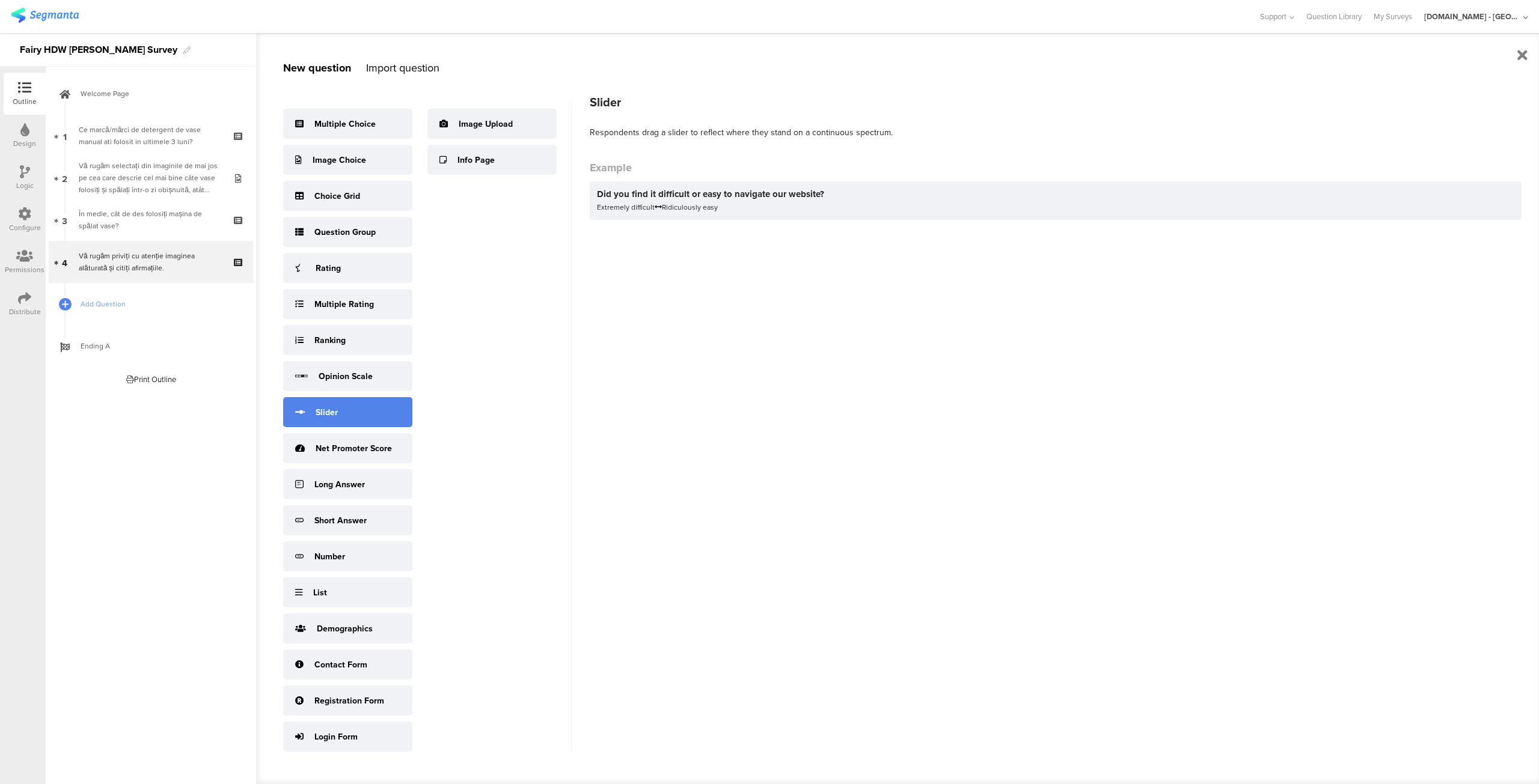
scroll to position [15, 0]
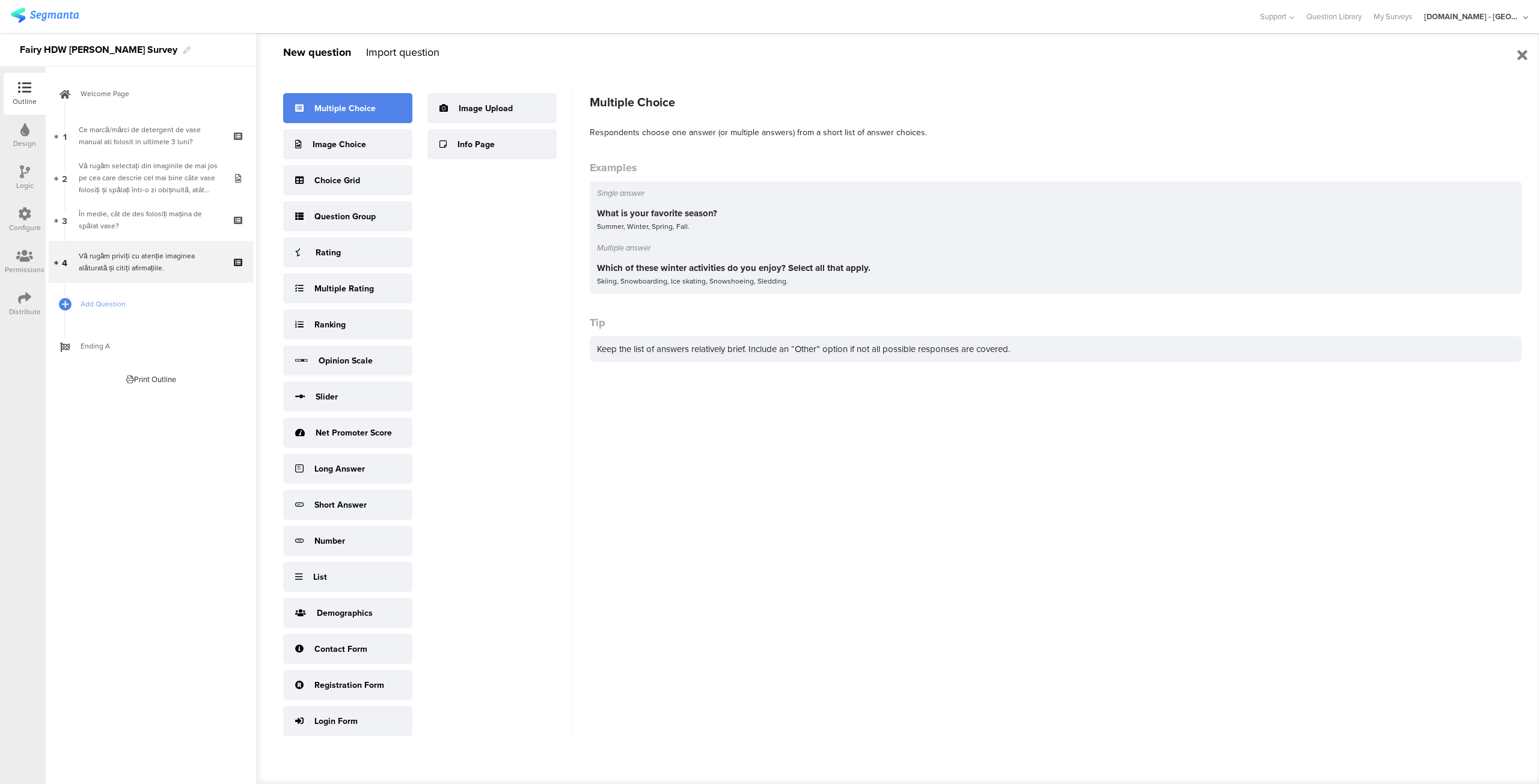
click at [372, 102] on div "Multiple Choice" at bounding box center [345, 108] width 61 height 13
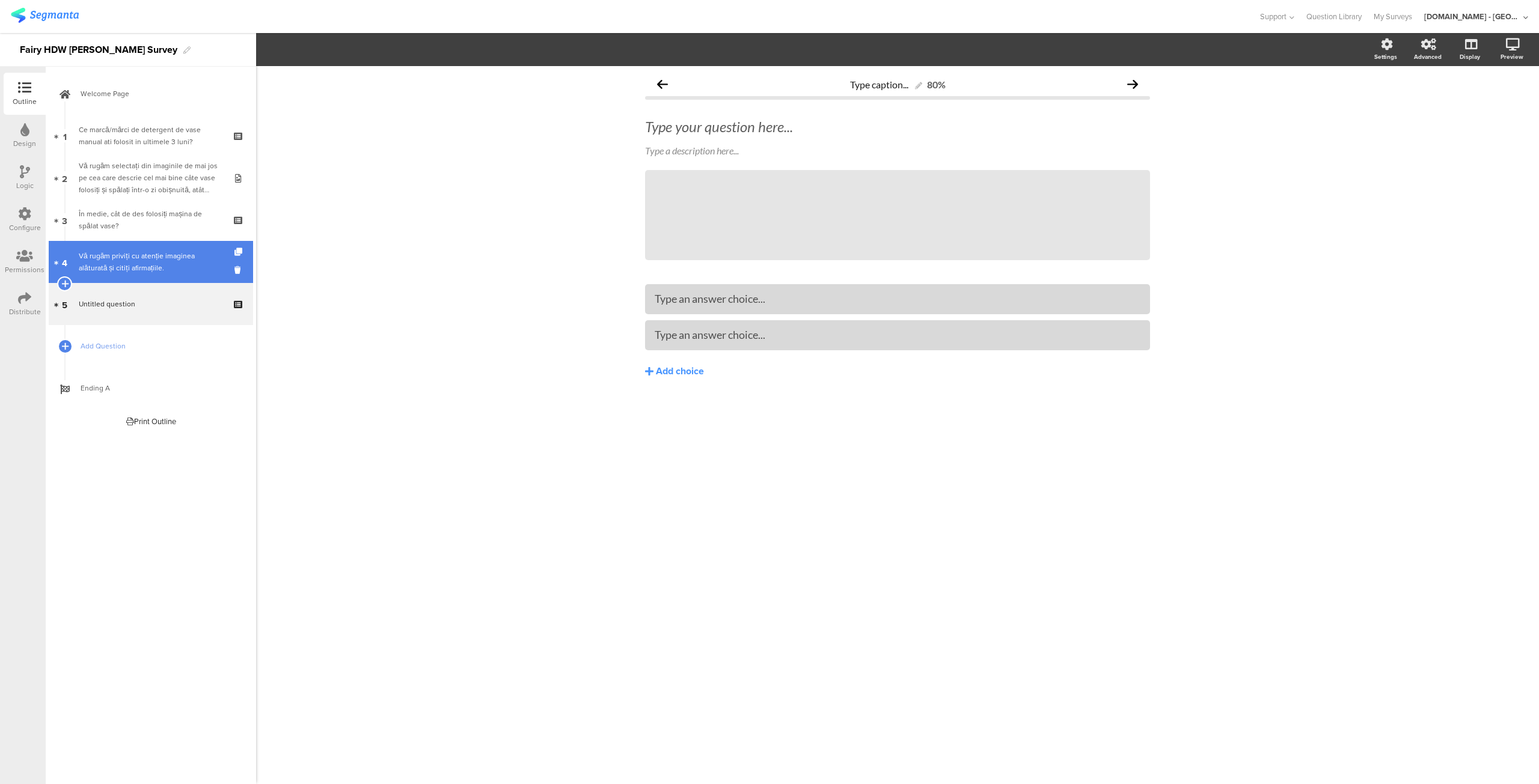
click at [134, 253] on div "Vă rugăm priviți cu atenție imaginea alăturată și citiți afirmațiile." at bounding box center [151, 262] width 143 height 24
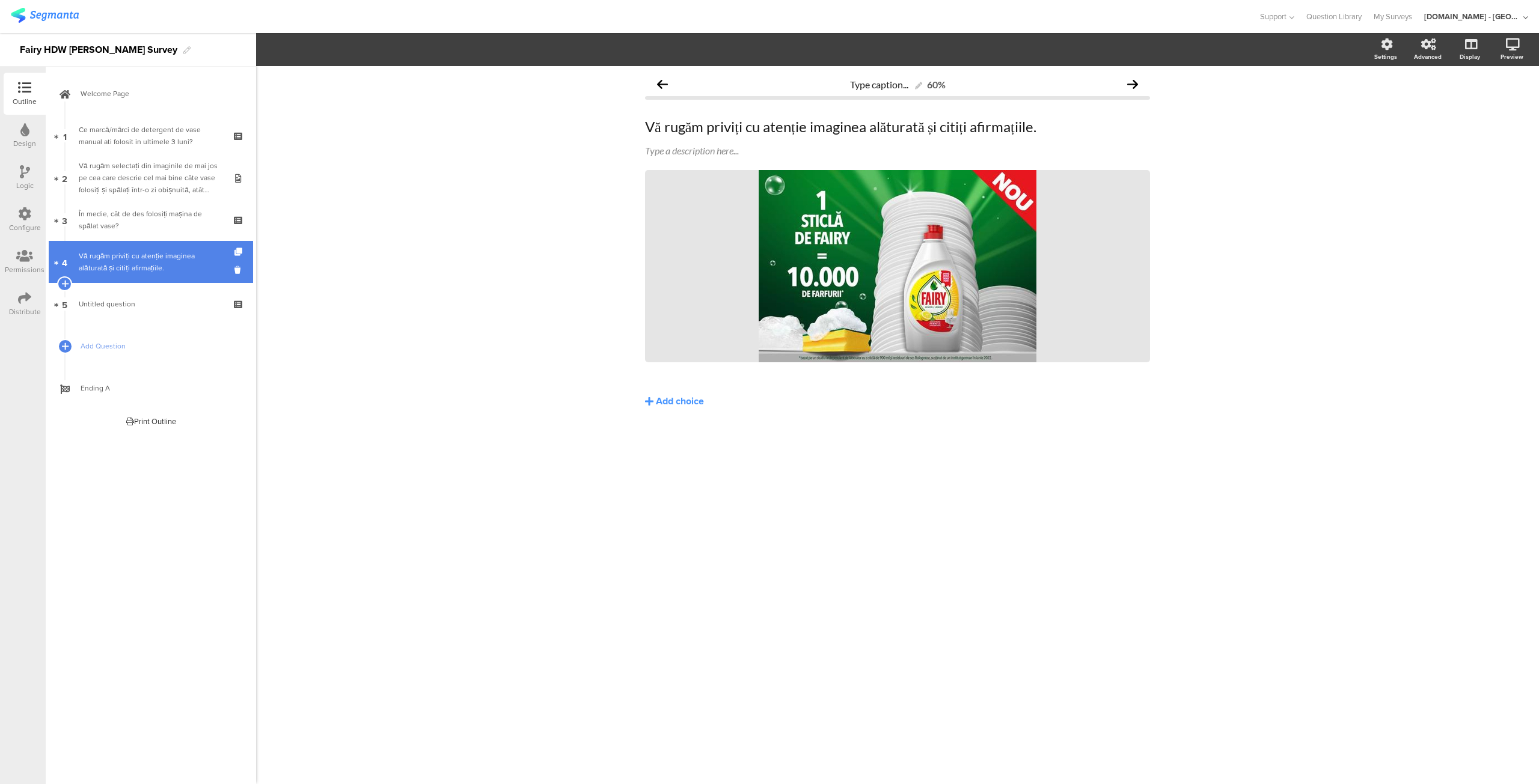
click at [134, 253] on div "Vă rugăm priviți cu atenție imaginea alăturată și citiți afirmațiile." at bounding box center [151, 262] width 143 height 24
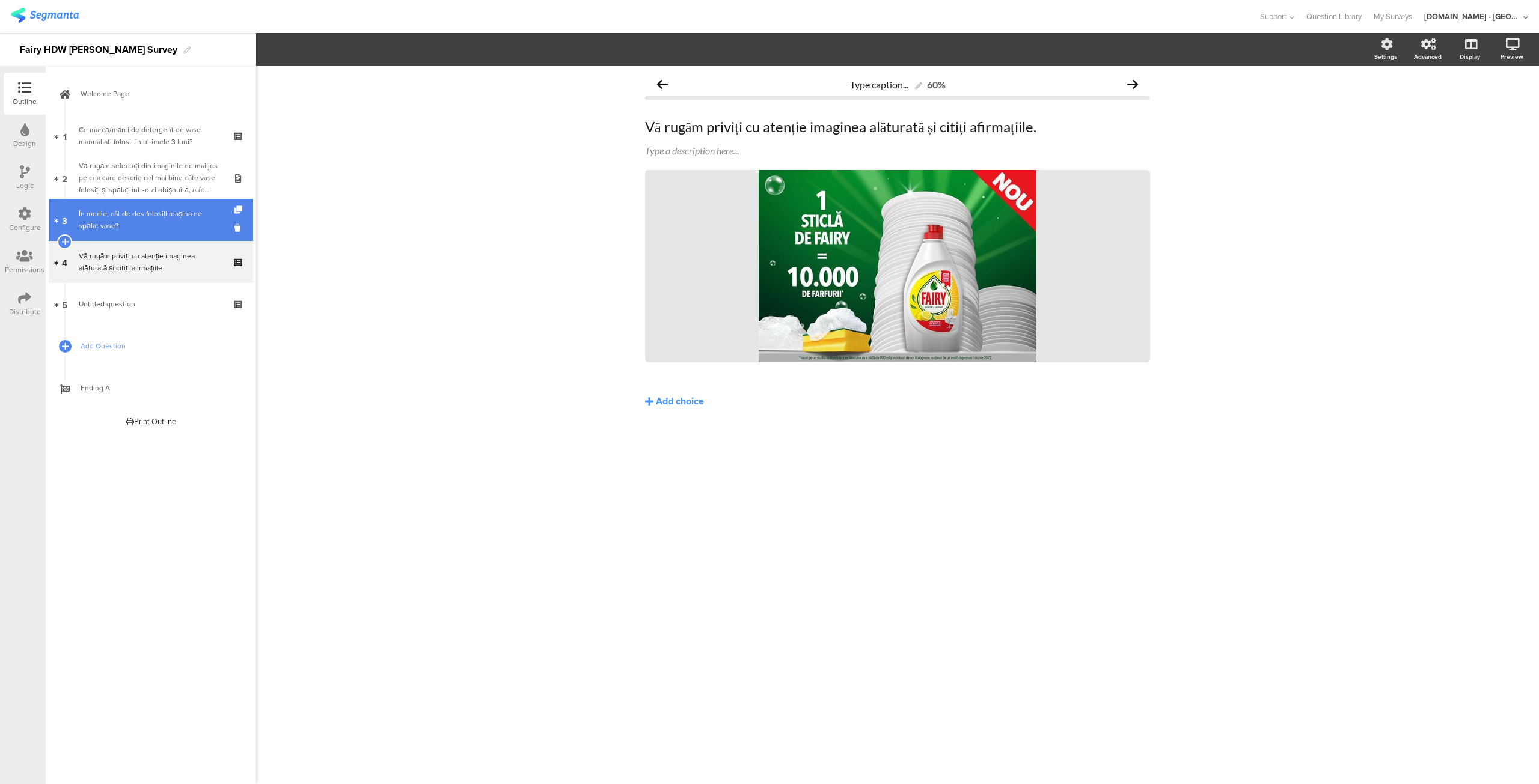
click at [147, 212] on div "În medie, cât de des folosiți mașina de spălat vase?" at bounding box center [151, 220] width 143 height 24
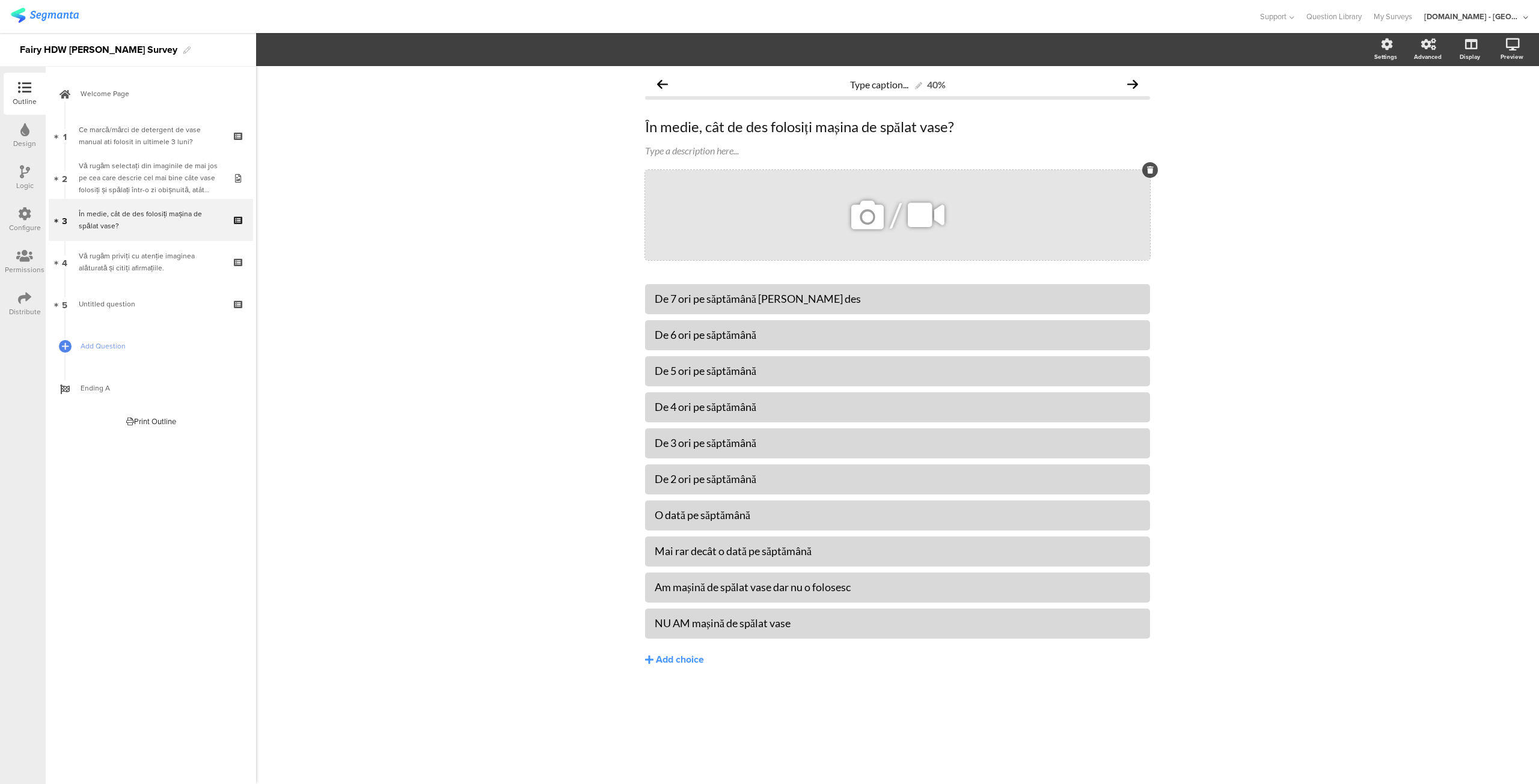
click at [1145, 170] on div at bounding box center [1150, 170] width 16 height 15
click at [1158, 169] on div "Type caption... 40% În medie, cât de des folosiți mașina de spălat vase? În med…" at bounding box center [897, 394] width 529 height 657
click at [1147, 170] on icon at bounding box center [1150, 170] width 6 height 7
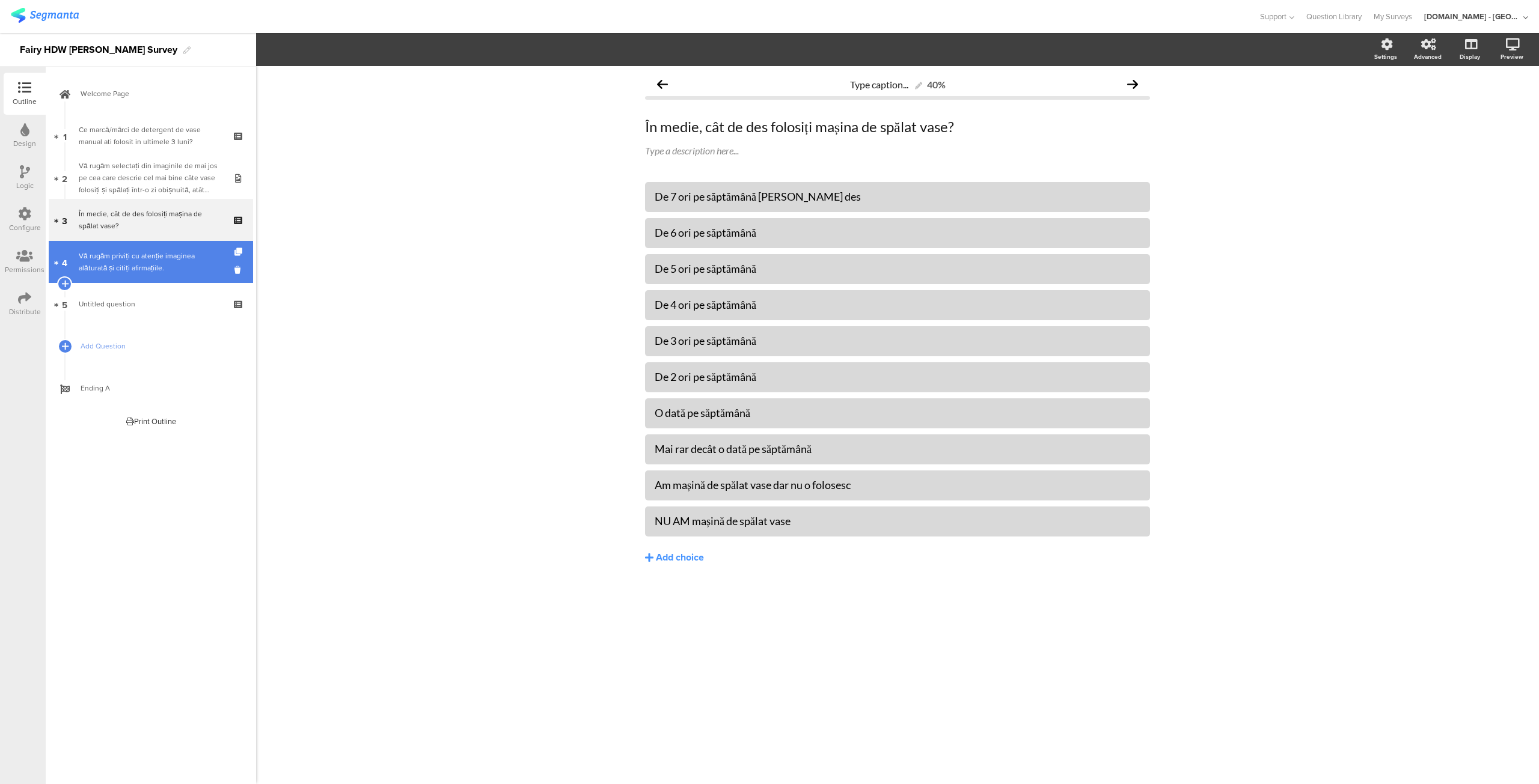
click at [158, 272] on div "Vă rugăm priviți cu atenție imaginea alăturată și citiți afirmațiile." at bounding box center [151, 262] width 143 height 24
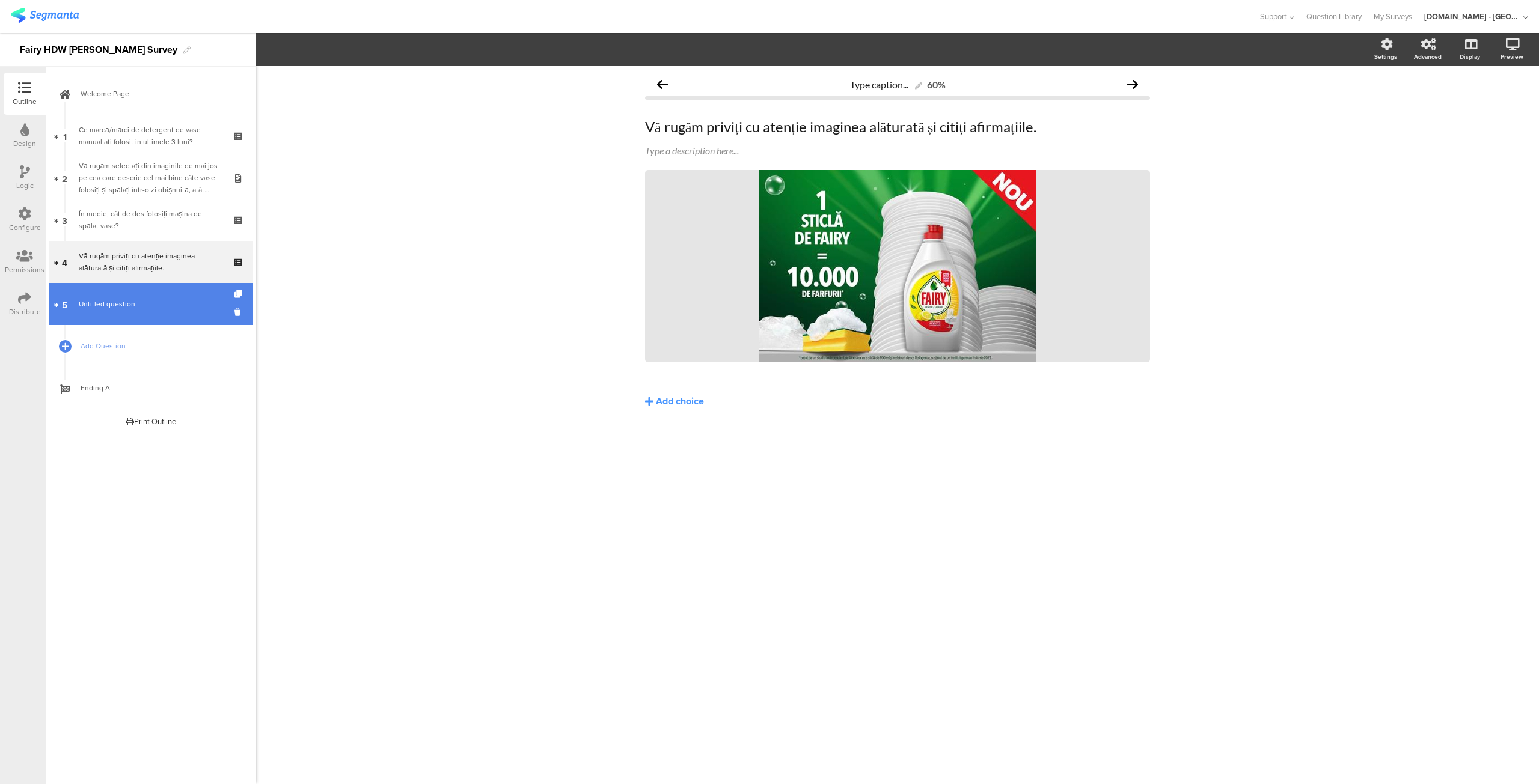
click at [132, 307] on span "Untitled question" at bounding box center [107, 304] width 56 height 11
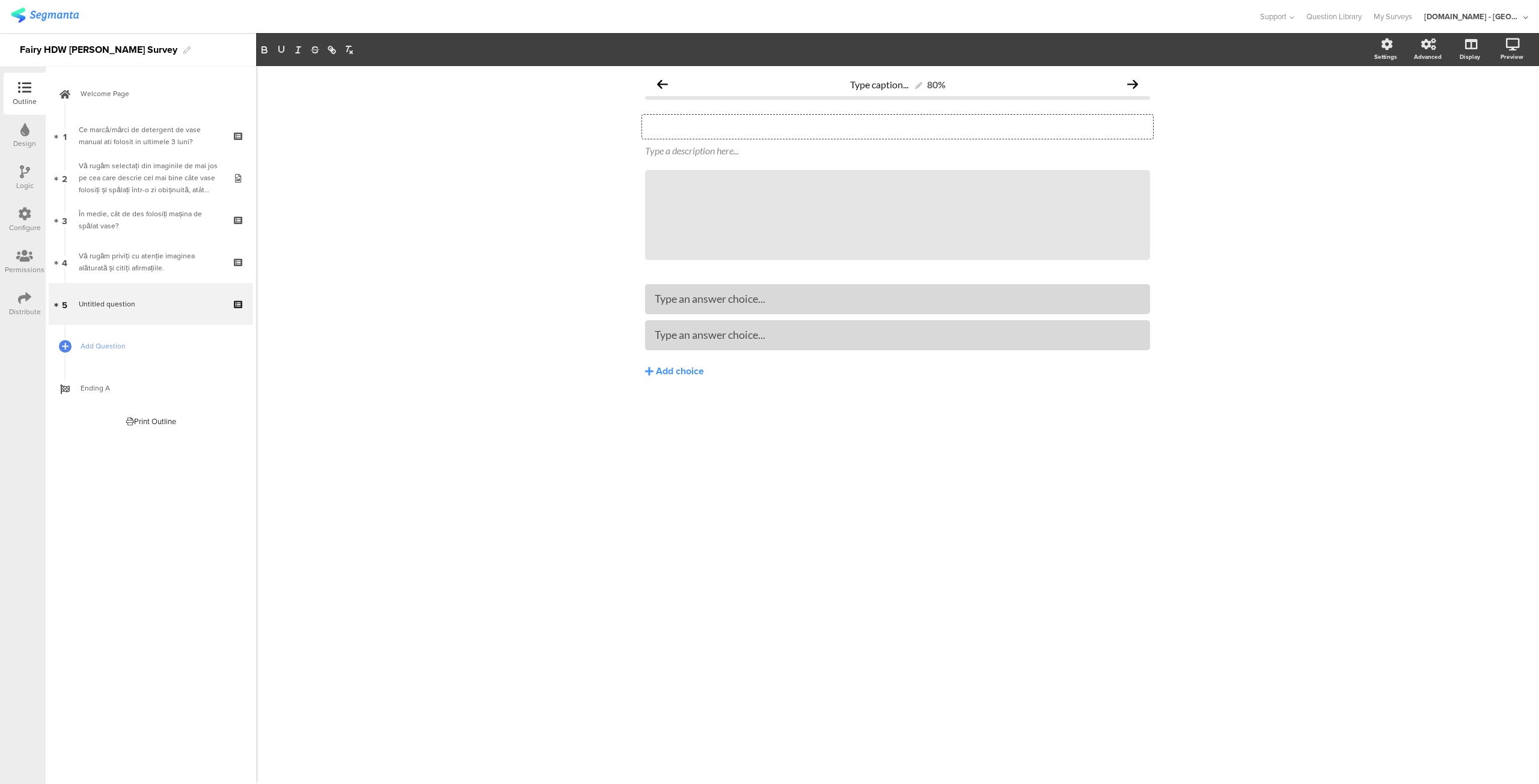
click at [784, 125] on div "Type your question here..." at bounding box center [897, 127] width 511 height 24
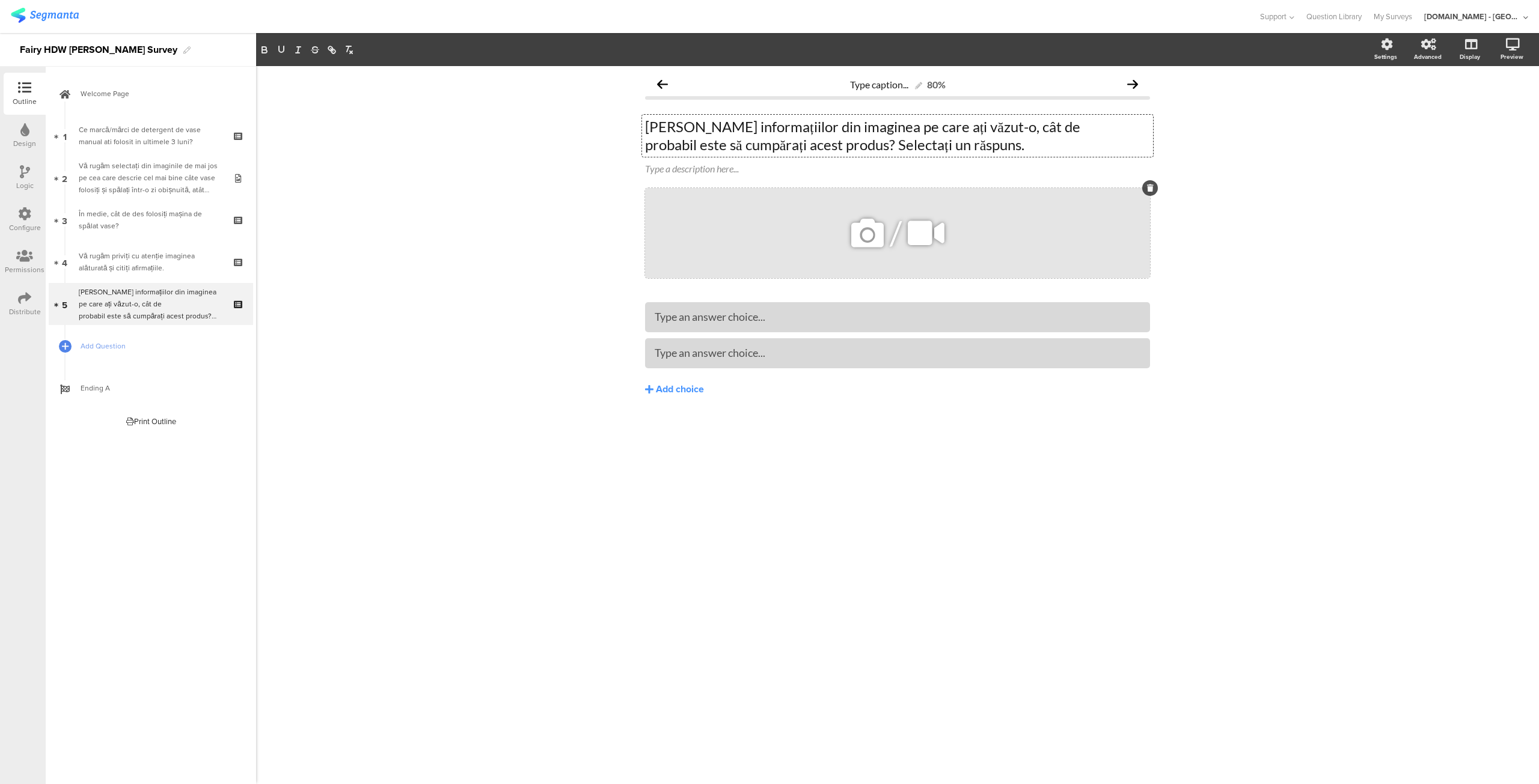
click at [1150, 185] on icon at bounding box center [1150, 188] width 6 height 7
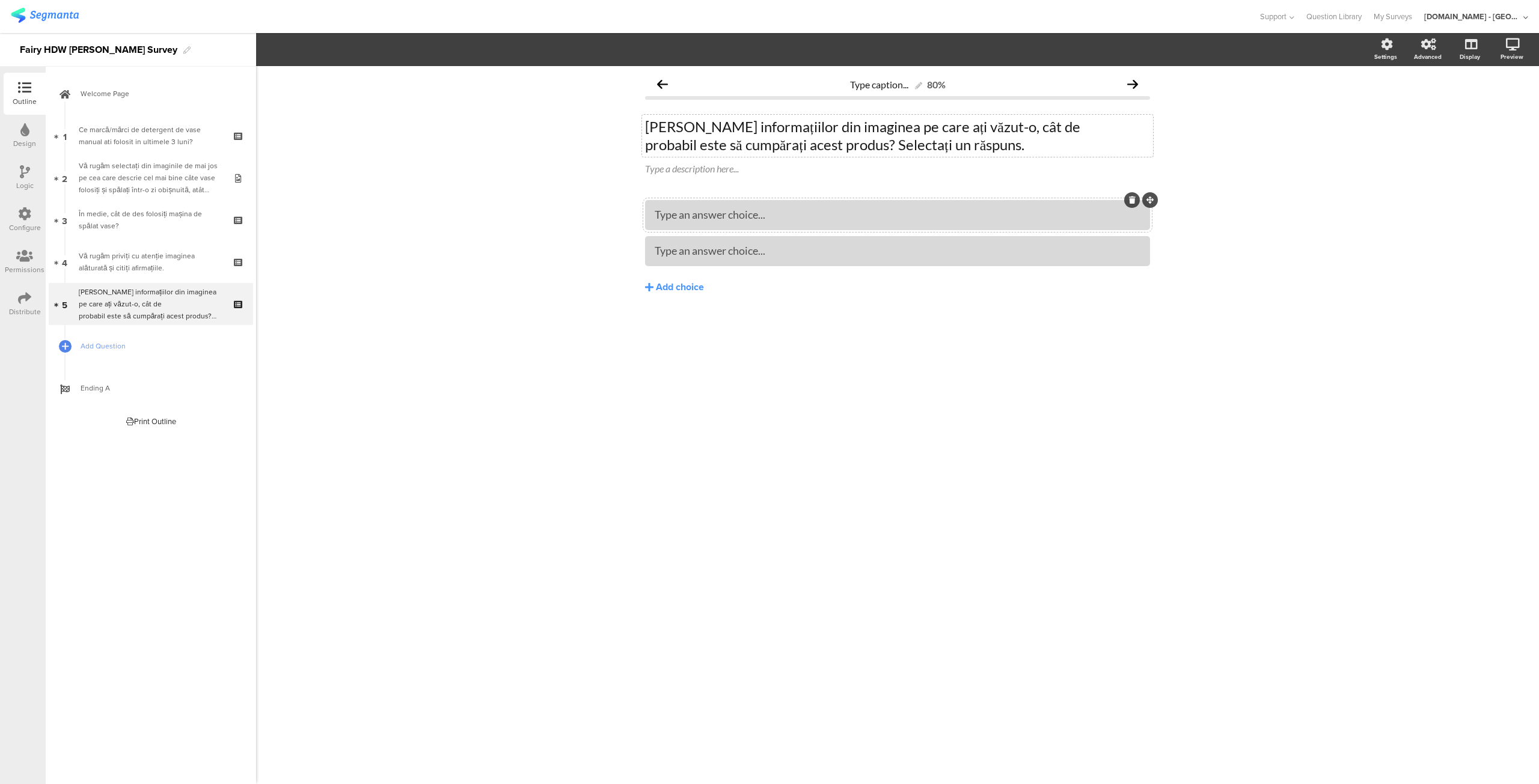
click at [757, 207] on div "Type an answer choice..." at bounding box center [897, 214] width 486 height 20
click at [751, 249] on div at bounding box center [897, 251] width 486 height 14
click at [691, 285] on div "Add choice" at bounding box center [680, 287] width 48 height 13
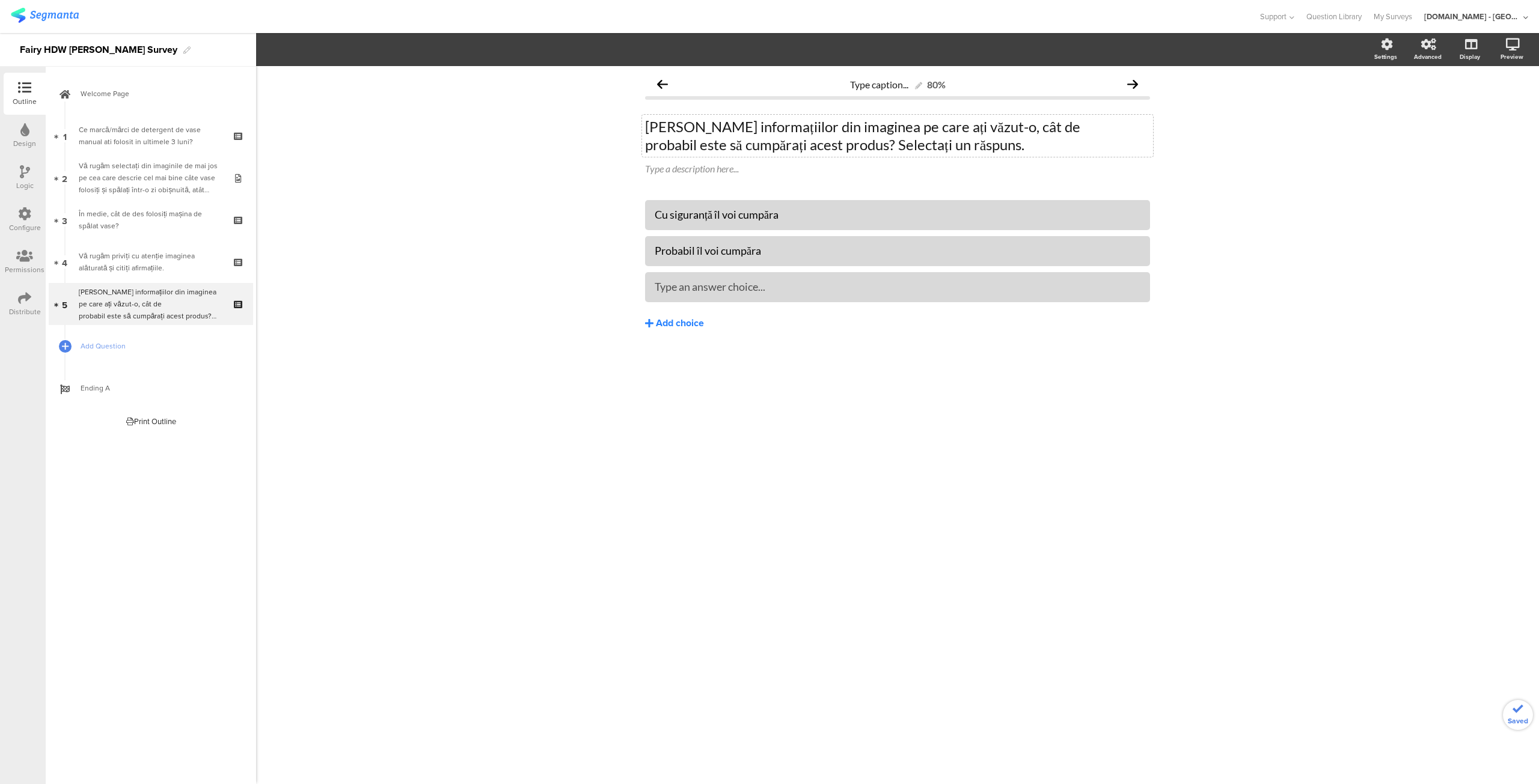
click at [669, 318] on div "Add choice" at bounding box center [680, 324] width 48 height 13
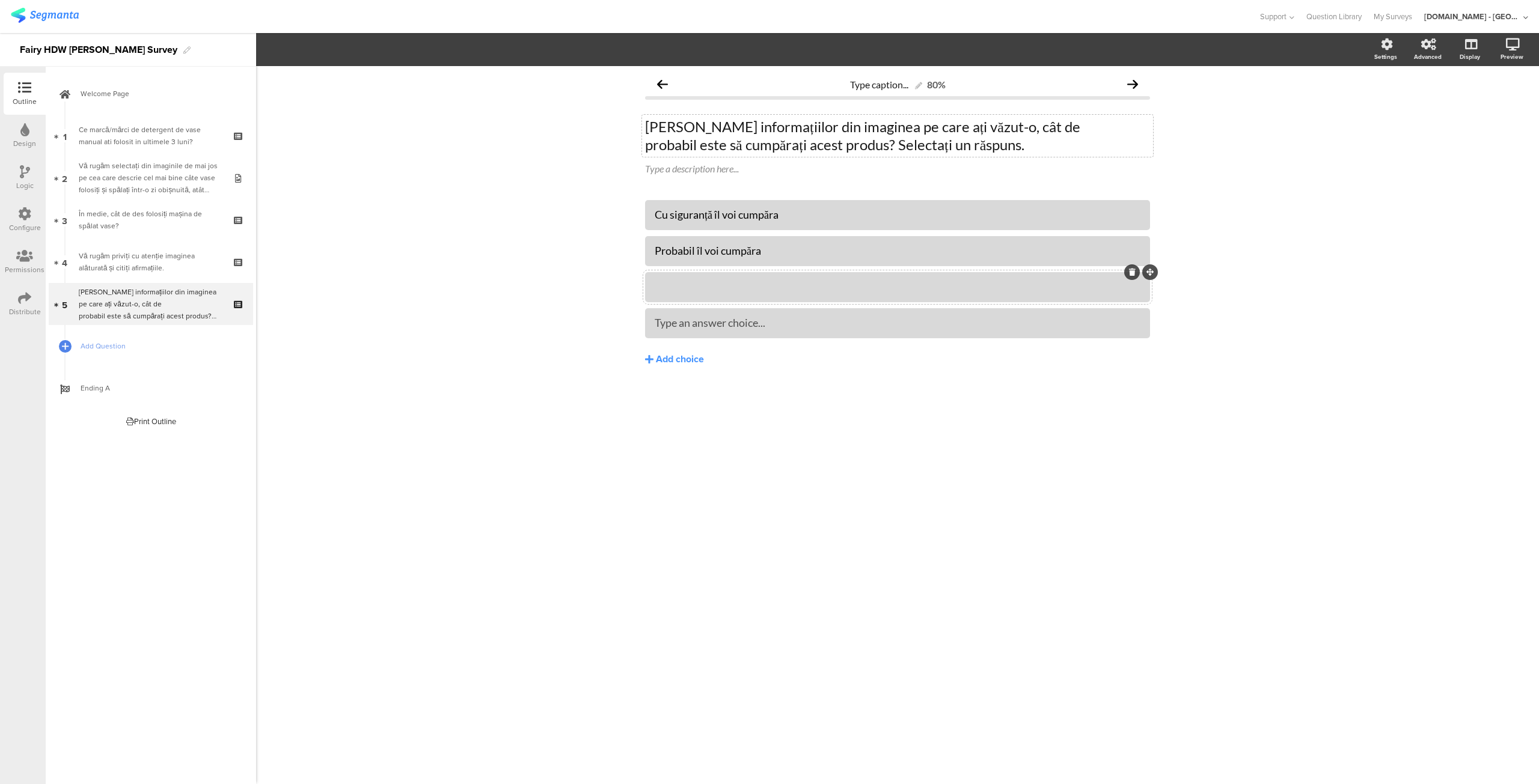
click at [708, 287] on div at bounding box center [897, 287] width 486 height 14
click at [673, 353] on div "Add choice" at bounding box center [680, 360] width 48 height 13
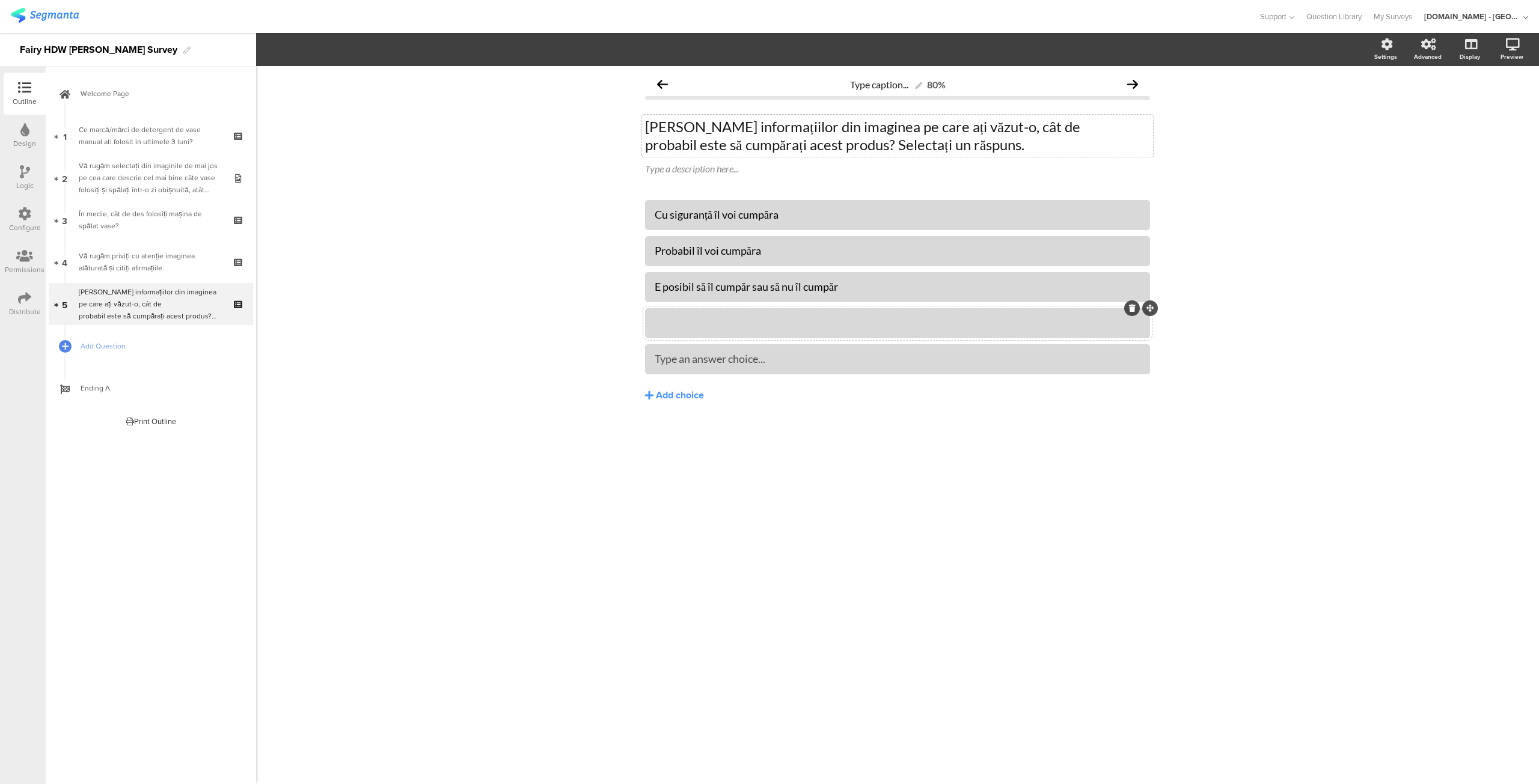
click at [810, 322] on div at bounding box center [897, 322] width 486 height 14
click at [718, 354] on div at bounding box center [897, 358] width 486 height 14
click at [129, 355] on link "Add Question" at bounding box center [151, 346] width 204 height 42
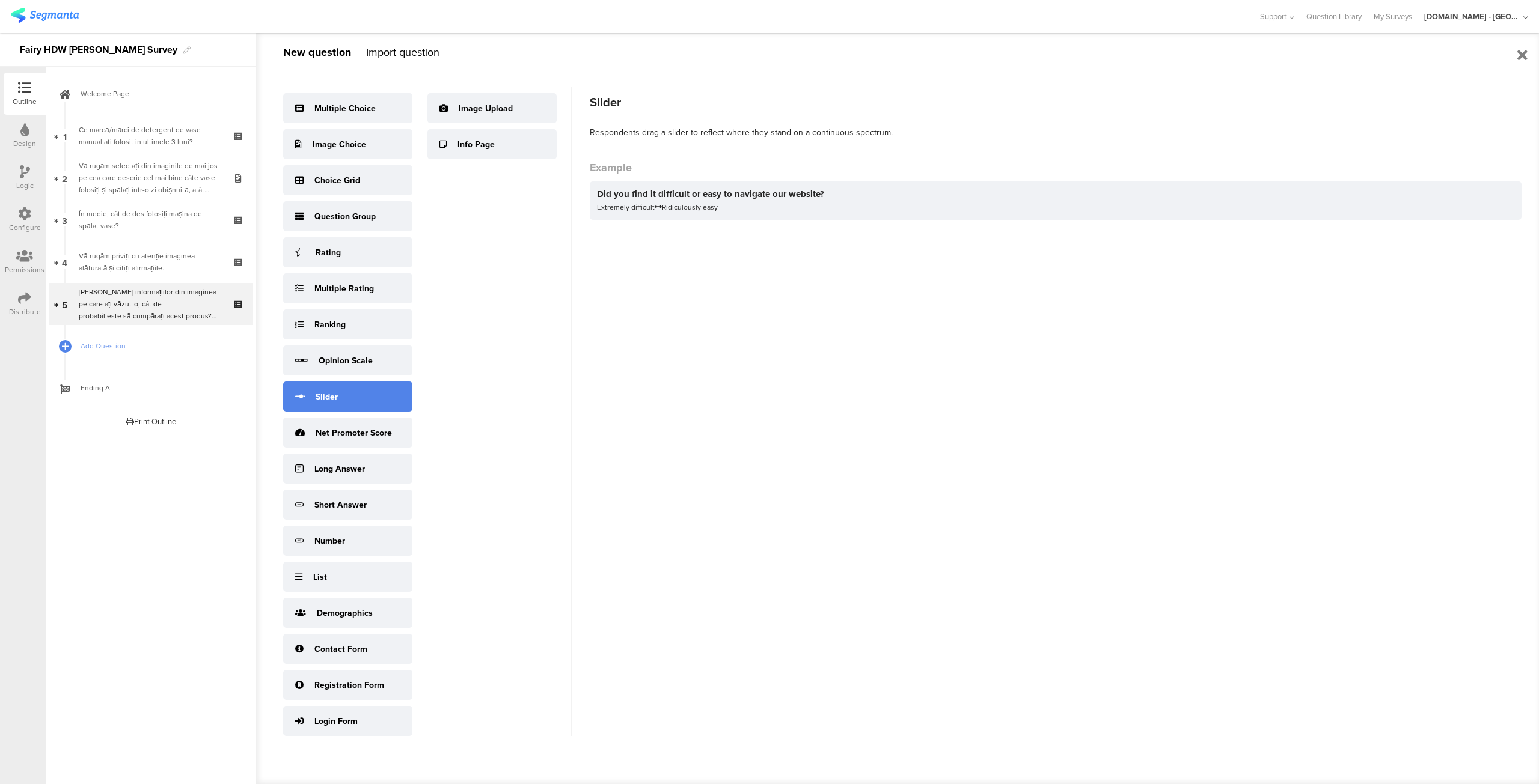
click at [341, 384] on div "Slider" at bounding box center [348, 397] width 129 height 30
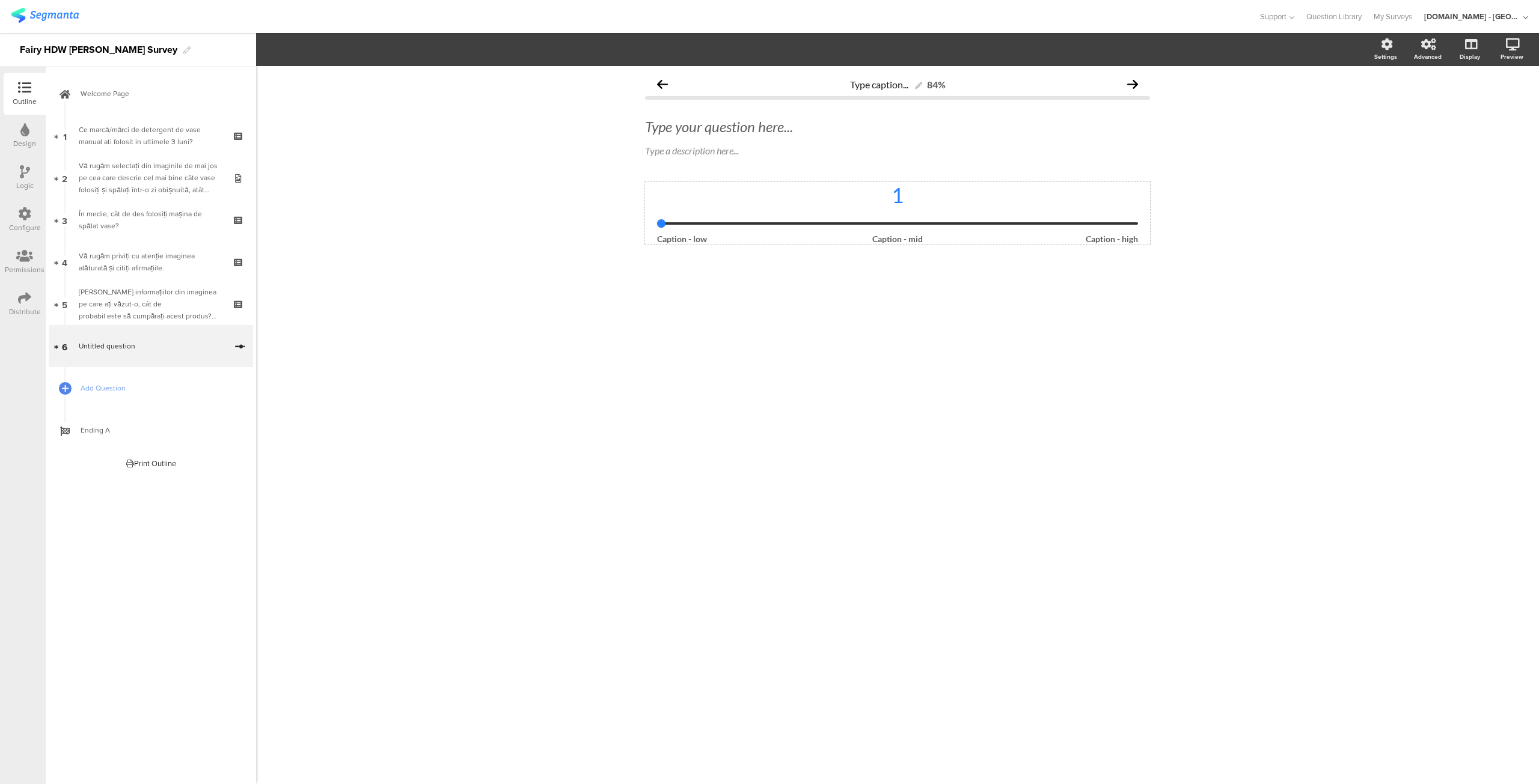
drag, startPoint x: 662, startPoint y: 225, endPoint x: 1049, endPoint y: 234, distance: 387.1
type input "1"
click at [1049, 225] on input "range" at bounding box center [897, 223] width 481 height 3
click at [289, 48] on span "Slider" at bounding box center [288, 50] width 34 height 13
click at [279, 77] on span "Icons" at bounding box center [273, 78] width 20 height 12
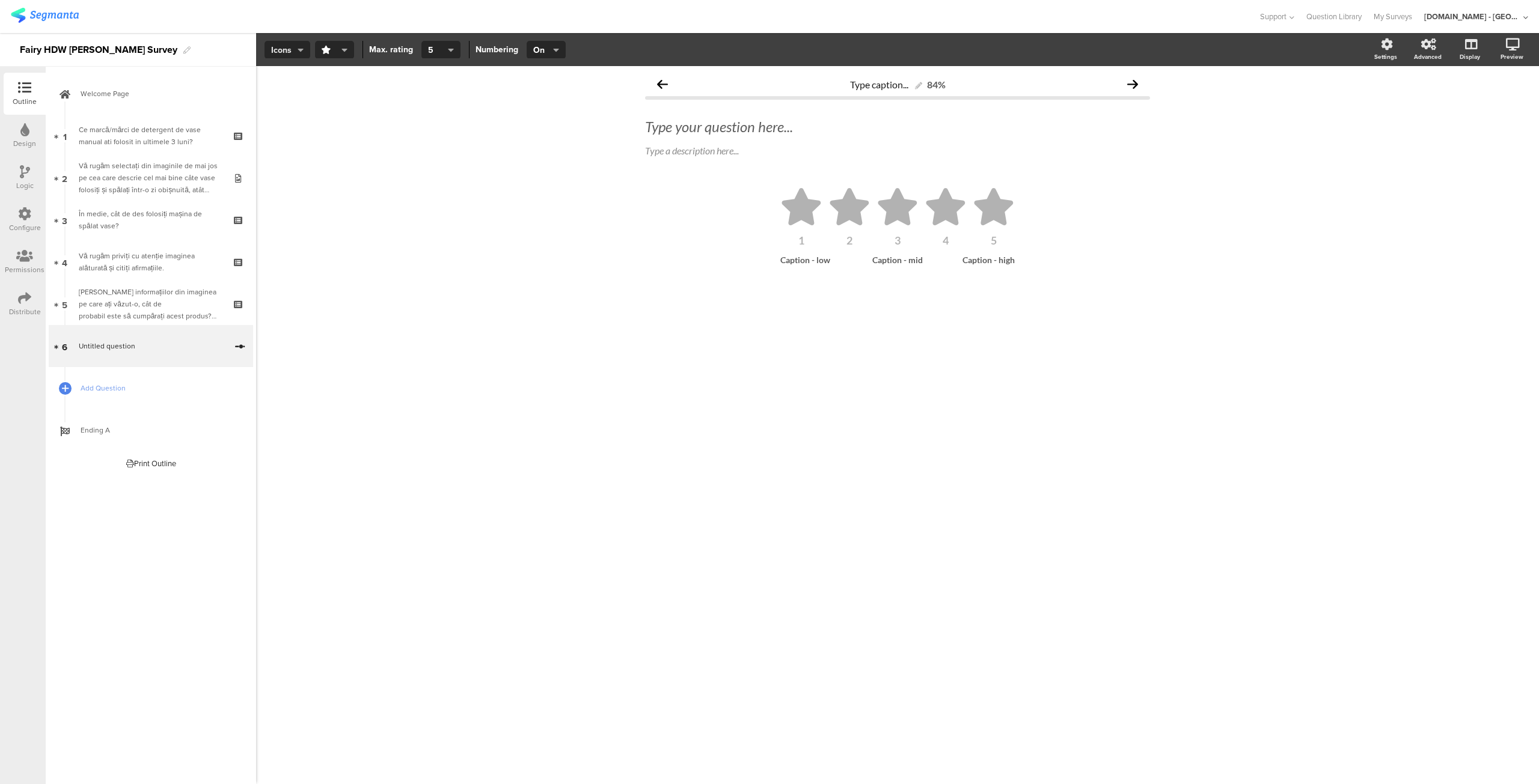
click at [303, 44] on button "Icons" at bounding box center [287, 50] width 46 height 18
click at [271, 116] on div "Slider" at bounding box center [287, 108] width 60 height 30
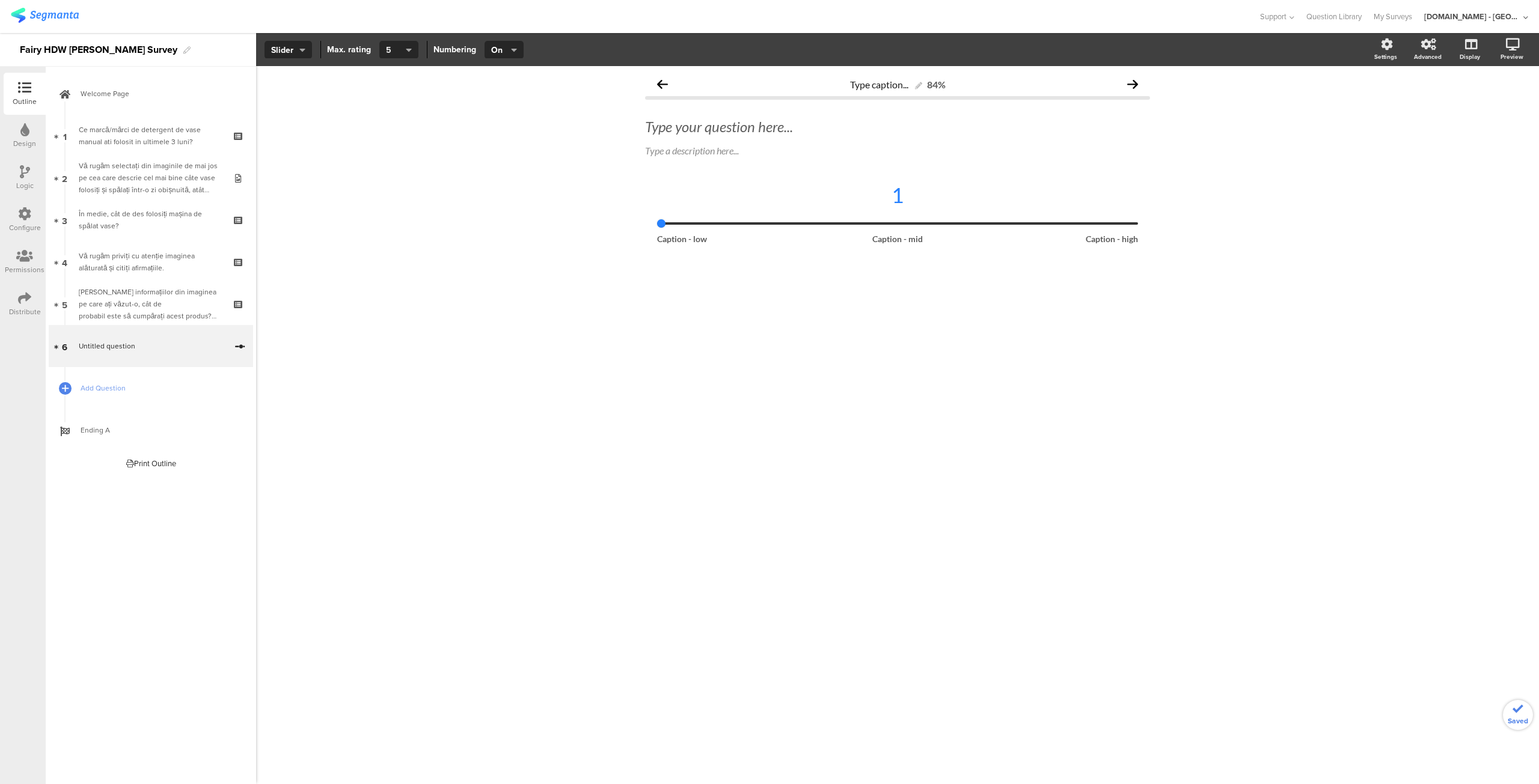
click at [406, 51] on icon "button" at bounding box center [408, 50] width 6 height 10
click at [377, 287] on span "10" at bounding box center [377, 293] width 8 height 12
click at [501, 44] on span "On" at bounding box center [503, 50] width 23 height 13
click at [496, 75] on div "On" at bounding box center [501, 78] width 60 height 30
click at [888, 225] on input "range" at bounding box center [897, 223] width 481 height 3
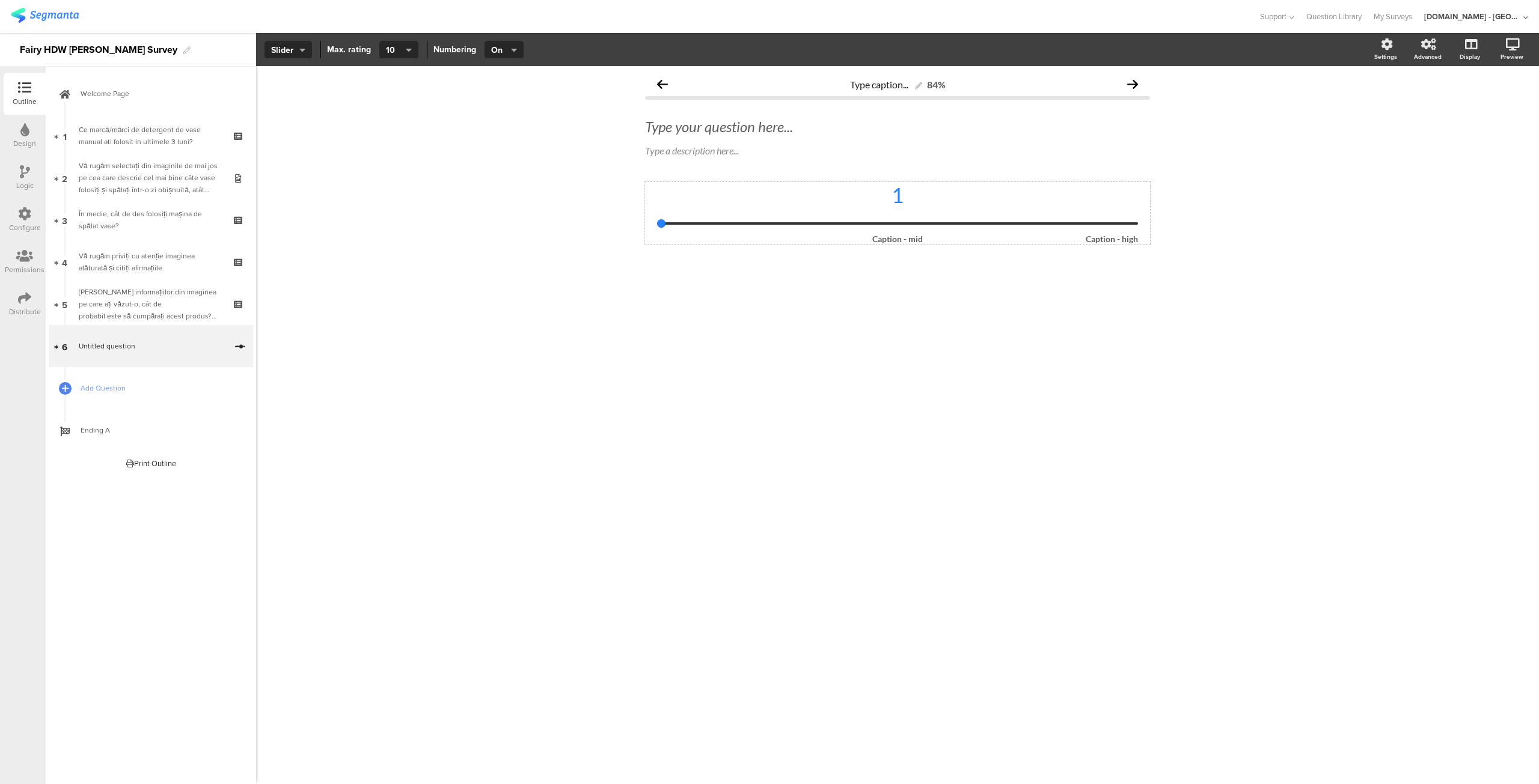
click at [694, 232] on div "1 Caption - mid Caption - high" at bounding box center [897, 213] width 481 height 62
click at [917, 237] on div at bounding box center [897, 239] width 70 height 10
click at [746, 133] on div "Type your question here..." at bounding box center [897, 127] width 511 height 24
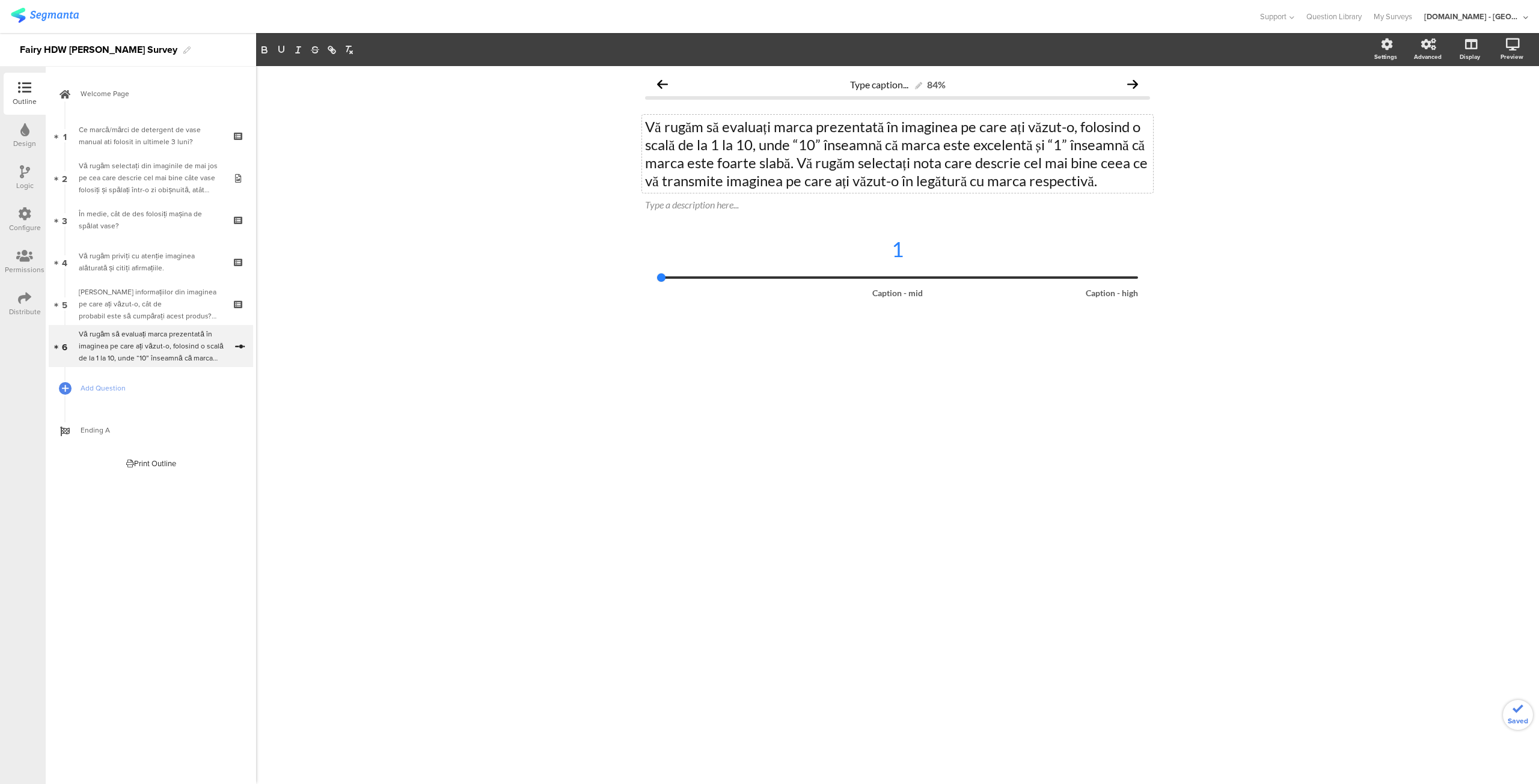
click at [765, 612] on div "Type caption... 84% Vă rugăm să evaluați marca prezentată în imaginea pe care a…" at bounding box center [897, 425] width 1282 height 718
click at [118, 393] on span "Add Question" at bounding box center [158, 388] width 154 height 12
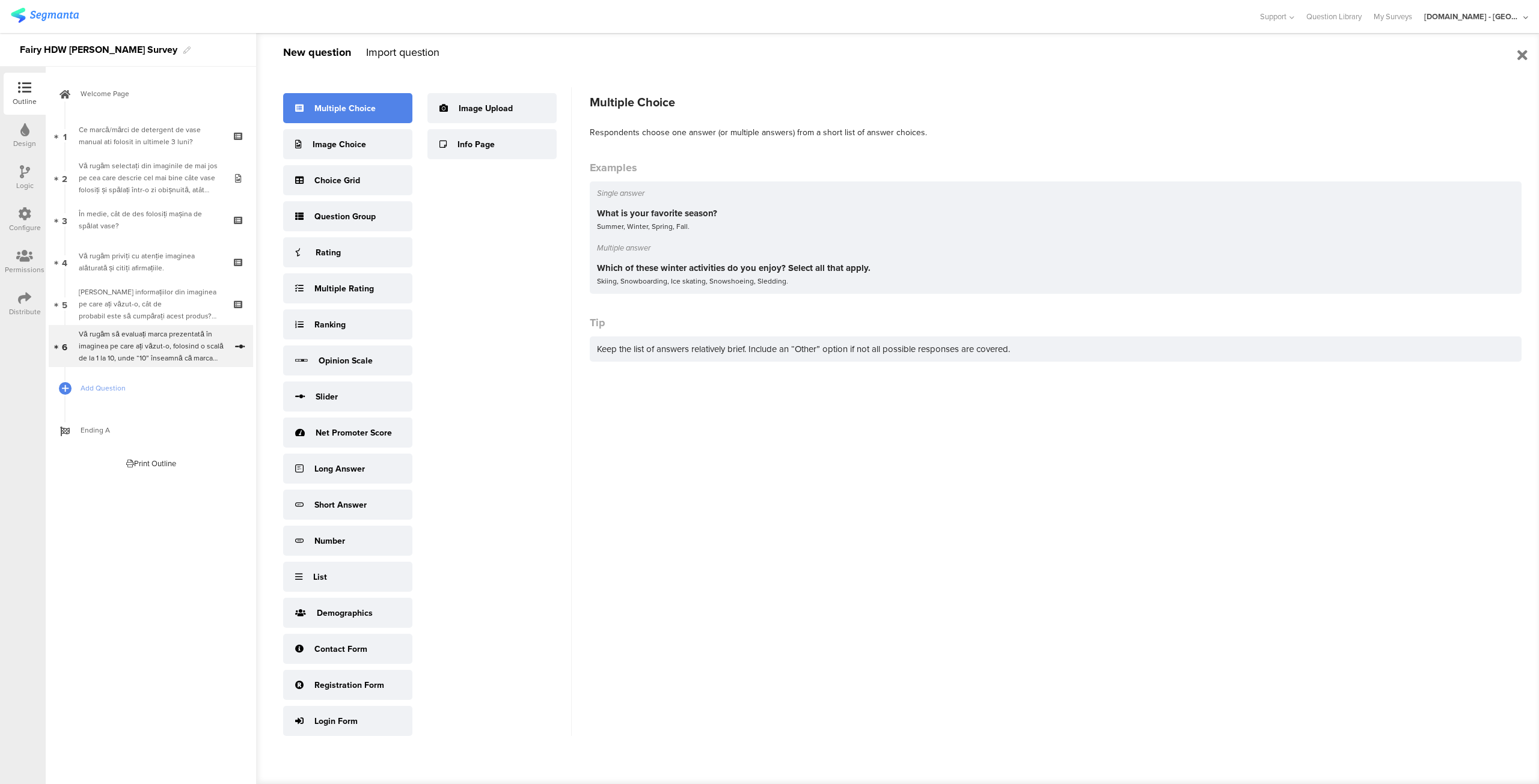
click at [346, 107] on div "Multiple Choice" at bounding box center [345, 108] width 61 height 13
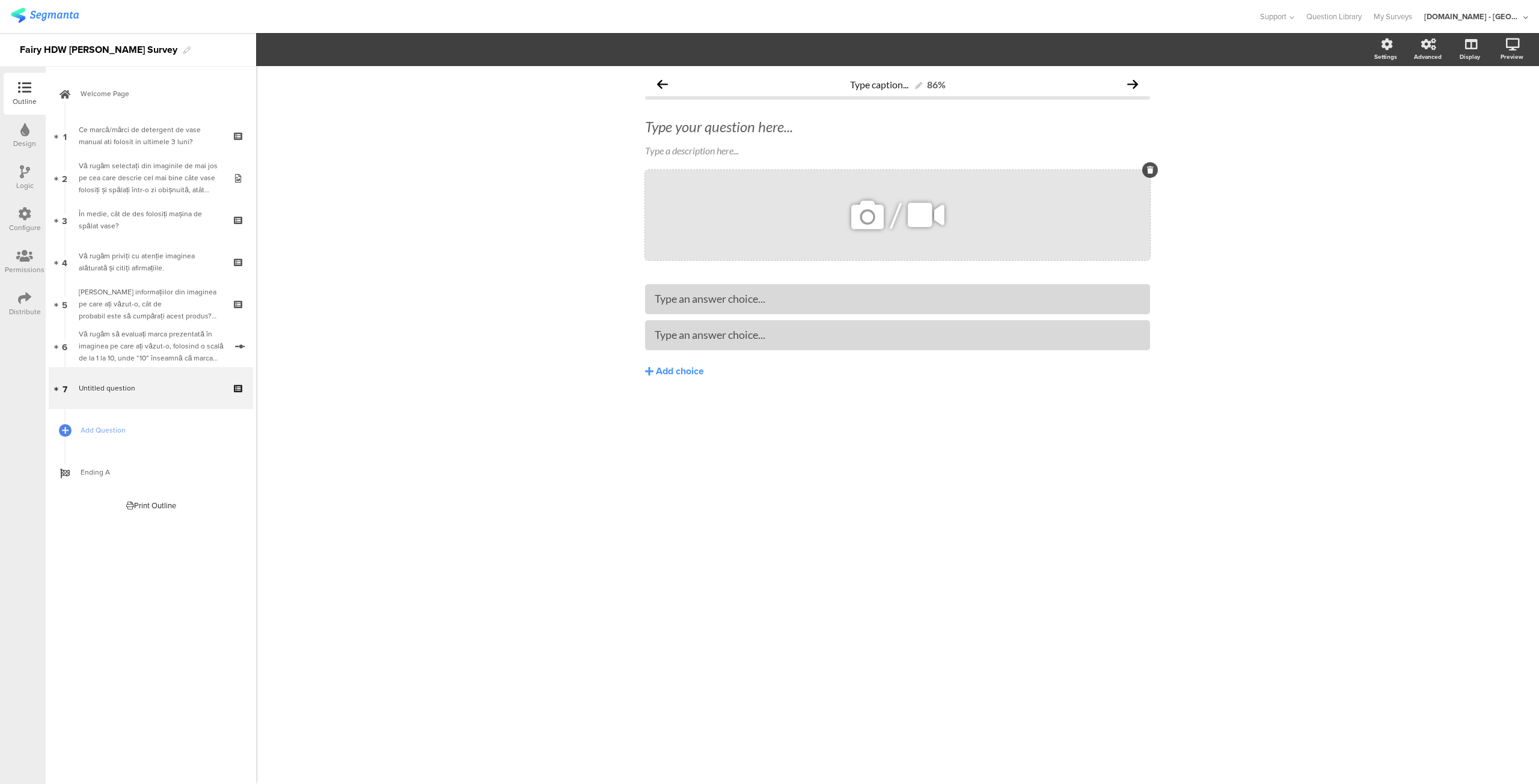
click at [1149, 169] on icon at bounding box center [1150, 170] width 6 height 7
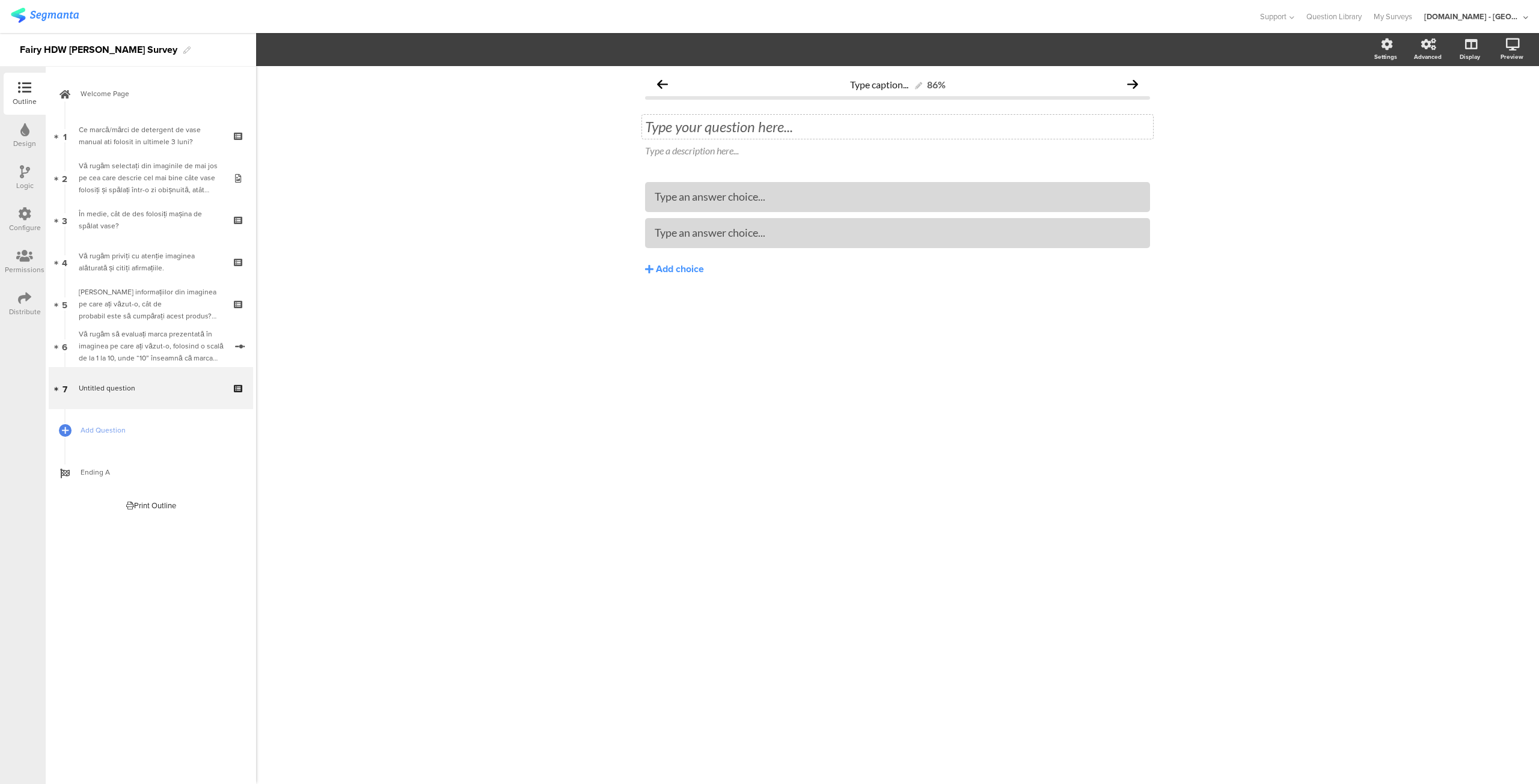
click at [781, 126] on div "Type your question here..." at bounding box center [897, 127] width 511 height 24
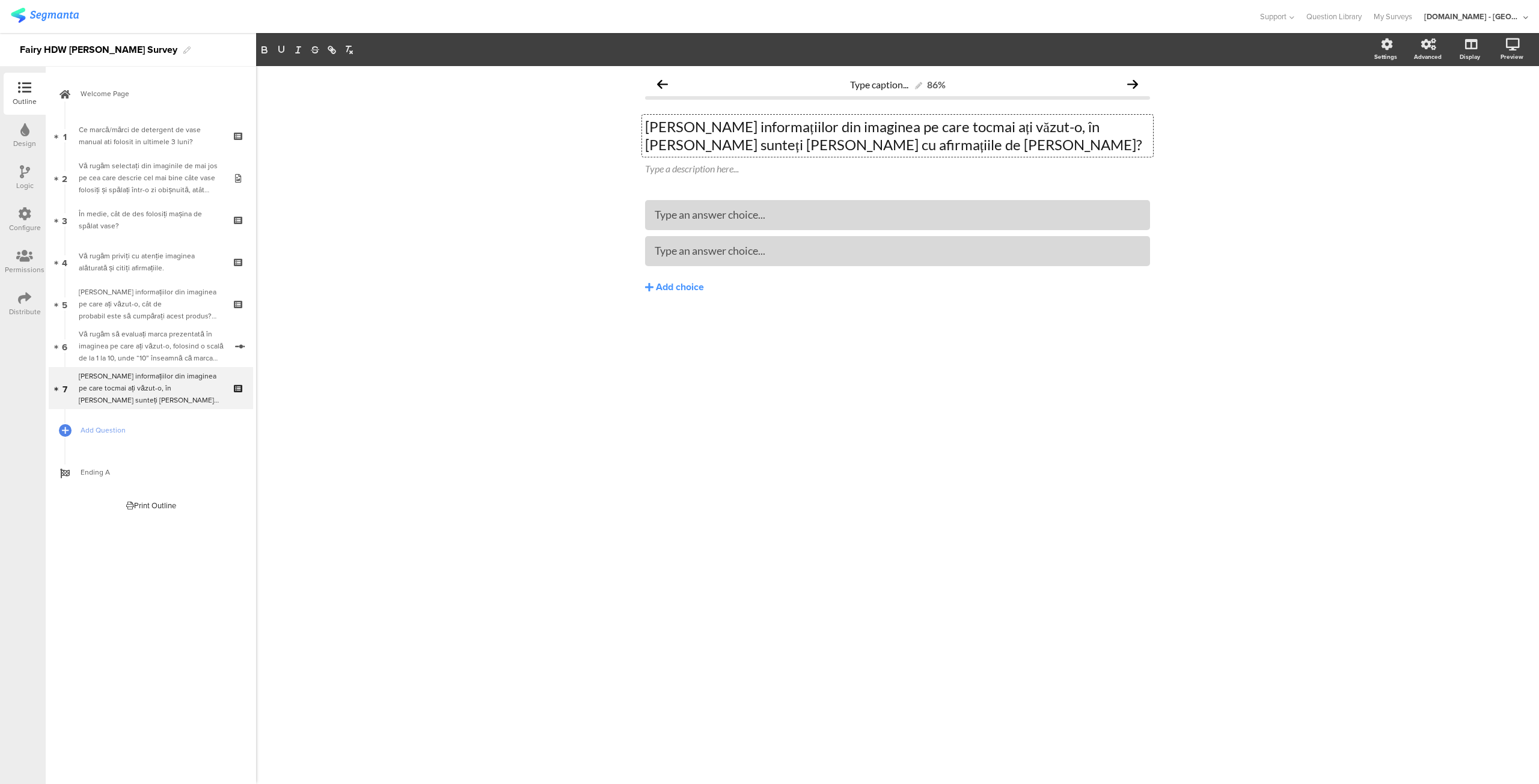
click at [653, 125] on p "[PERSON_NAME] informațiilor din imaginea pe care tocmai ați văzut-o, în [PERSON…" at bounding box center [897, 136] width 505 height 36
click at [709, 223] on div at bounding box center [897, 214] width 486 height 20
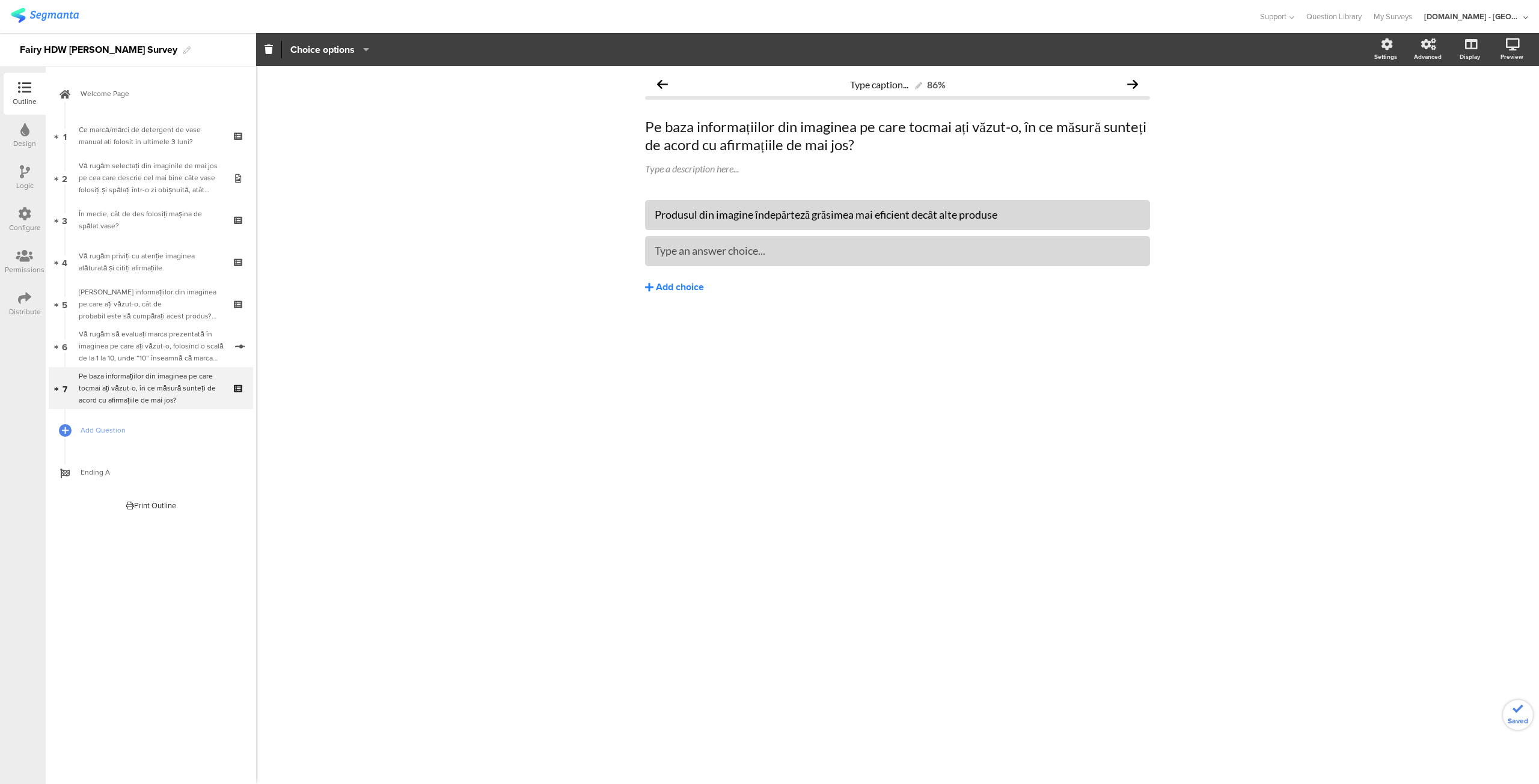
click at [673, 289] on div "Add choice" at bounding box center [680, 287] width 48 height 13
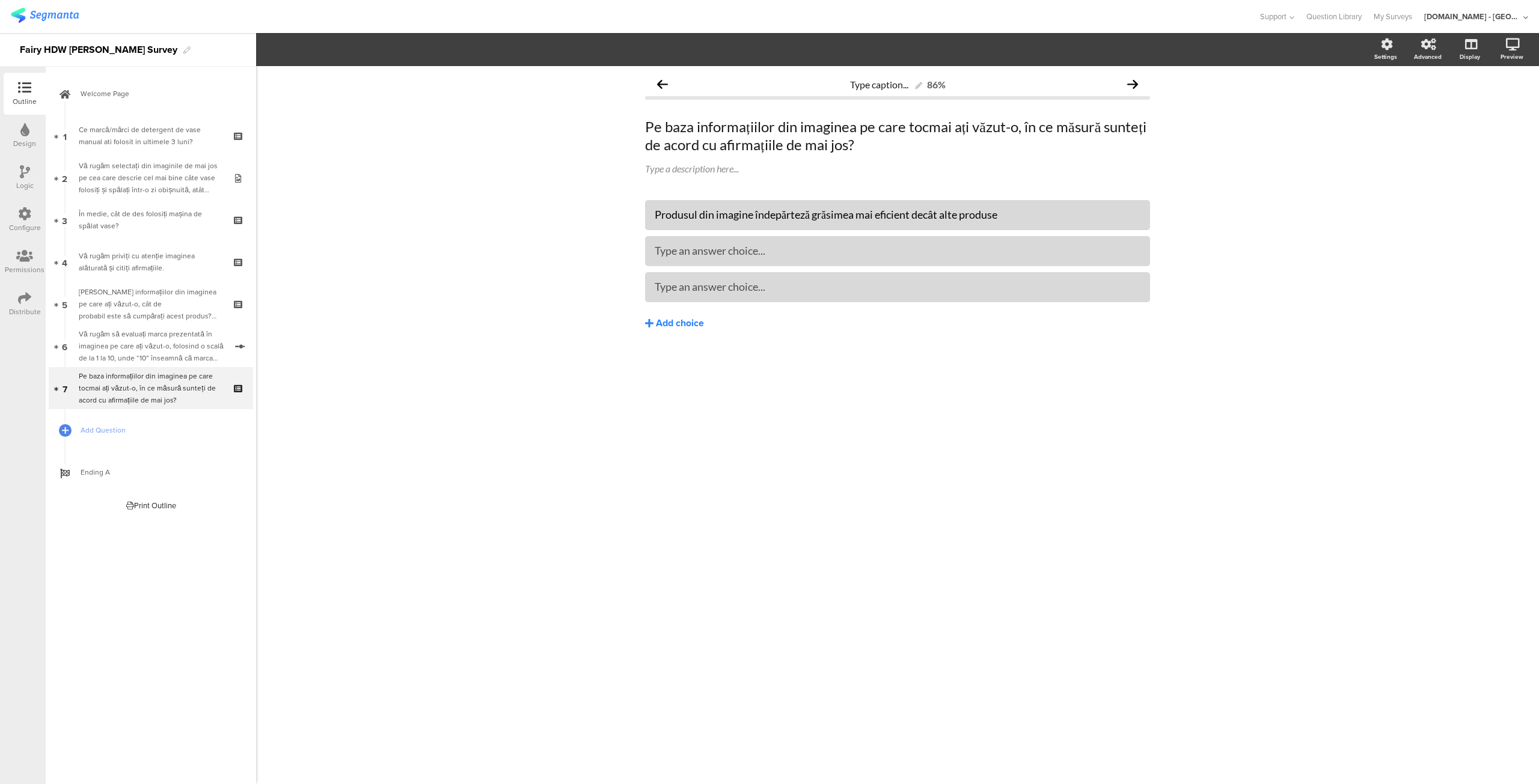
click at [660, 324] on div "Add choice" at bounding box center [680, 324] width 48 height 13
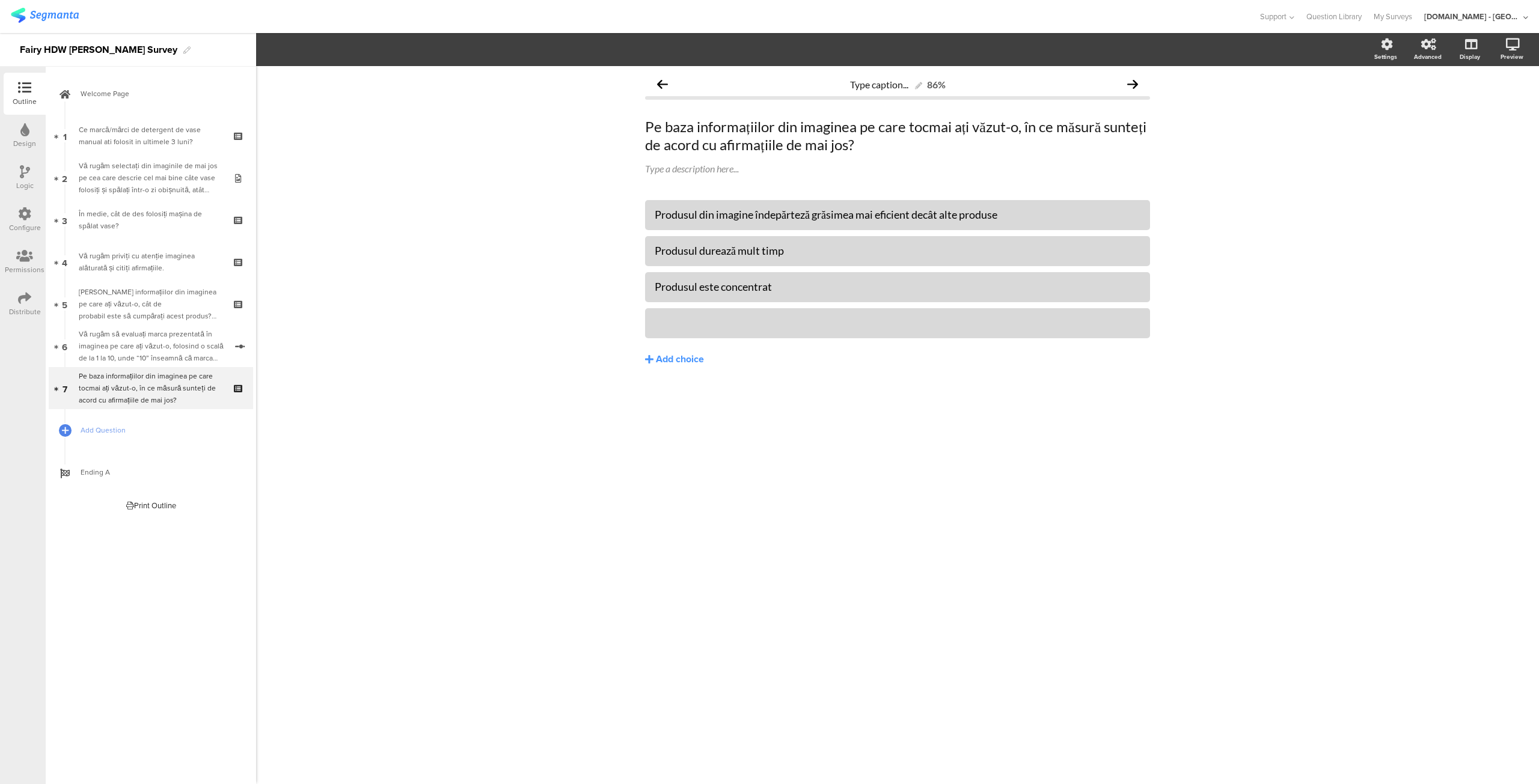
click at [726, 306] on div "Produsul din imagine îndepărteză grăsimea mai eficient decât alte produse Produ…" at bounding box center [897, 269] width 505 height 138
click at [107, 440] on link "Add Question" at bounding box center [151, 430] width 204 height 42
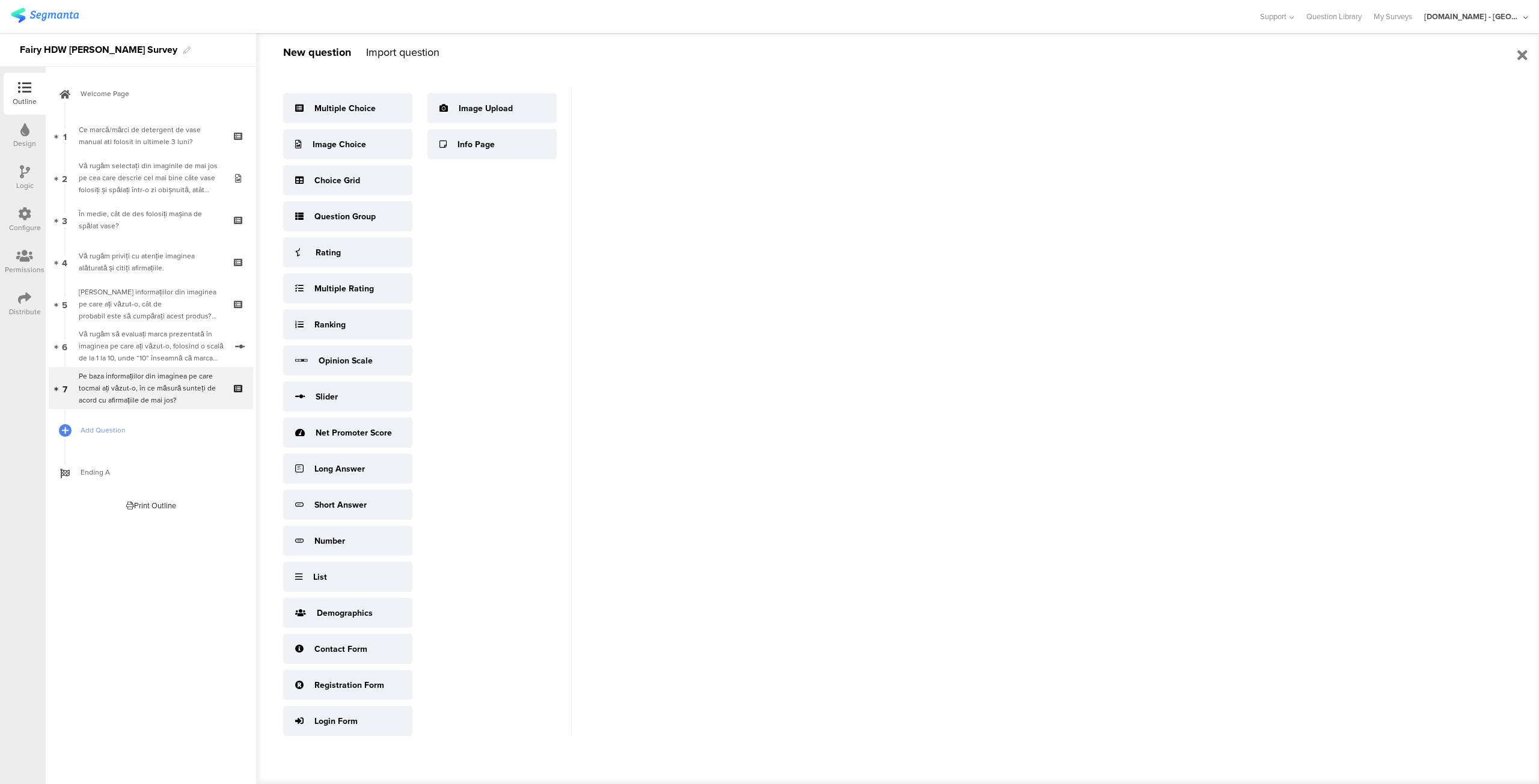
click at [98, 622] on div "Welcome Page [DATE][PERSON_NAME]/[PERSON_NAME] de detergent de vase manual ati …" at bounding box center [151, 425] width 211 height 717
click at [159, 134] on div "Ce marcă/mărci de detergent de vase manual ati folosit in ultimele 3 luni?" at bounding box center [151, 136] width 143 height 24
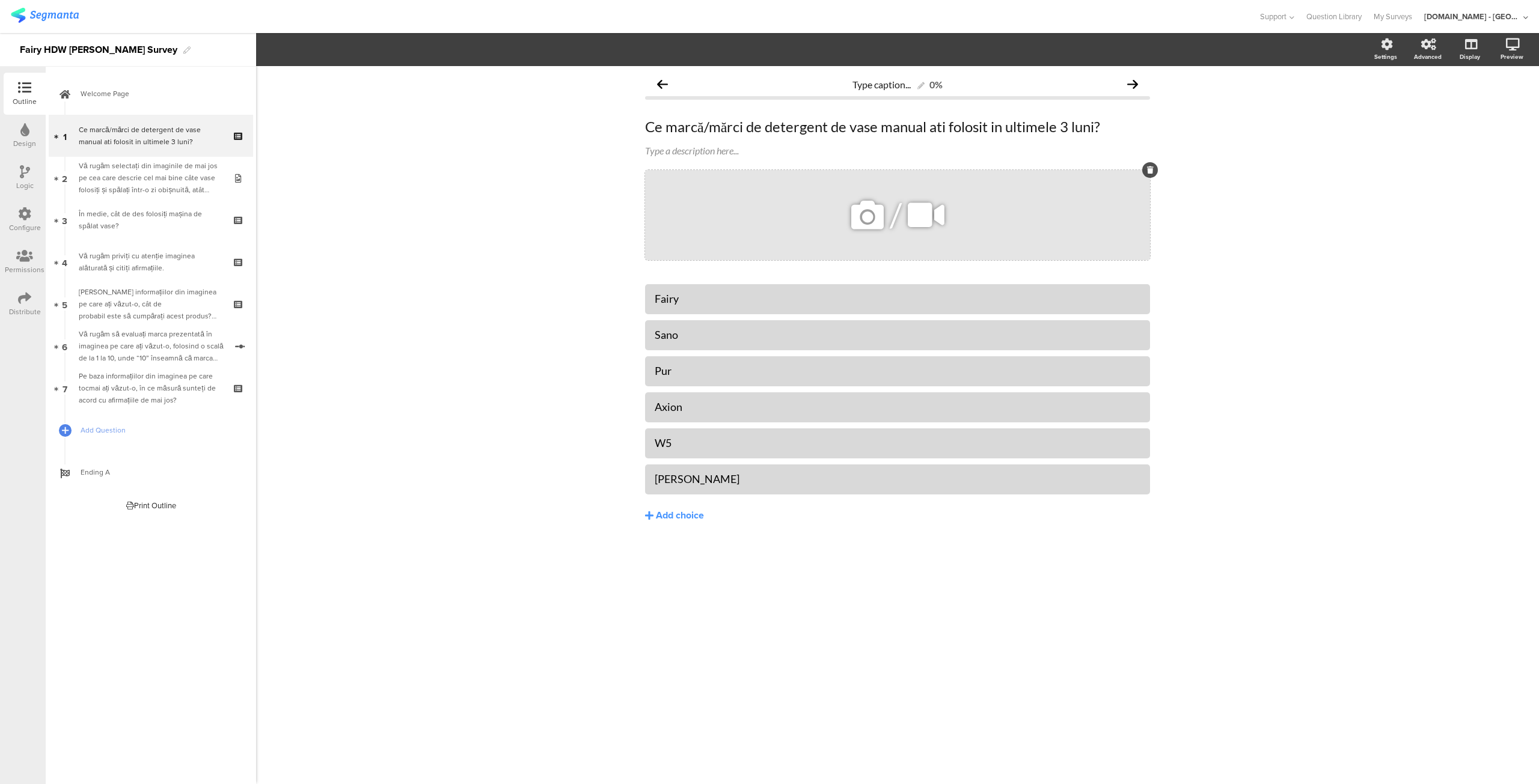
click at [1151, 174] on icon at bounding box center [1150, 170] width 6 height 7
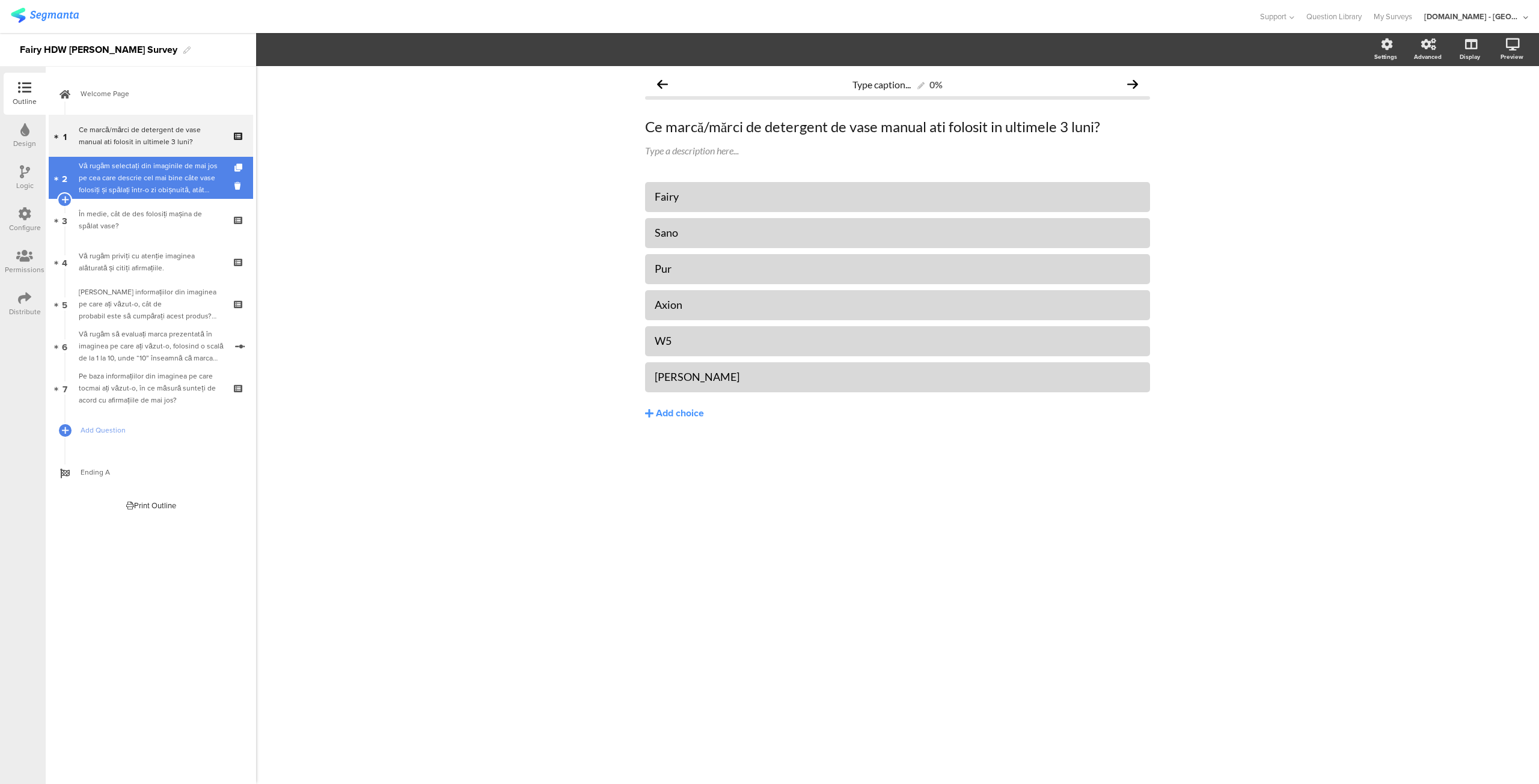
click at [170, 172] on div "Vă rugăm selectați din imaginile de mai jos pe cea care descrie cel mai bine câ…" at bounding box center [151, 178] width 143 height 36
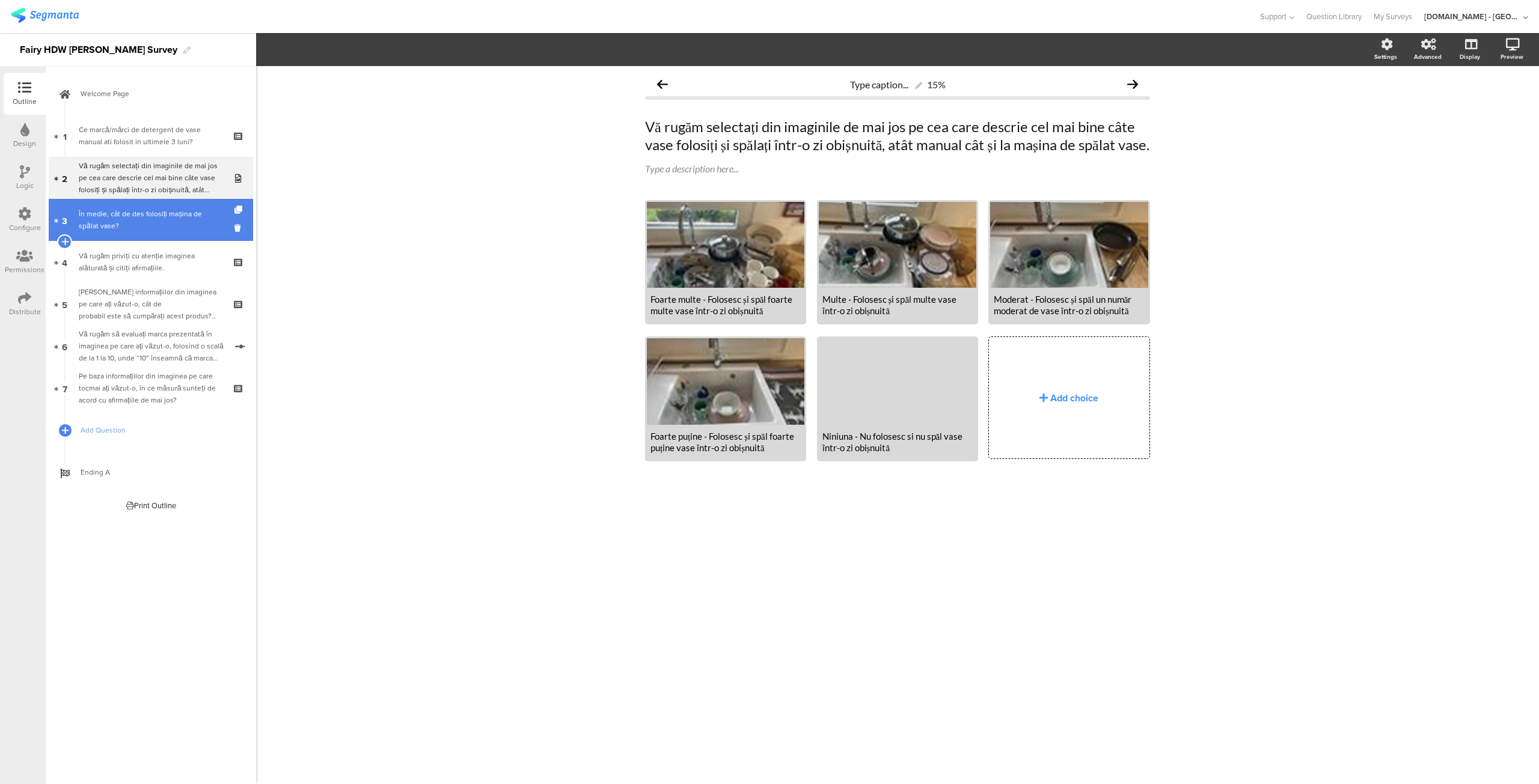
click at [156, 209] on div "În medie, cât de des folosiți mașina de spălat vase?" at bounding box center [151, 220] width 143 height 24
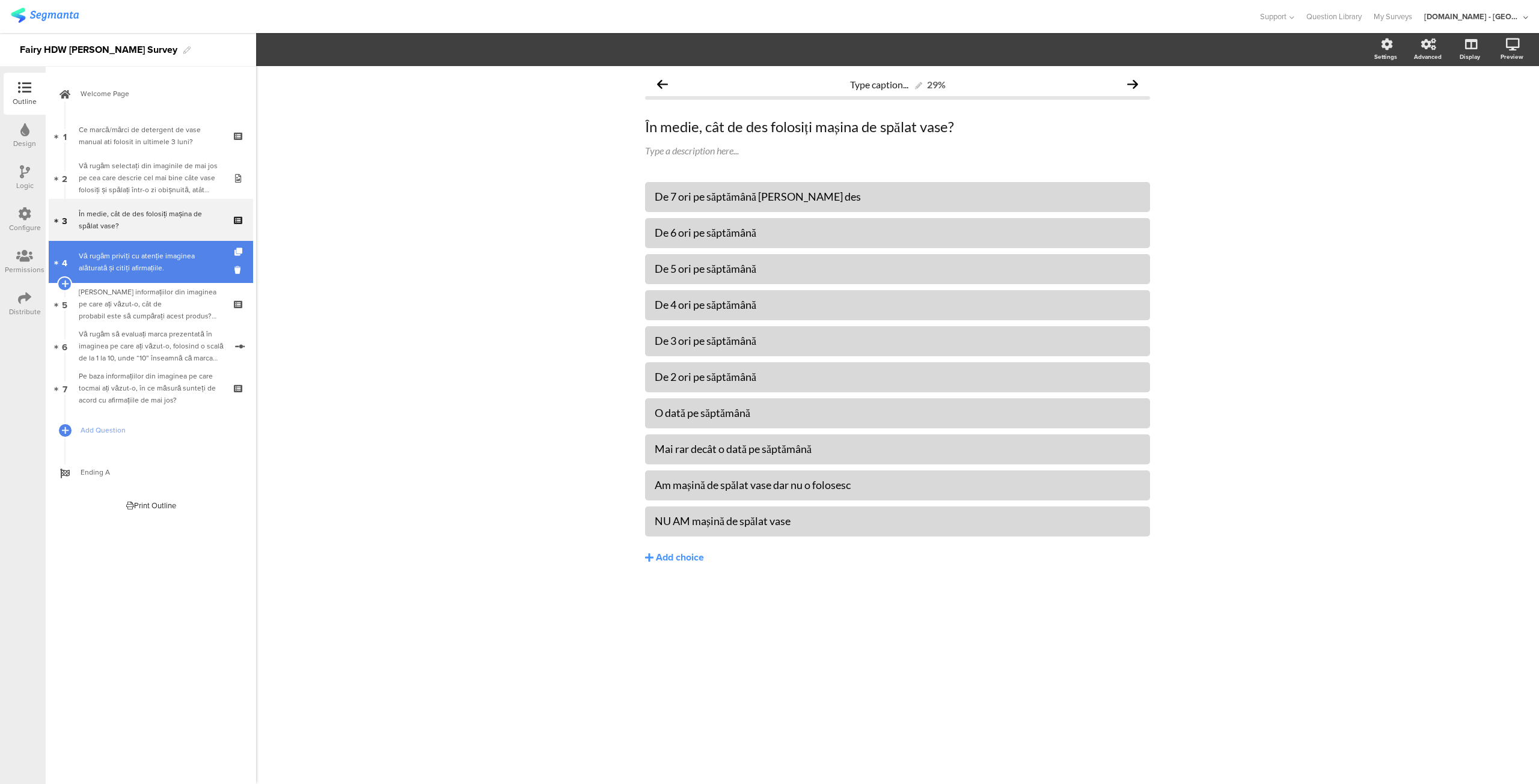
click at [121, 258] on div "Vă rugăm priviți cu atenție imaginea alăturată și citiți afirmațiile." at bounding box center [151, 262] width 143 height 24
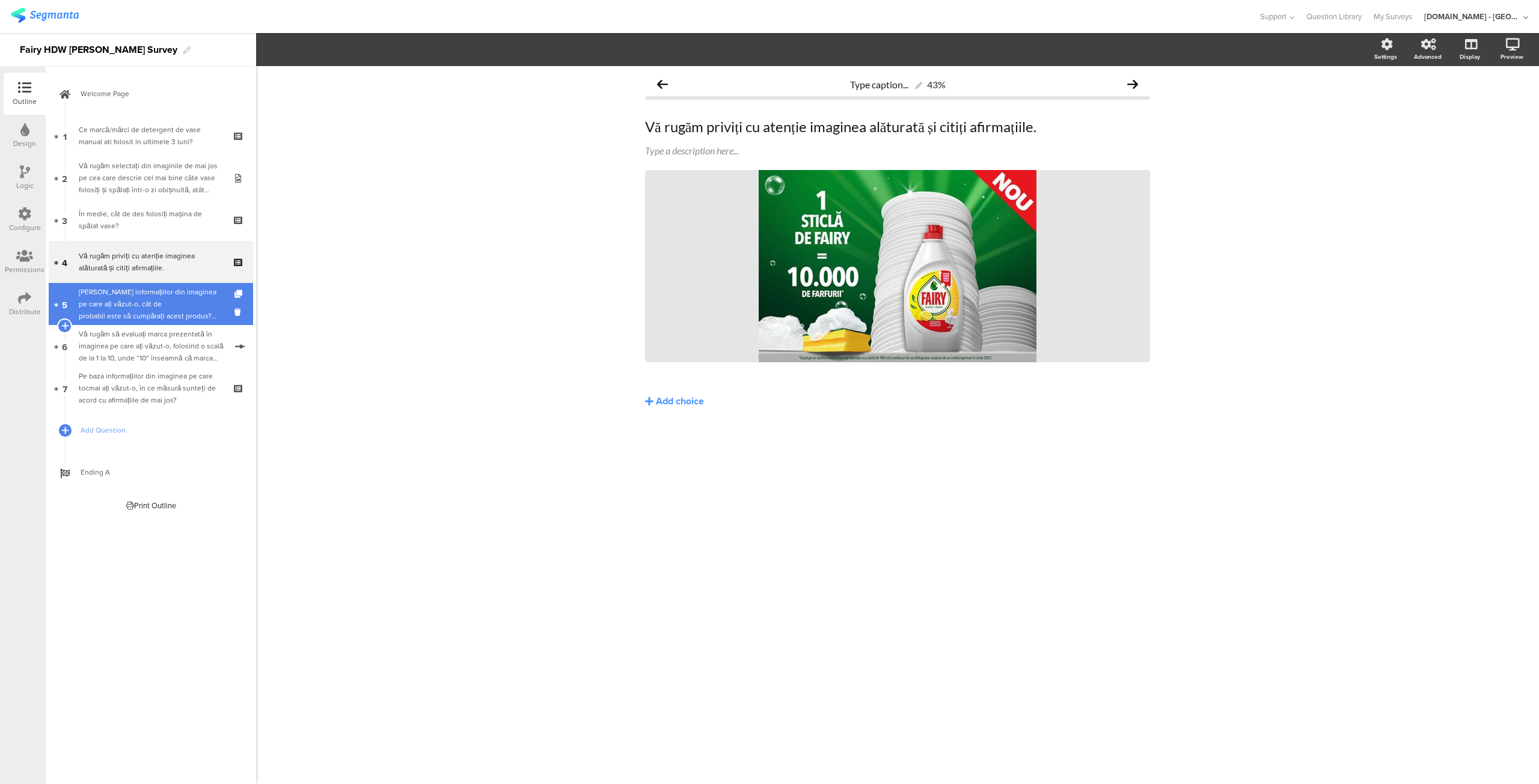
click at [119, 291] on div "[PERSON_NAME] informațiilor din imaginea pe care ați văzut-o, cât de probabil e…" at bounding box center [151, 304] width 143 height 36
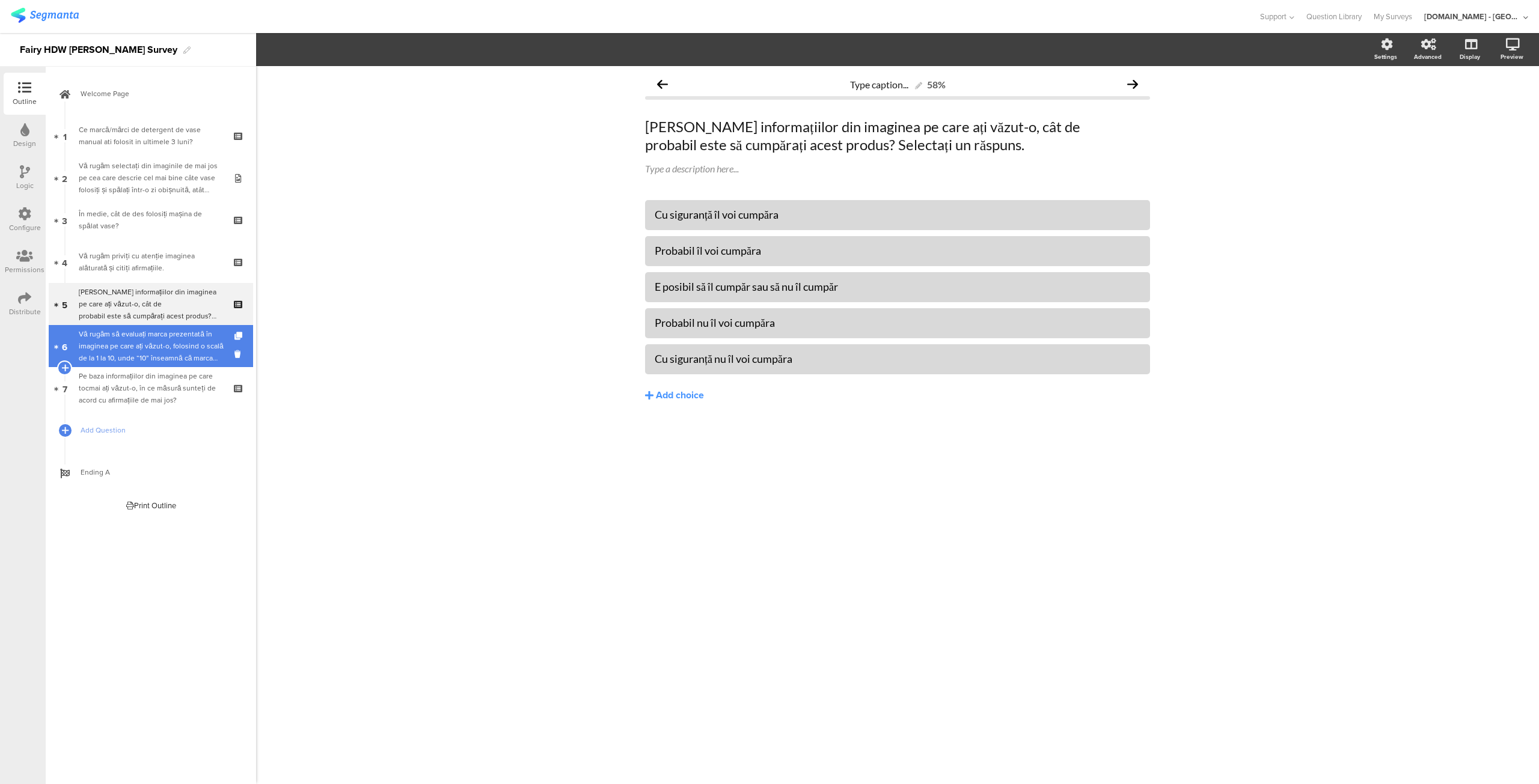
click at [120, 338] on div "Vă rugăm să evaluați marca prezentată în imaginea pe care ați văzut-o, folosind…" at bounding box center [152, 346] width 147 height 36
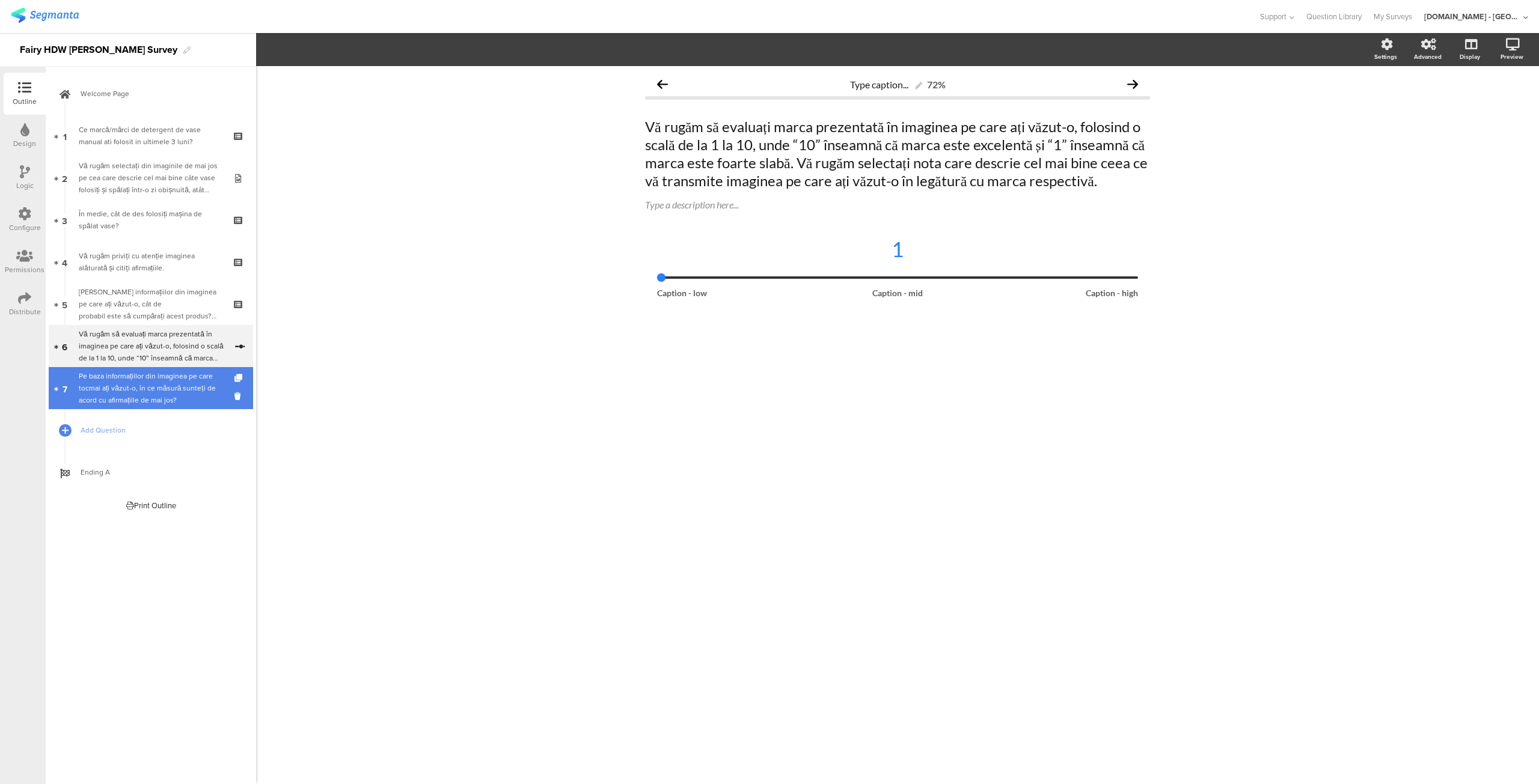
click at [122, 382] on div "Pe baza informațiilor din imaginea pe care tocmai ați văzut-o, în ce măsură sun…" at bounding box center [151, 388] width 143 height 36
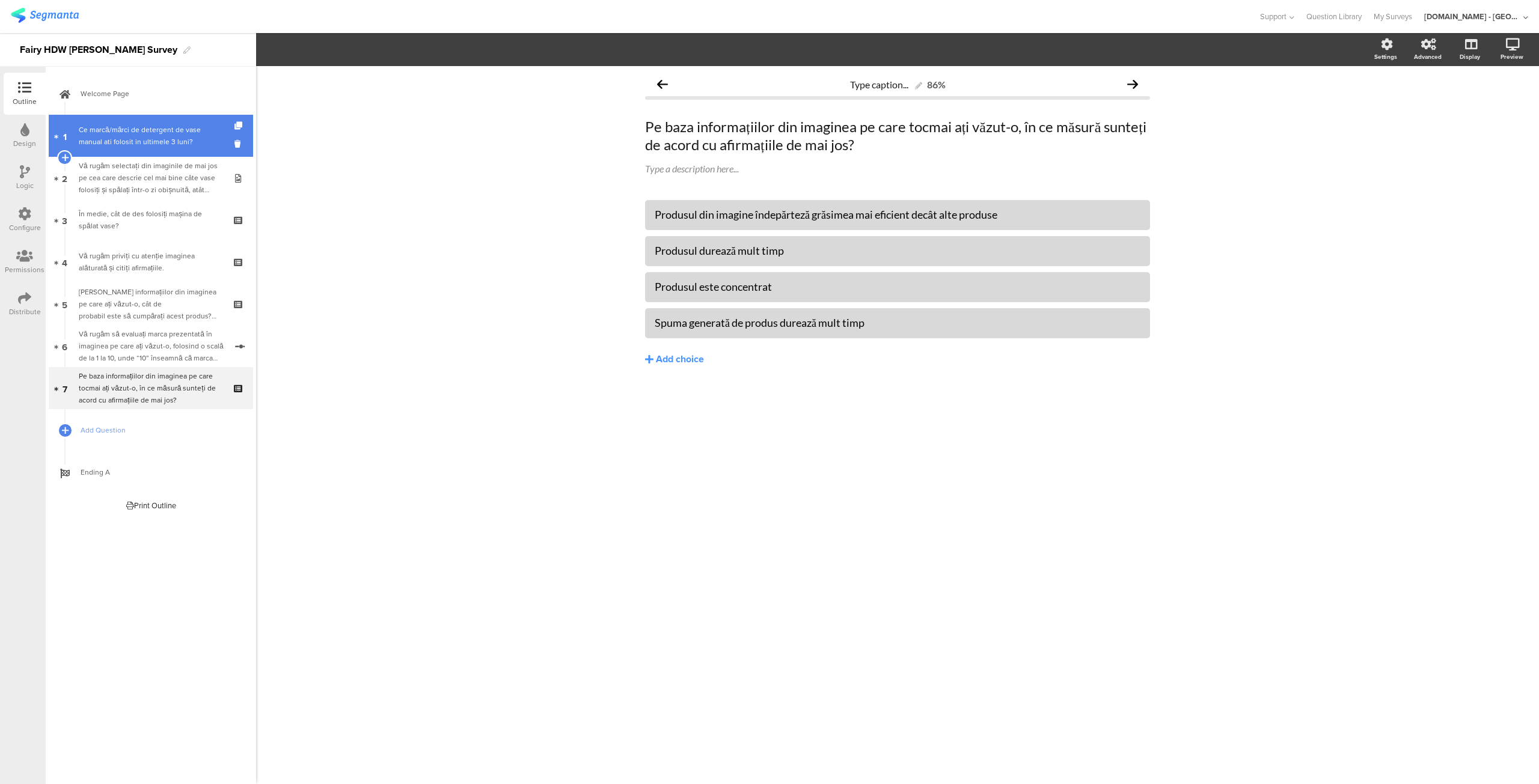
click at [95, 130] on div "Ce marcă/mărci de detergent de vase manual ati folosit in ultimele 3 luni?" at bounding box center [151, 136] width 143 height 24
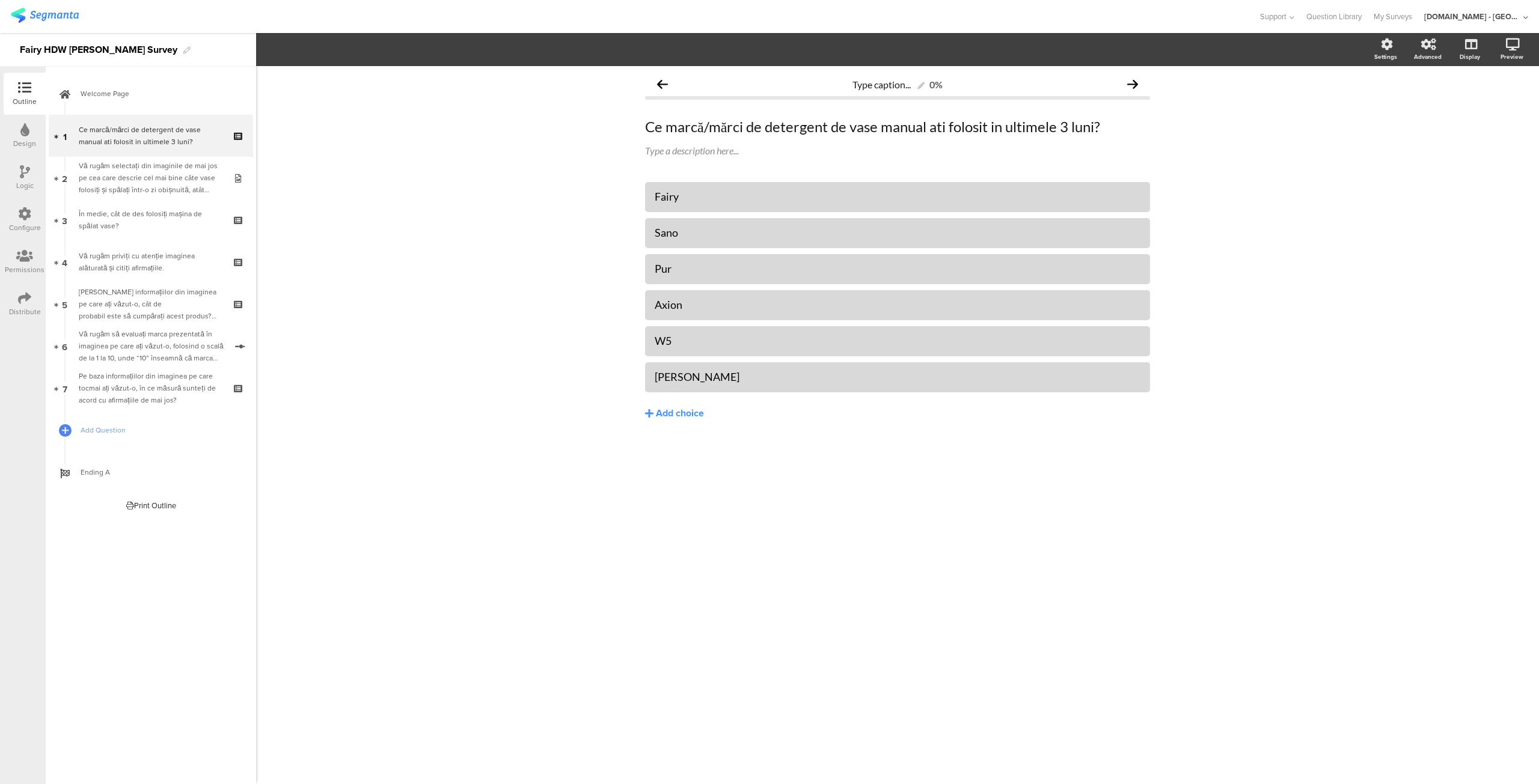
click at [13, 305] on div "Distribute" at bounding box center [25, 304] width 42 height 42
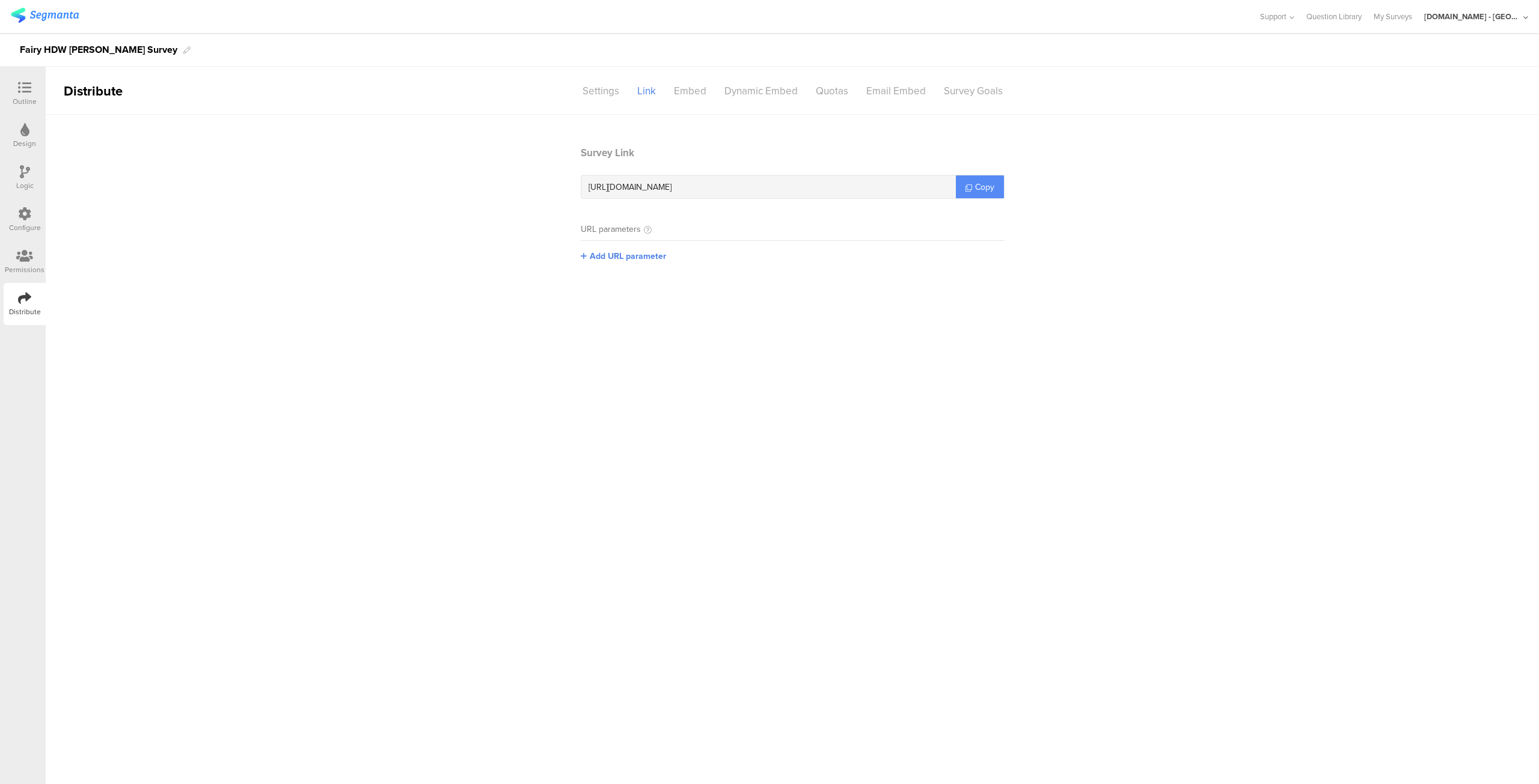
click at [979, 191] on span "Copy" at bounding box center [985, 187] width 19 height 13
click at [24, 210] on icon at bounding box center [25, 214] width 13 height 13
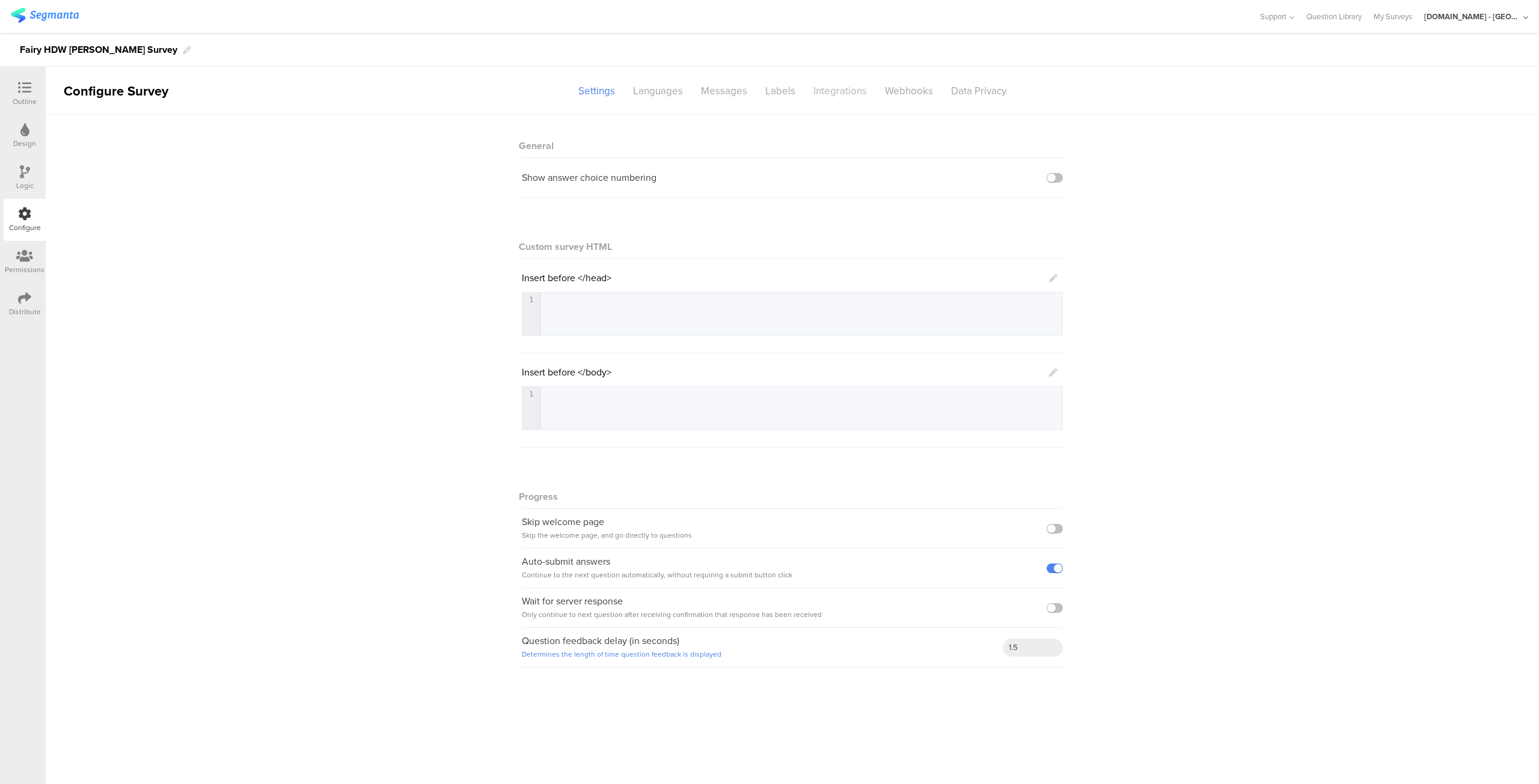
click at [830, 95] on div "Integrations" at bounding box center [840, 91] width 72 height 21
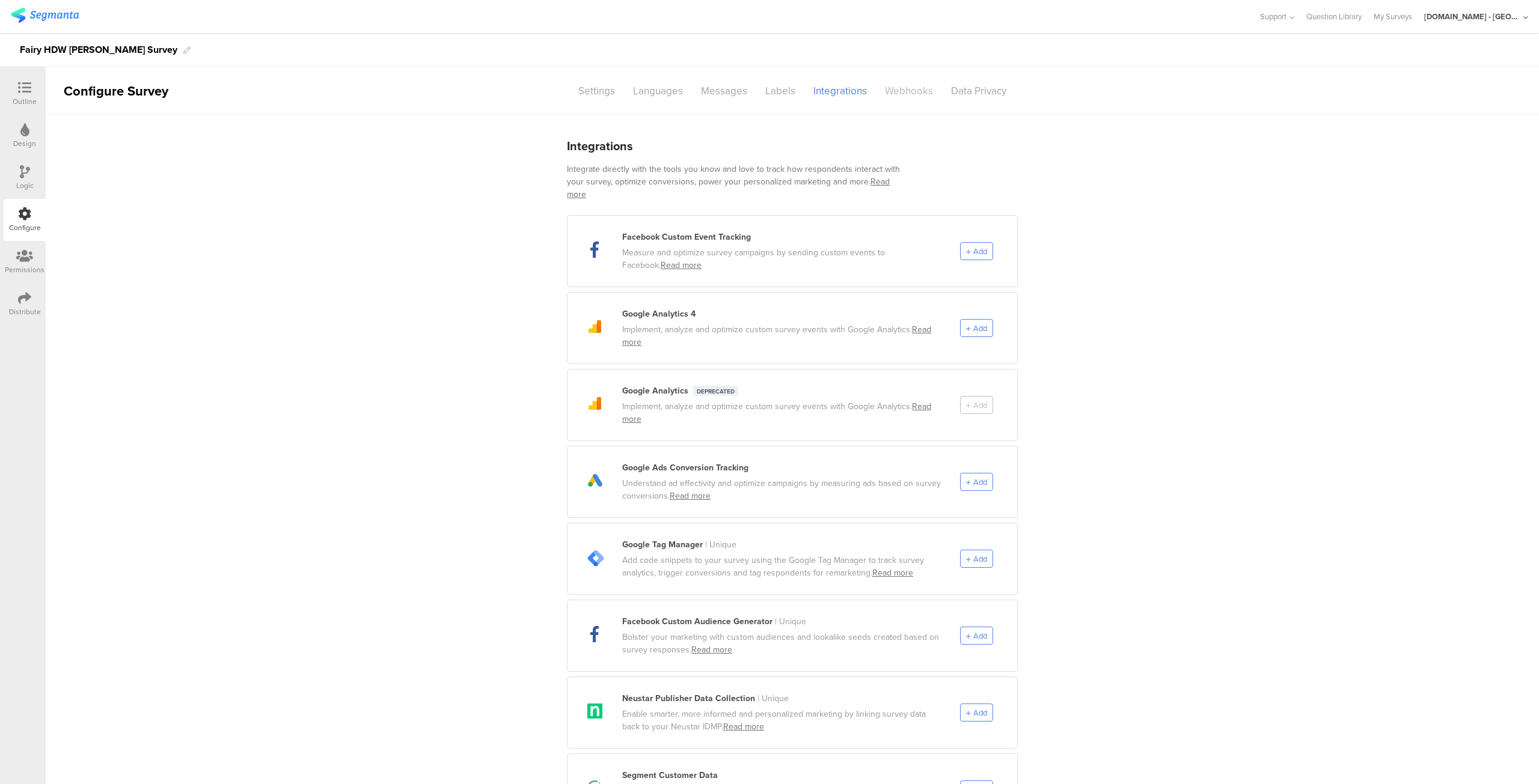
click at [899, 87] on div "Webhooks" at bounding box center [909, 91] width 66 height 21
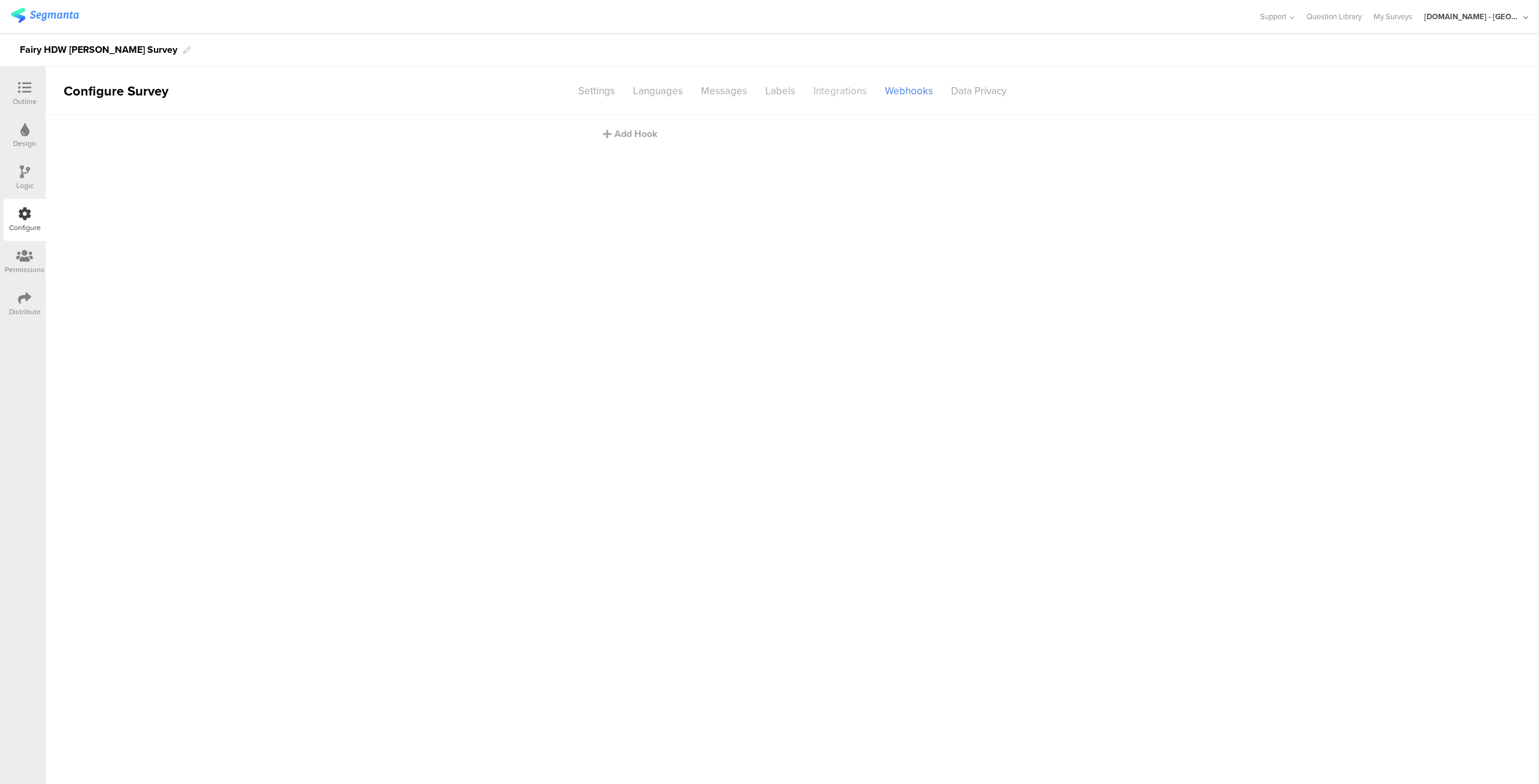
click at [825, 88] on div "Integrations" at bounding box center [840, 91] width 72 height 21
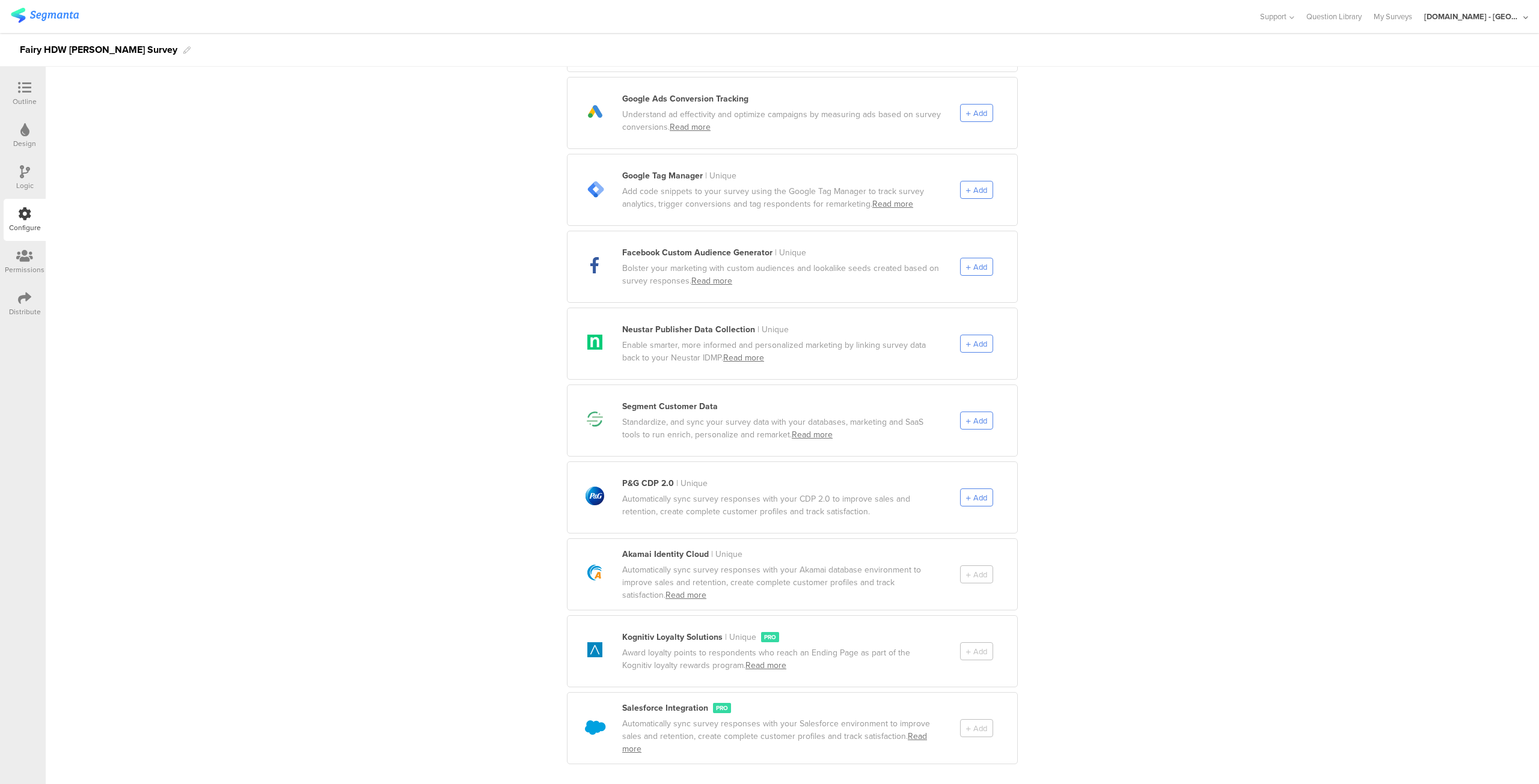
scroll to position [371, 0]
click at [717, 491] on div "Automatically sync survey responses with your CDP 2.0 to improve sales and rete…" at bounding box center [782, 503] width 320 height 25
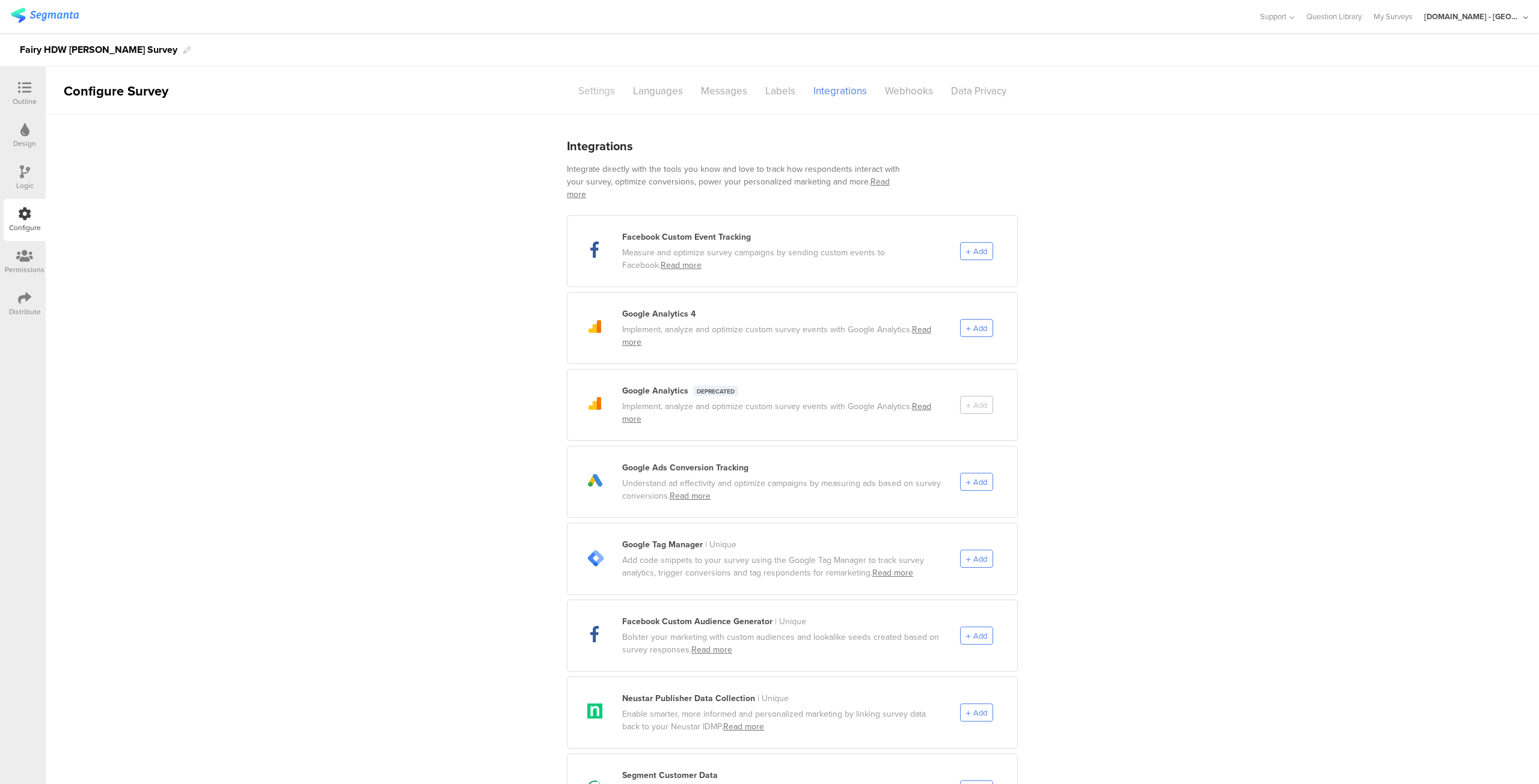
click at [588, 94] on div "Settings" at bounding box center [596, 91] width 55 height 21
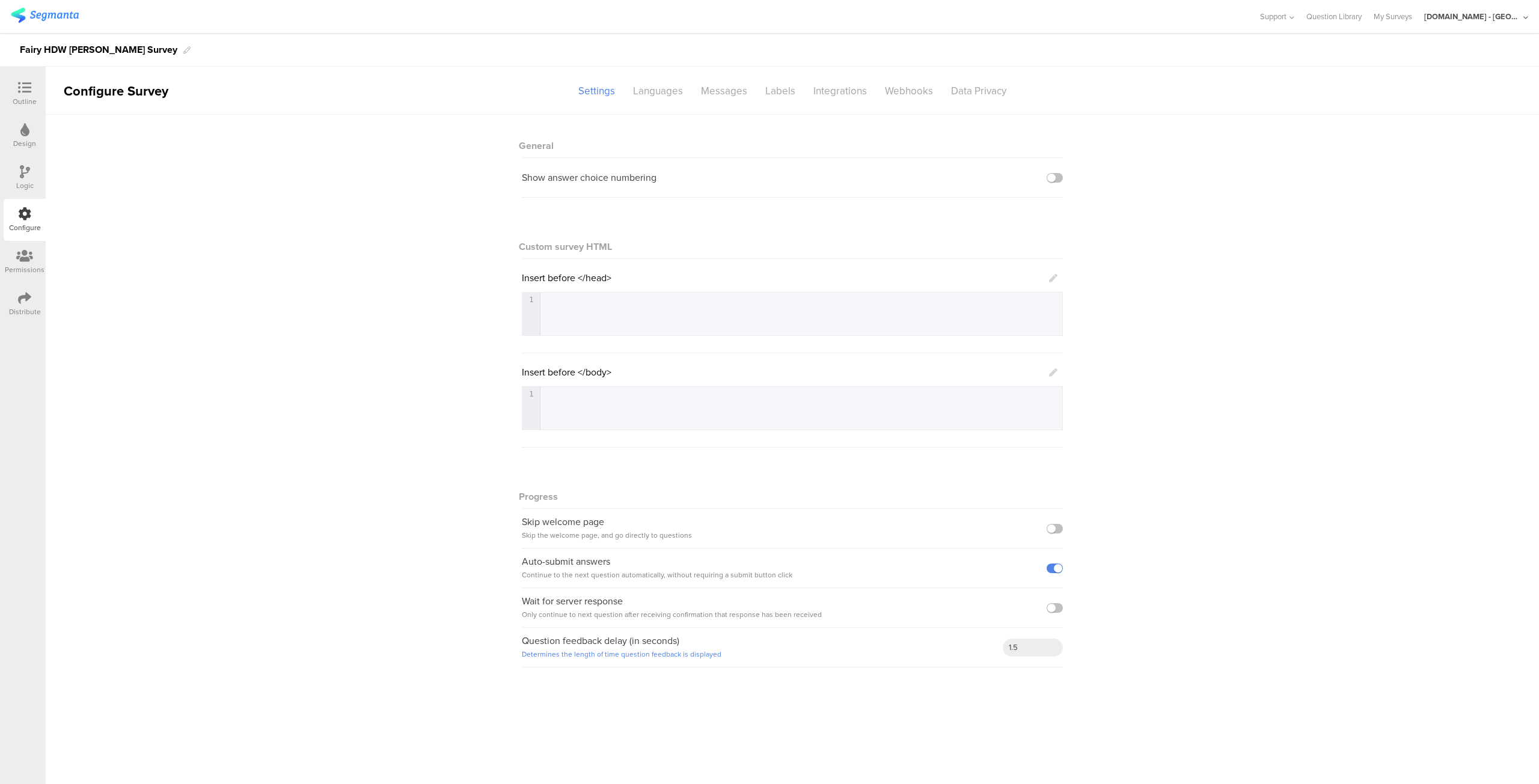
click at [28, 103] on div "Outline" at bounding box center [25, 101] width 24 height 11
